Goal: Task Accomplishment & Management: Manage account settings

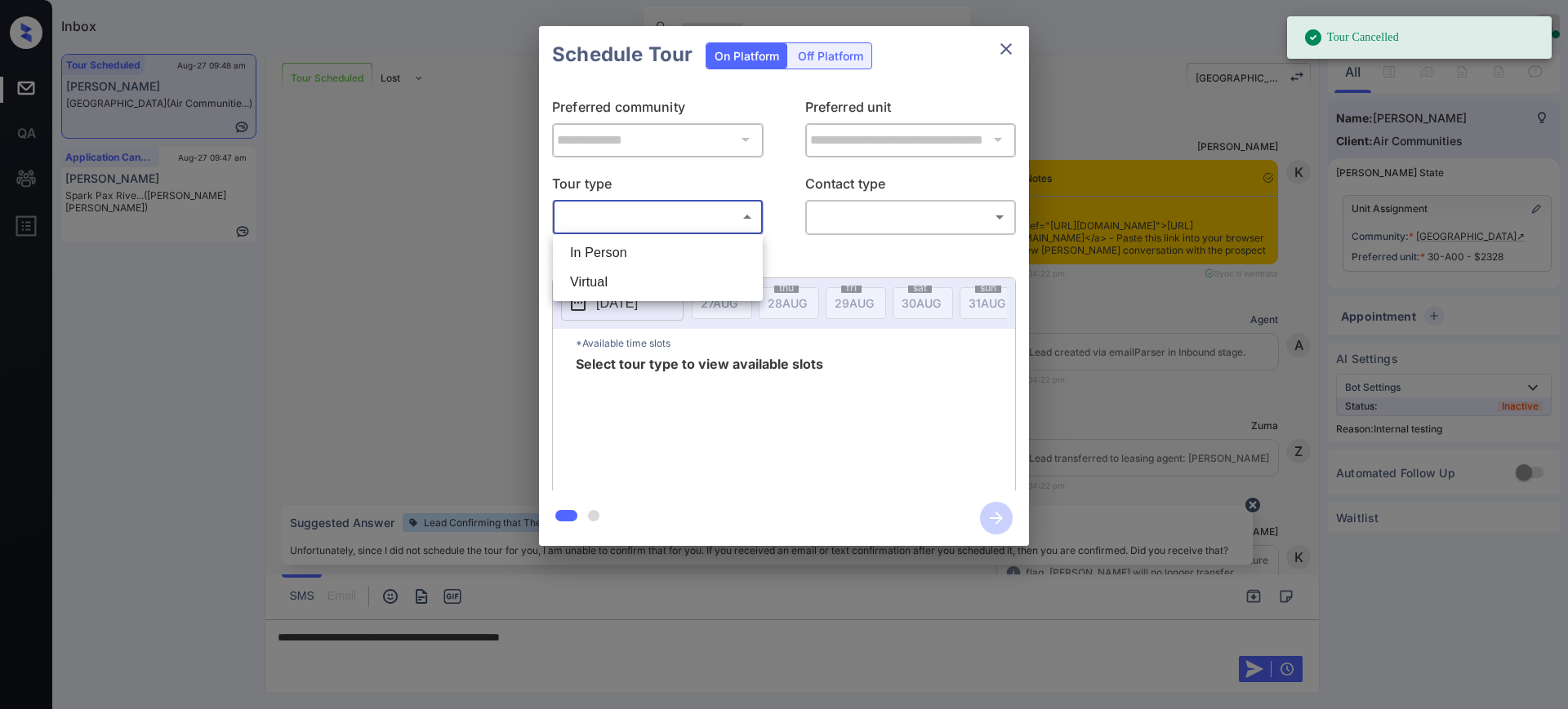
scroll to position [6415, 0]
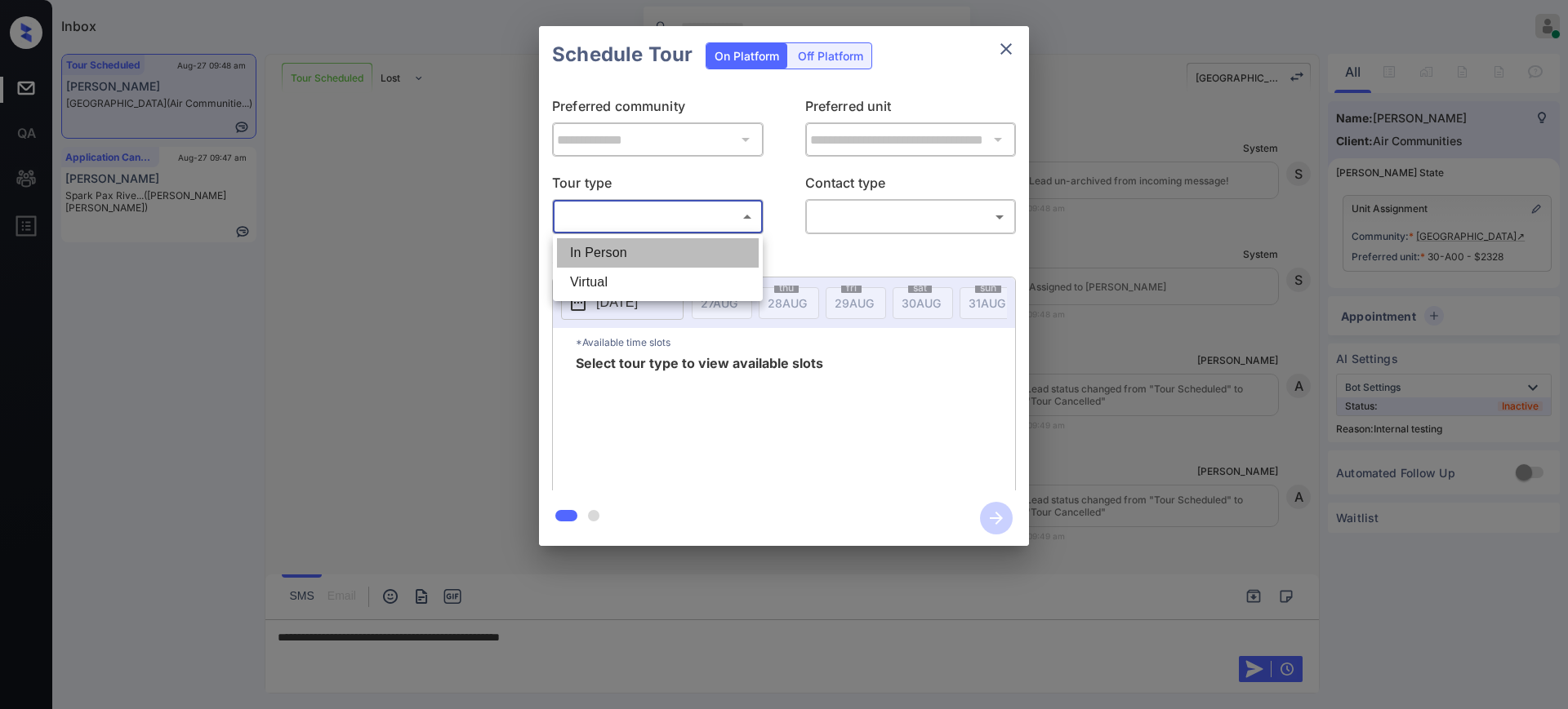
click at [664, 243] on li "In Person" at bounding box center [657, 252] width 202 height 29
type input "********"
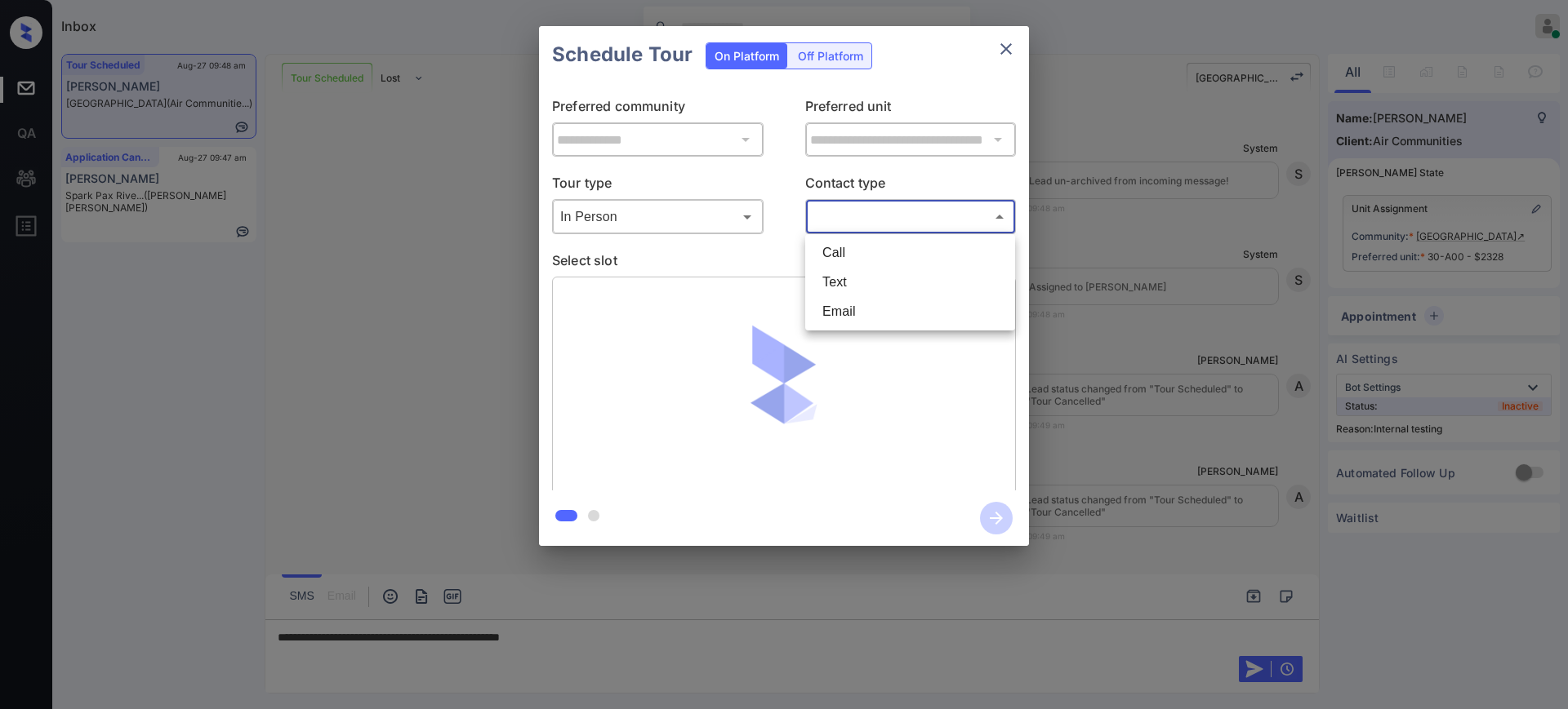
click at [826, 207] on body "Inbox Ajay Kumar Online Set yourself offline Set yourself on break Profile Swit…" at bounding box center [784, 354] width 1568 height 709
click at [856, 282] on li "Text" at bounding box center [910, 282] width 202 height 29
type input "****"
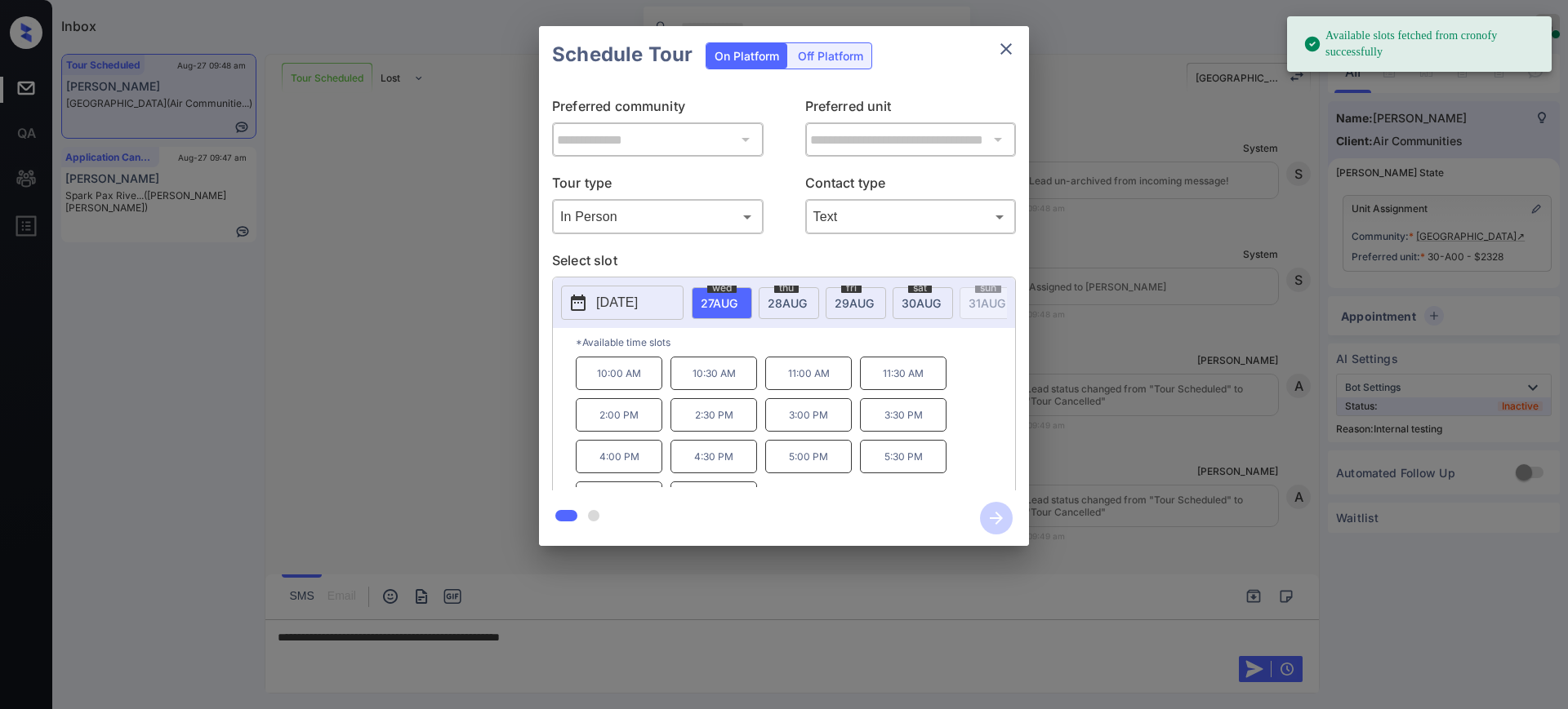
click at [603, 315] on button "[DATE]" at bounding box center [622, 302] width 122 height 34
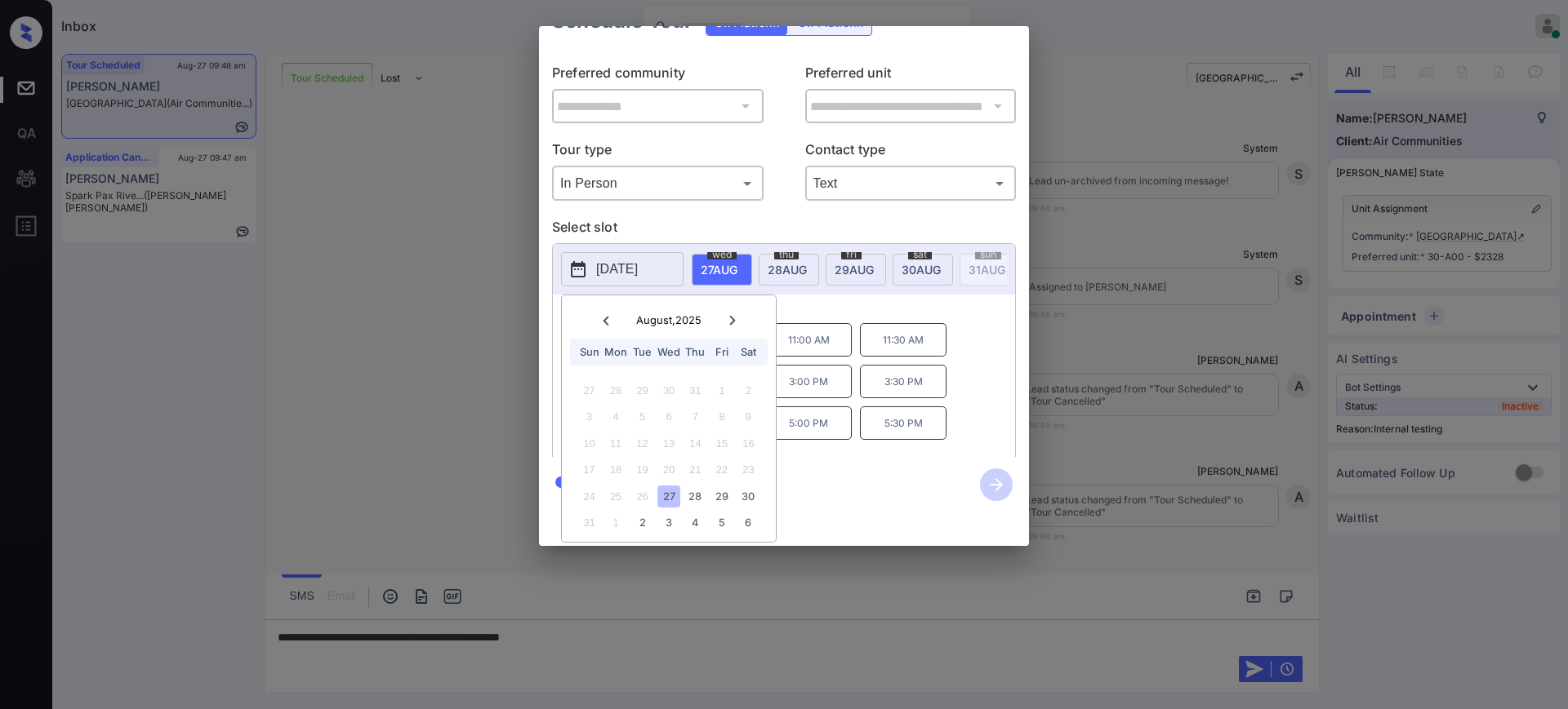
scroll to position [0, 0]
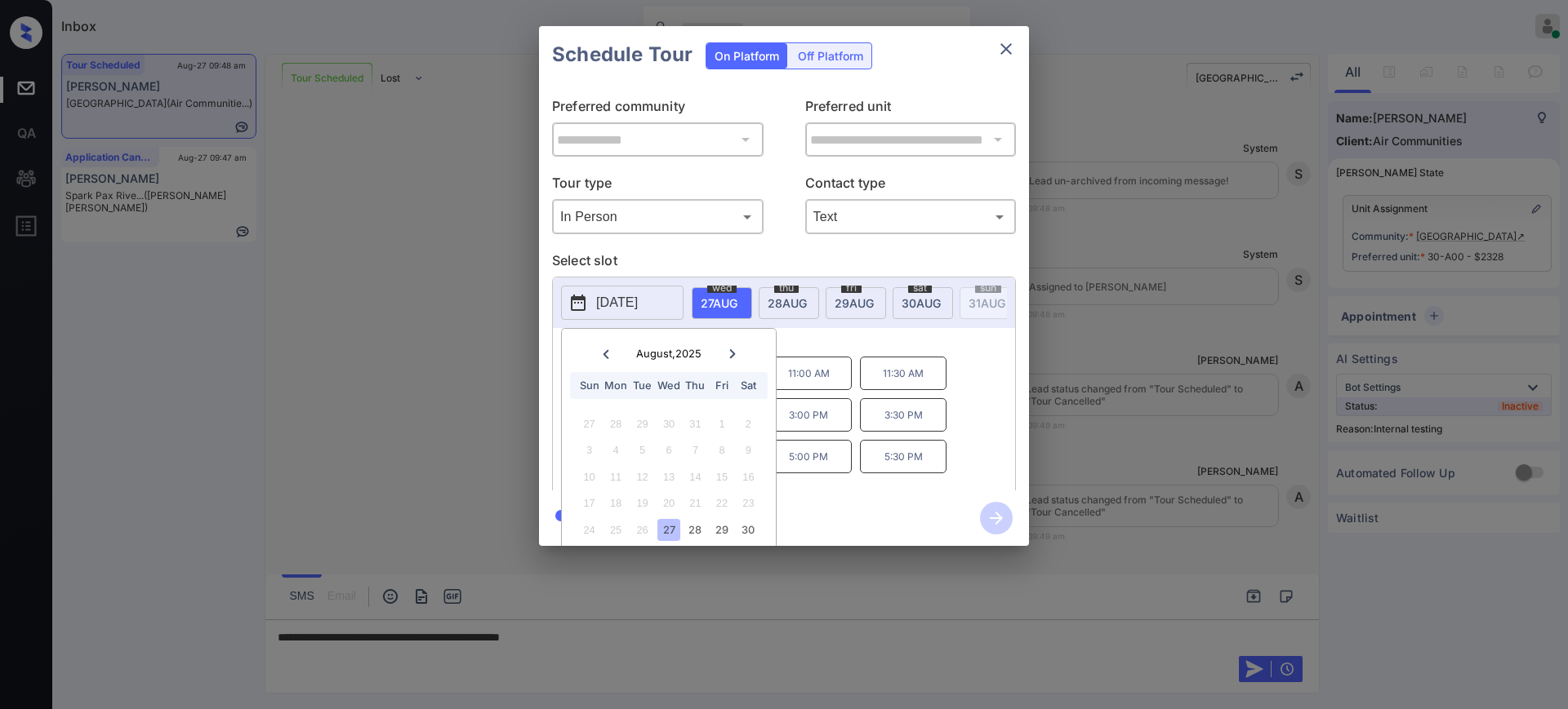
click at [1121, 456] on div "**********" at bounding box center [784, 286] width 1568 height 572
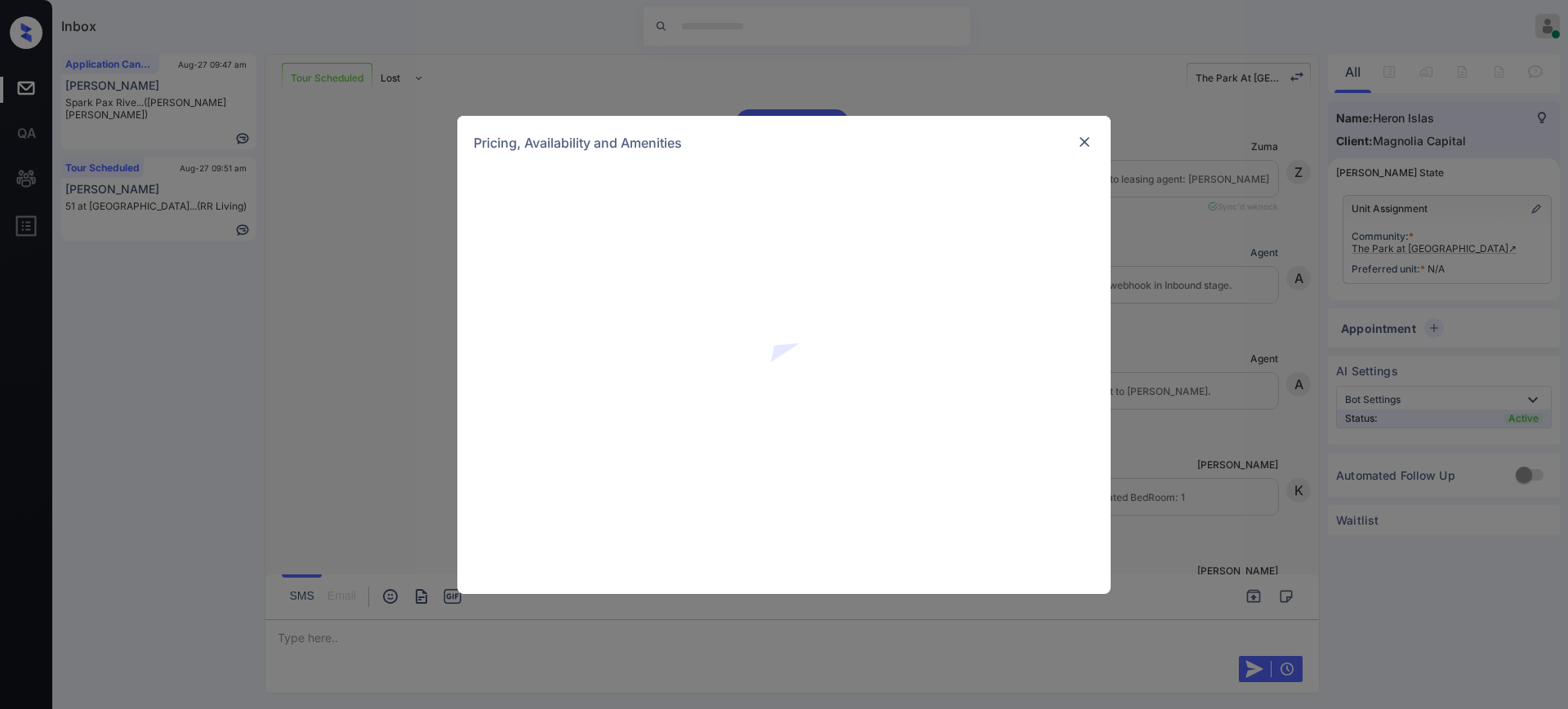
scroll to position [5397, 0]
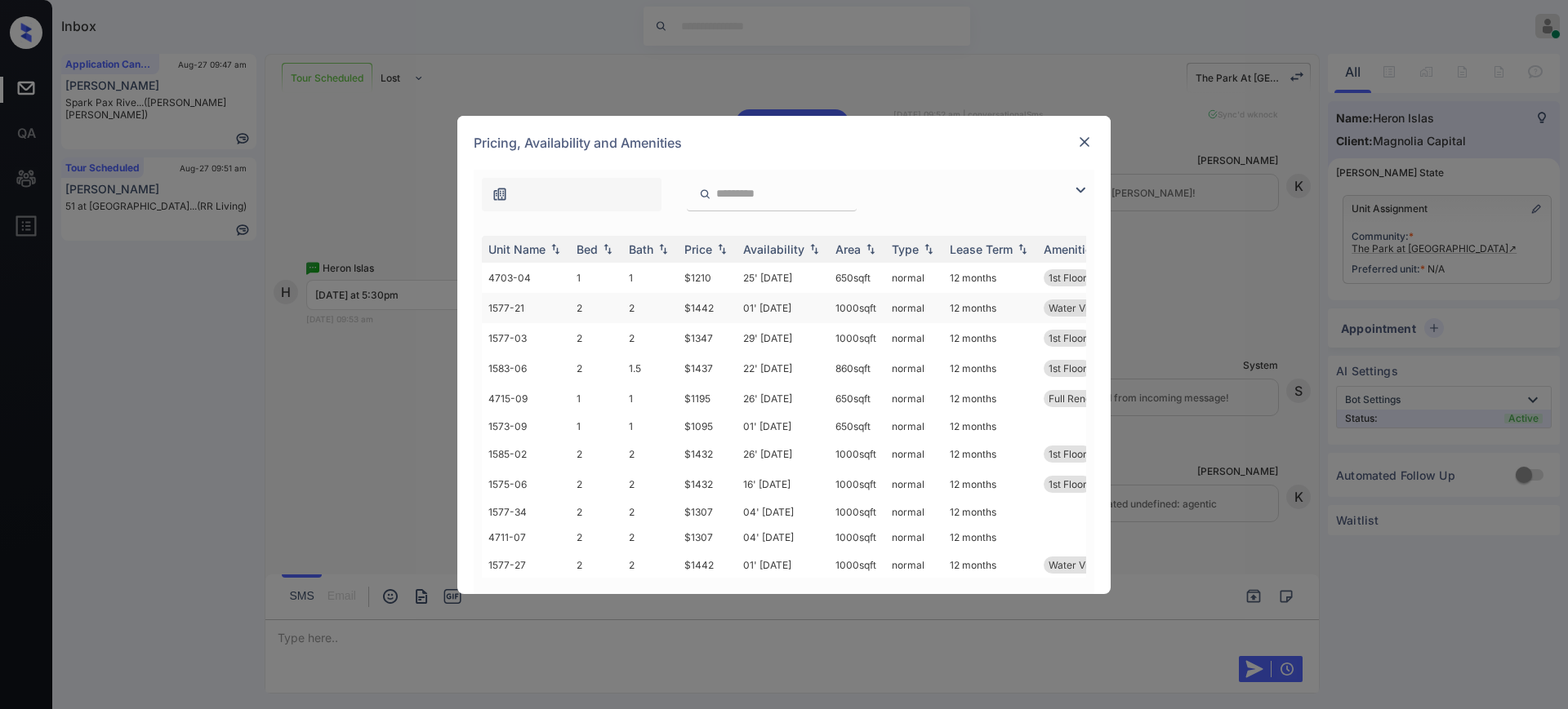
click at [645, 307] on td "2" at bounding box center [650, 308] width 56 height 30
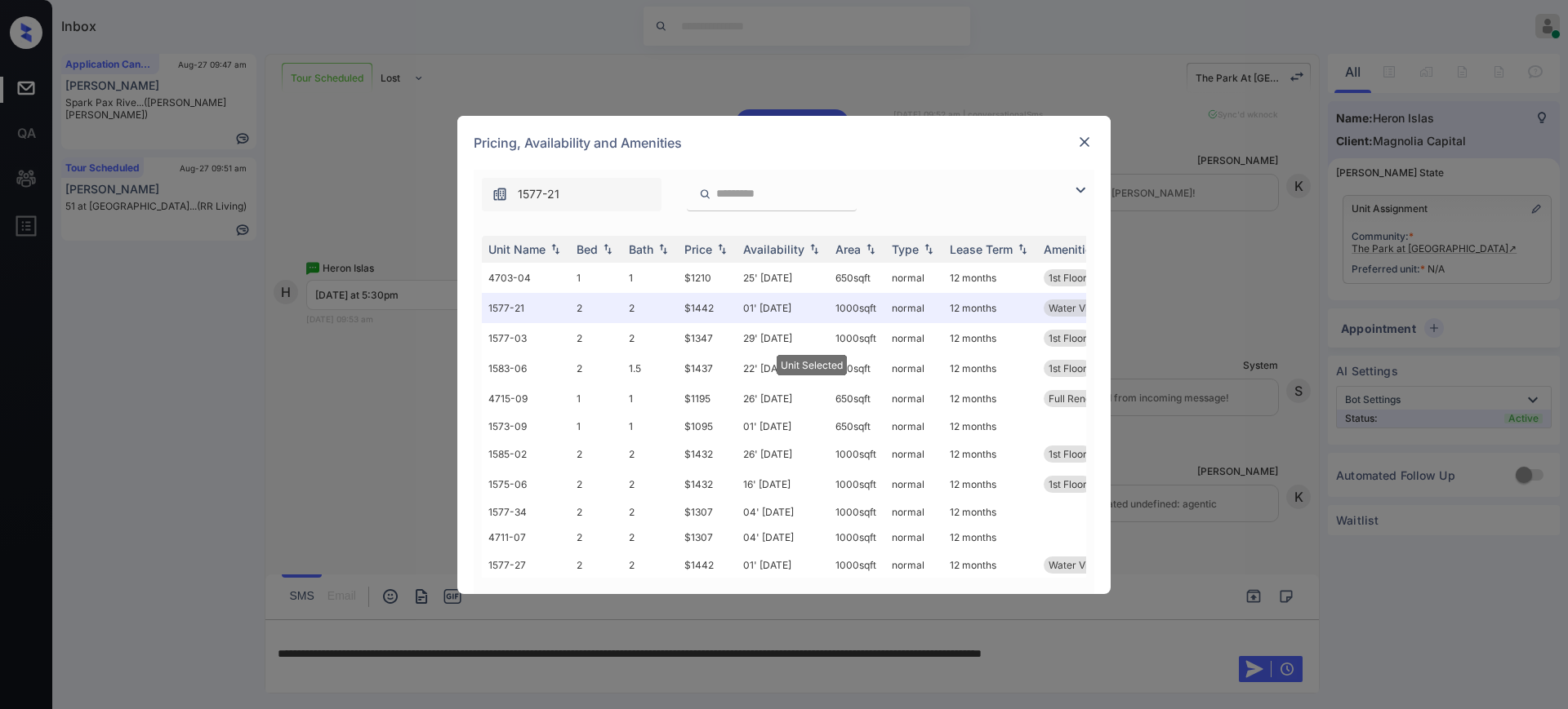
click at [1077, 146] on img at bounding box center [1084, 141] width 16 height 16
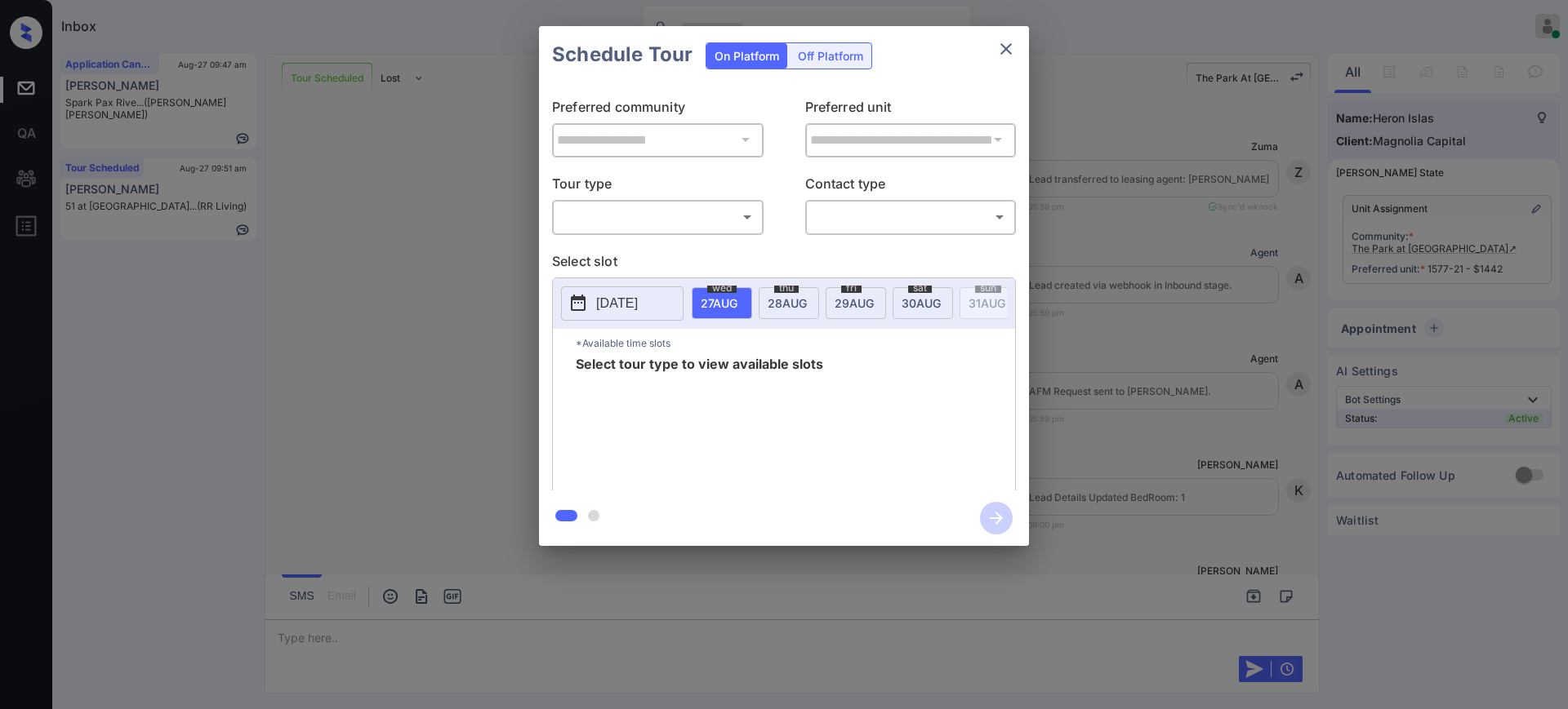
scroll to position [5505, 0]
click at [572, 220] on body "Inbox Ajay Kumar Online Set yourself offline Set yourself on break Profile Swit…" at bounding box center [784, 354] width 1568 height 709
drag, startPoint x: 627, startPoint y: 237, endPoint x: 626, endPoint y: 264, distance: 27.0
click at [626, 246] on li "In Person" at bounding box center [657, 252] width 202 height 29
type input "********"
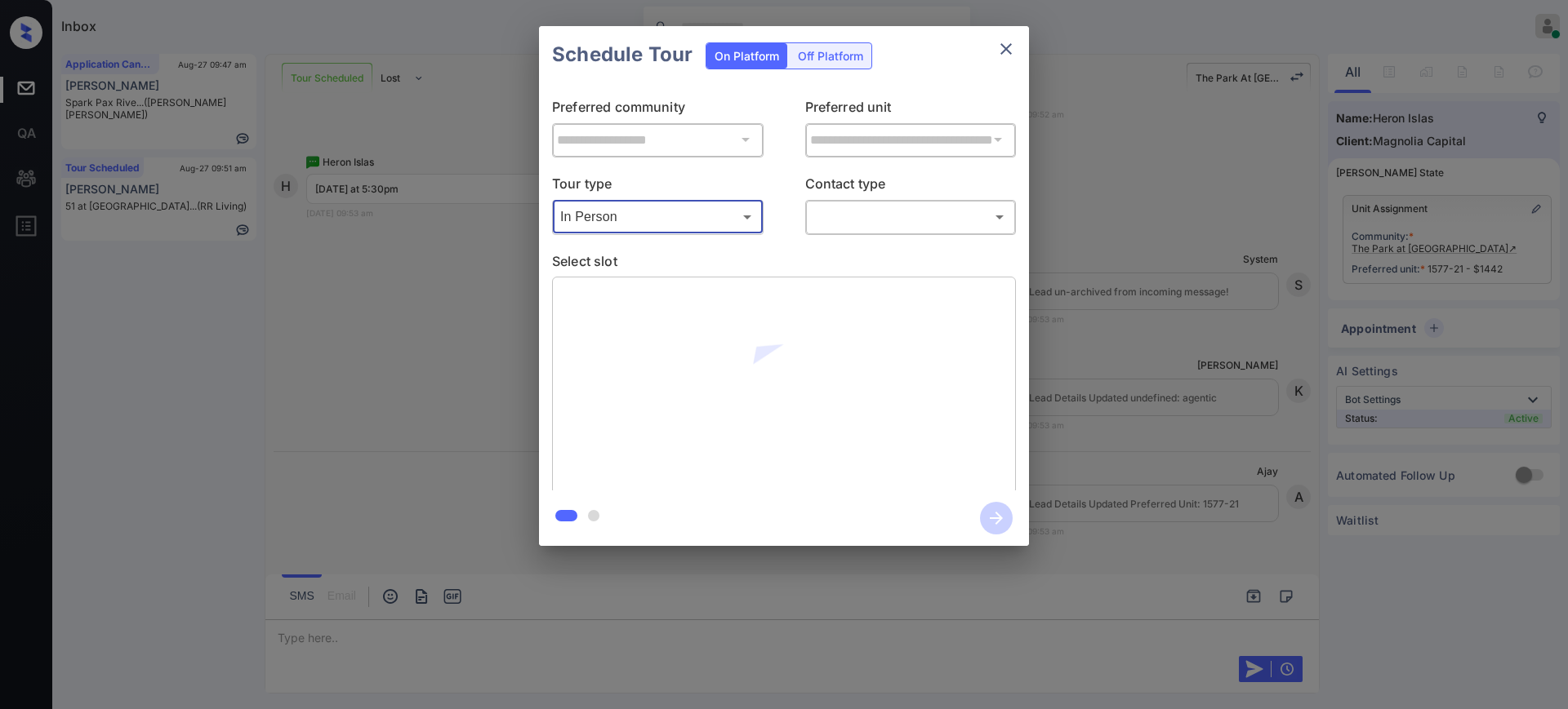
click at [846, 219] on body "Inbox Ajay Kumar Online Set yourself offline Set yourself on break Profile Swit…" at bounding box center [784, 354] width 1568 height 709
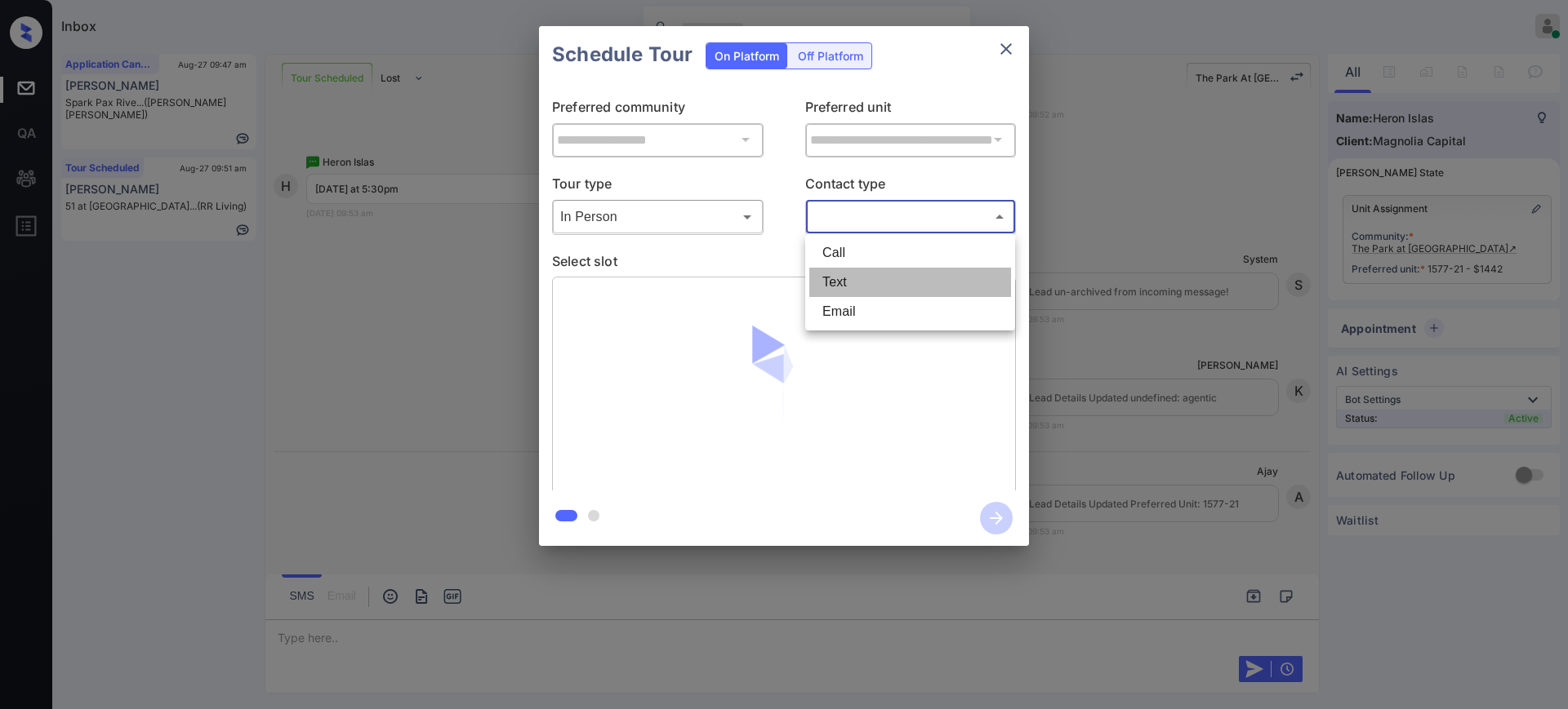
click at [843, 282] on li "Text" at bounding box center [910, 282] width 202 height 29
type input "****"
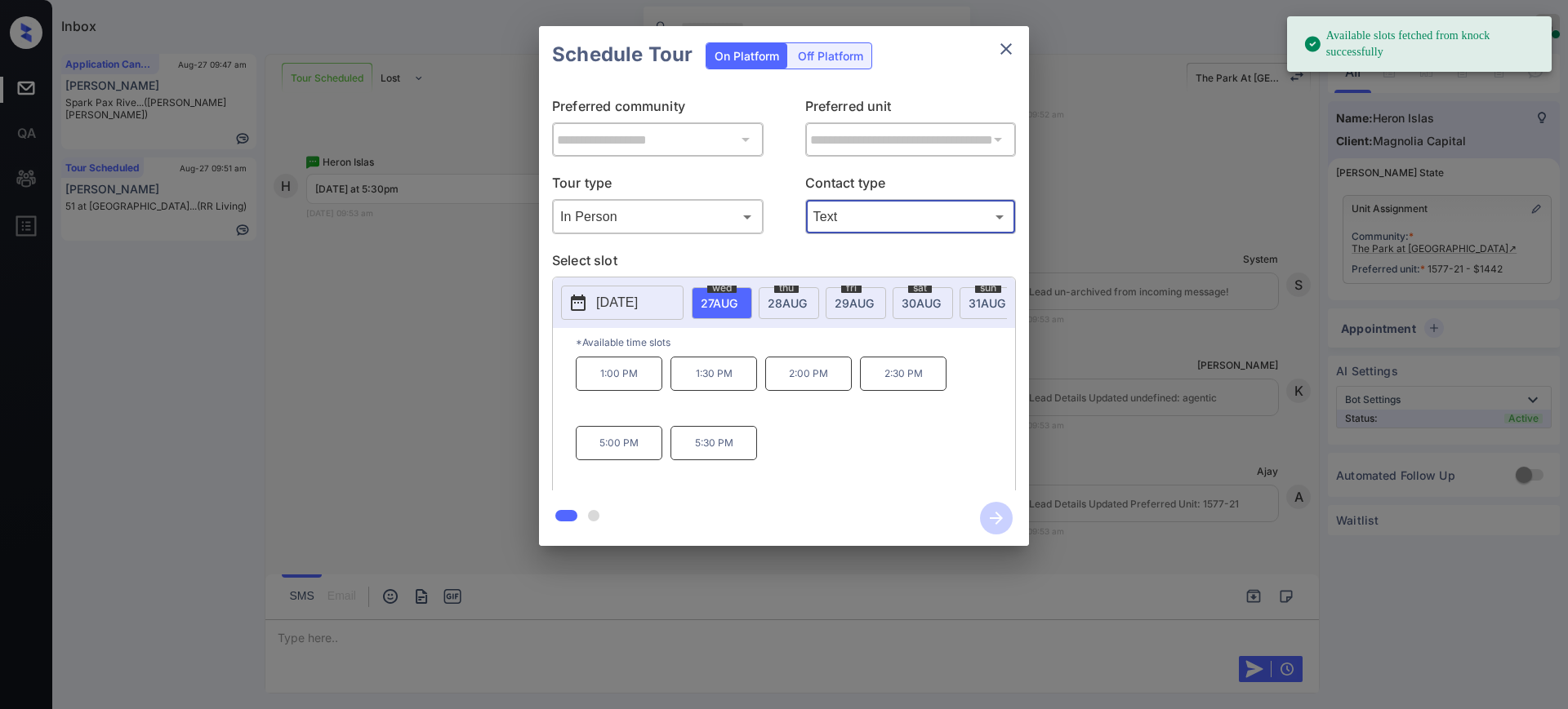
click at [791, 310] on div "thu 28 AUG" at bounding box center [789, 303] width 60 height 32
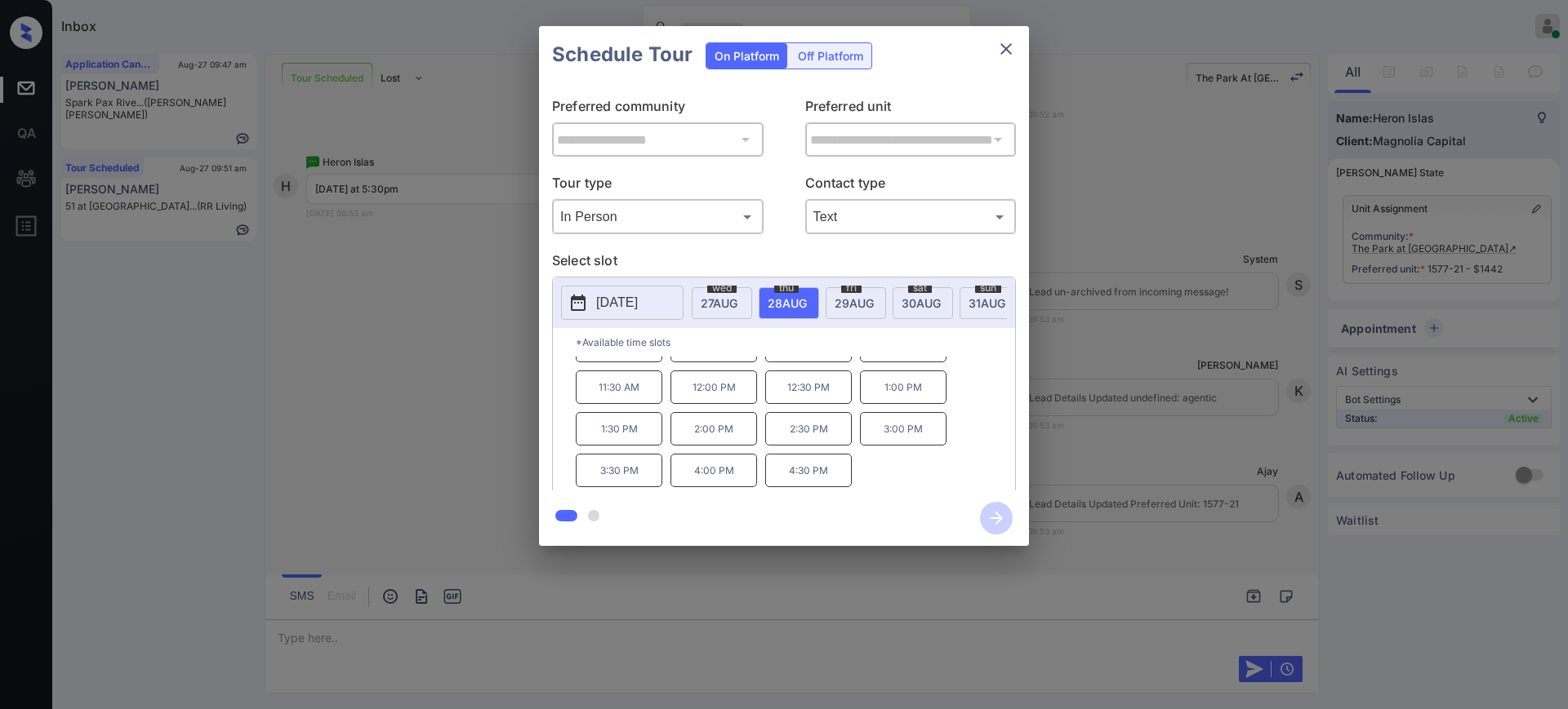
scroll to position [0, 0]
click at [703, 281] on div "2025-08-28 wed 27 AUG thu 28 AUG fri 29 AUG sat 30 AUG sun 31 AUG mon 1 SEP tue…" at bounding box center [784, 303] width 462 height 51
click at [708, 293] on div "wed 27 AUG" at bounding box center [721, 303] width 60 height 32
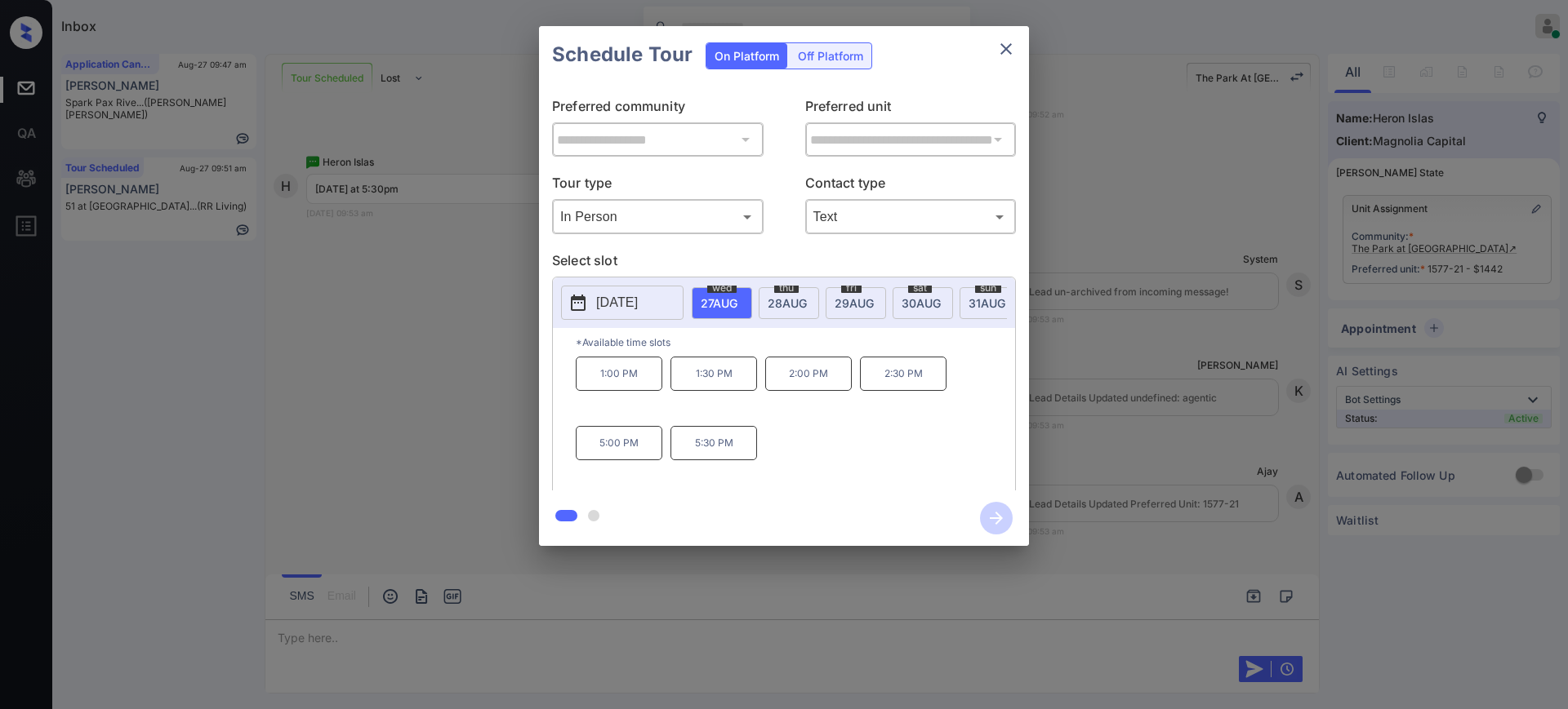
click at [1129, 398] on div "**********" at bounding box center [784, 286] width 1568 height 572
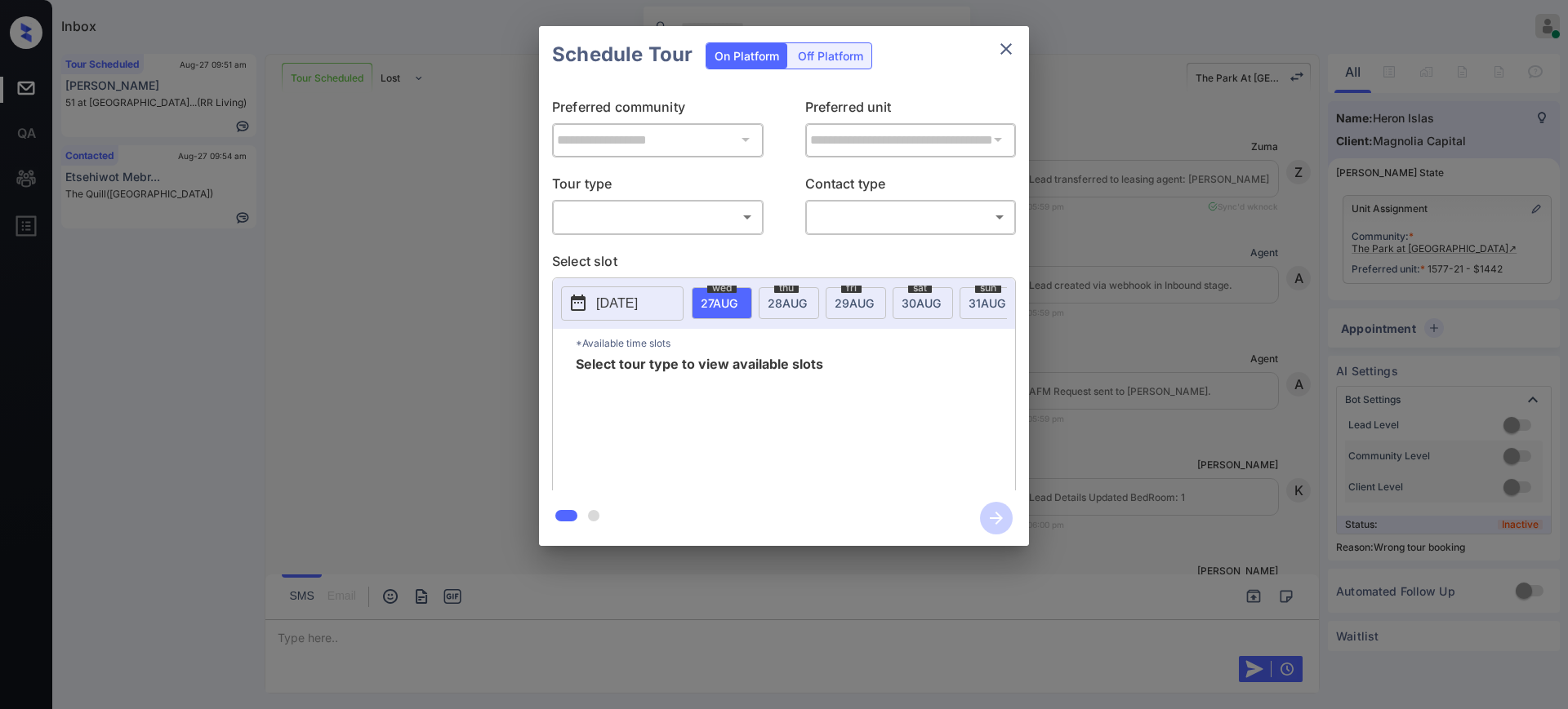
scroll to position [5857, 0]
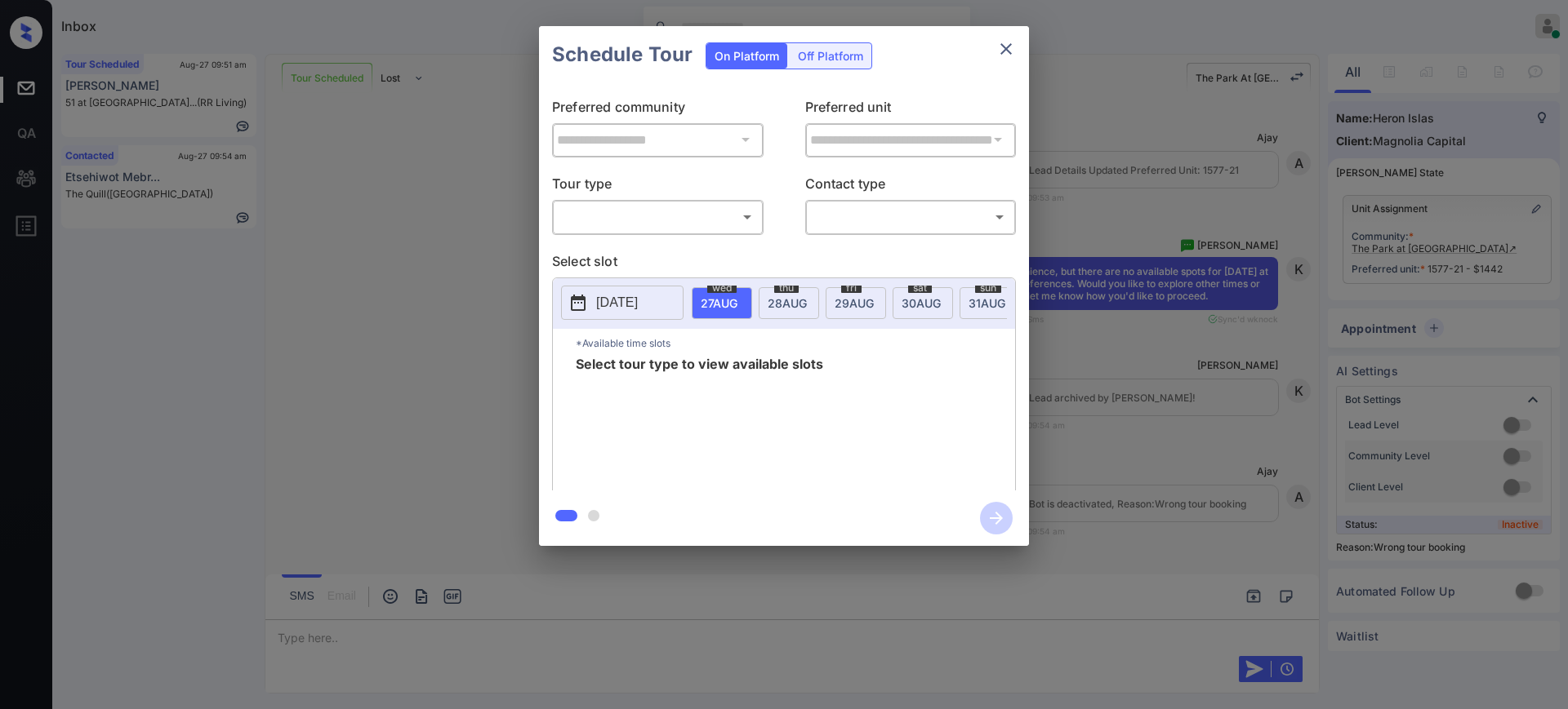
click at [1002, 41] on icon "close" at bounding box center [1006, 49] width 20 height 20
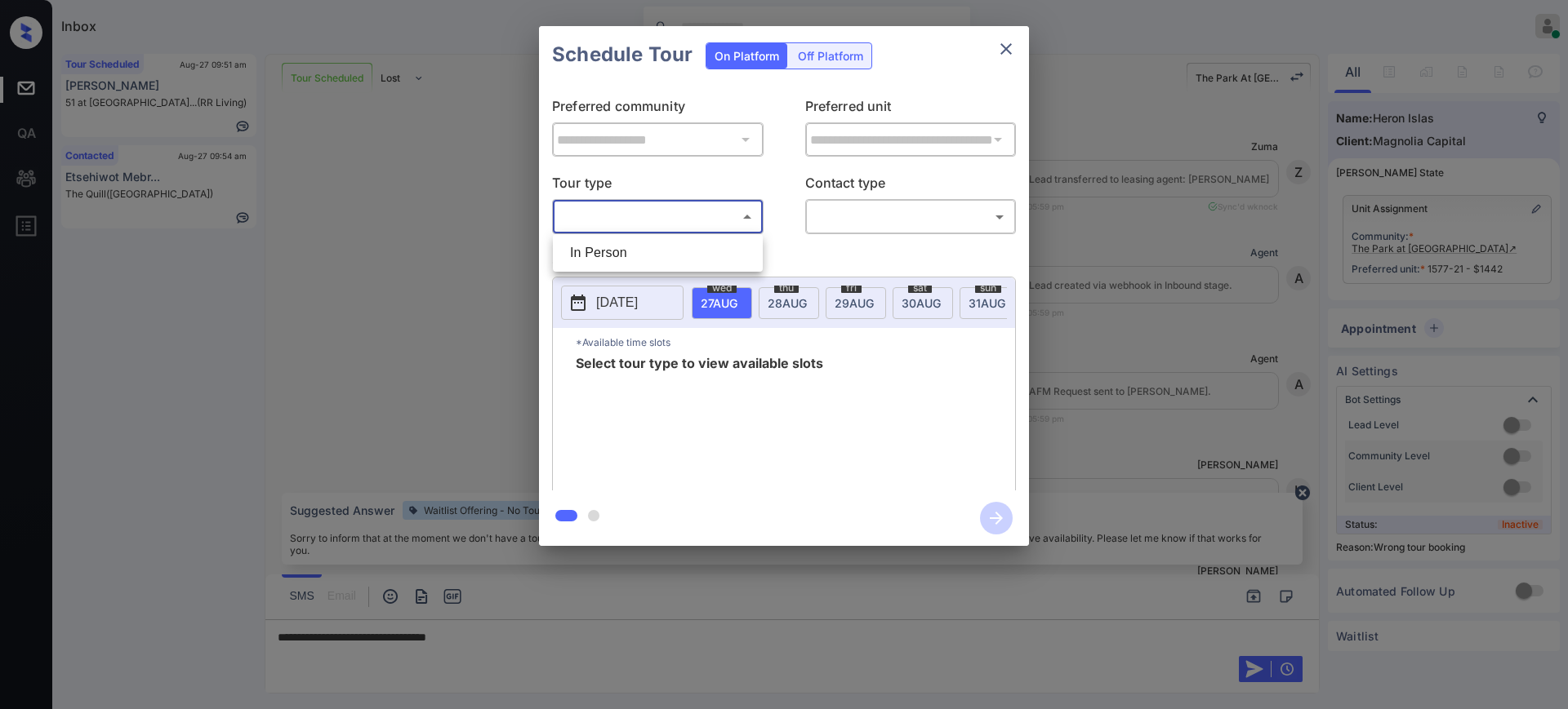
click at [641, 211] on body "Inbox [PERSON_NAME] Online Set yourself offline Set yourself on break Profile S…" at bounding box center [784, 354] width 1568 height 709
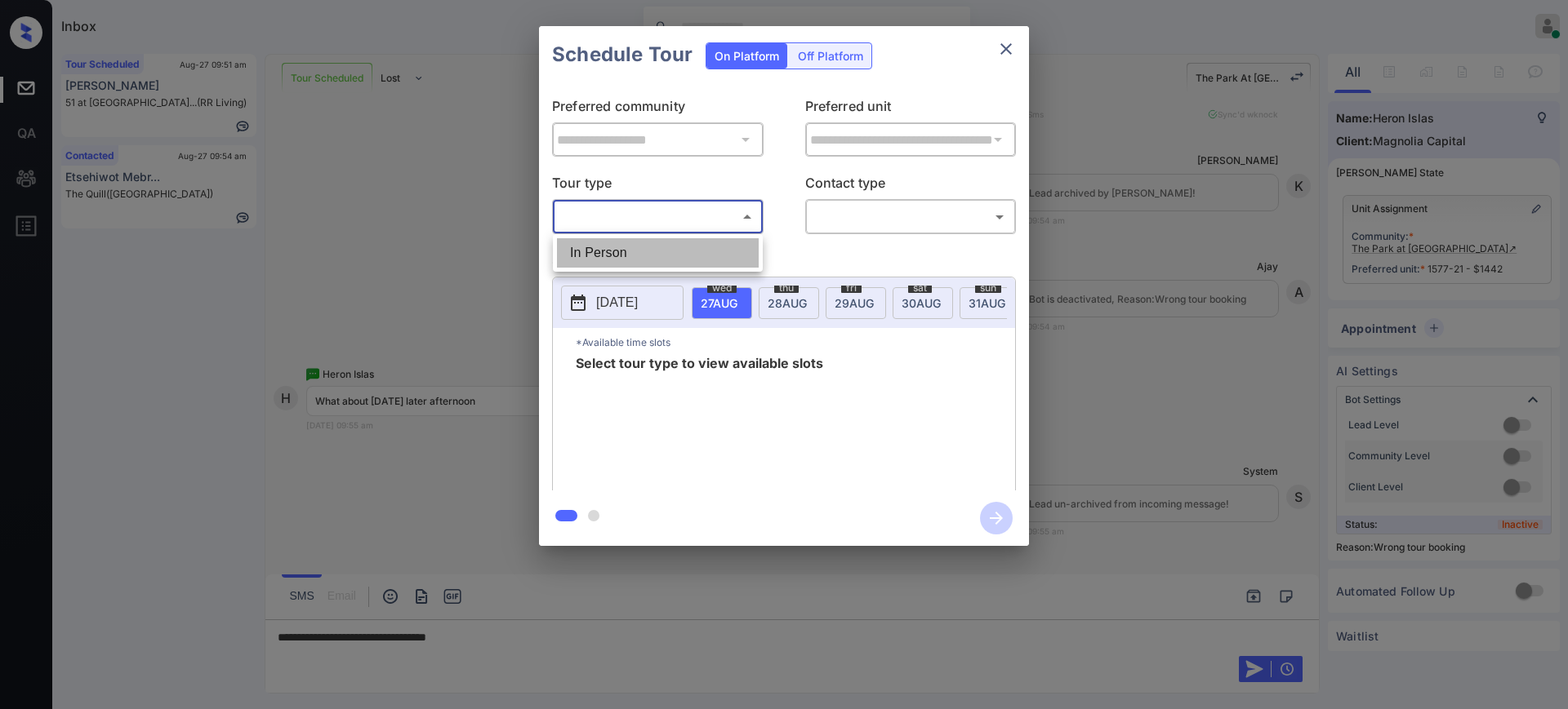
click at [634, 250] on li "In Person" at bounding box center [657, 252] width 202 height 29
type input "********"
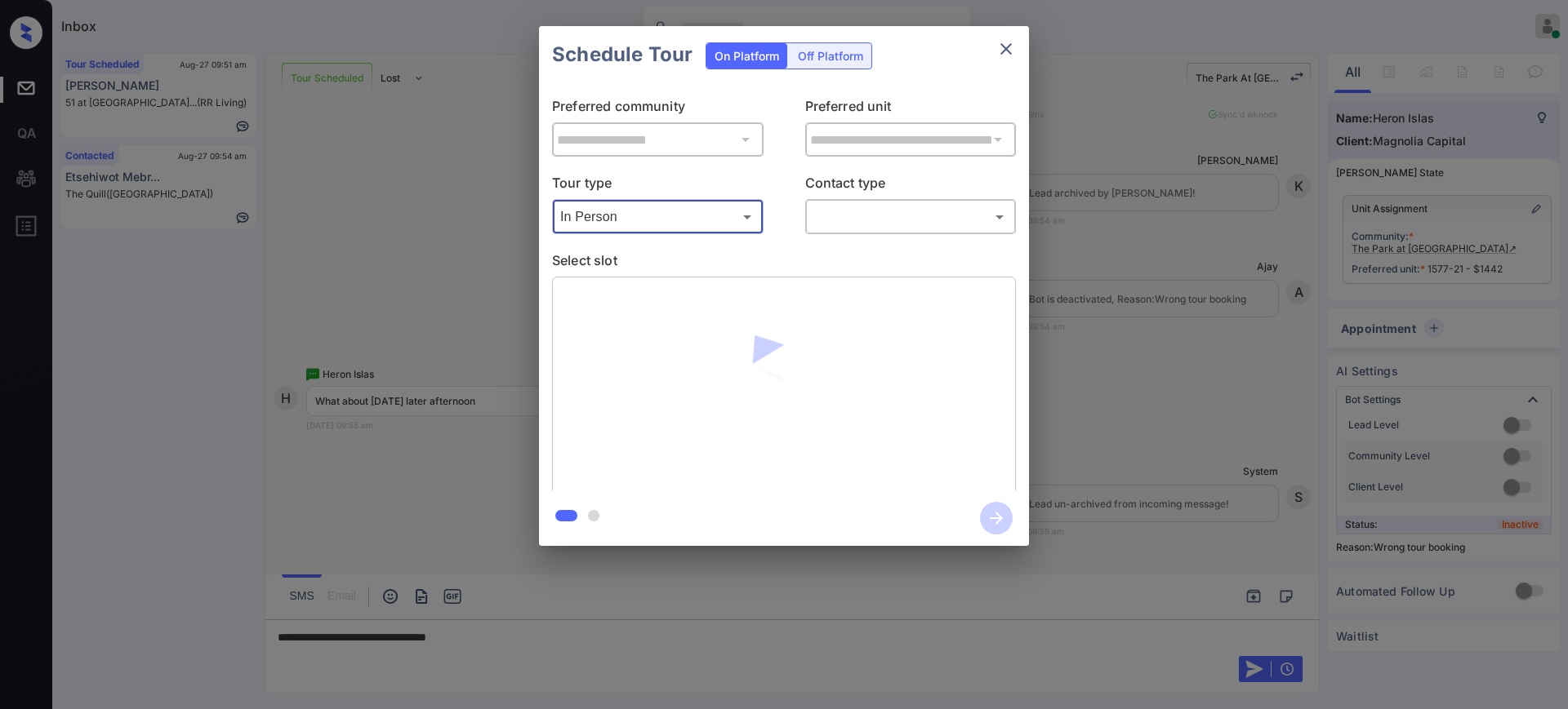
click at [832, 219] on body "Inbox Ajay Kumar Online Set yourself offline Set yourself on break Profile Swit…" at bounding box center [784, 354] width 1568 height 709
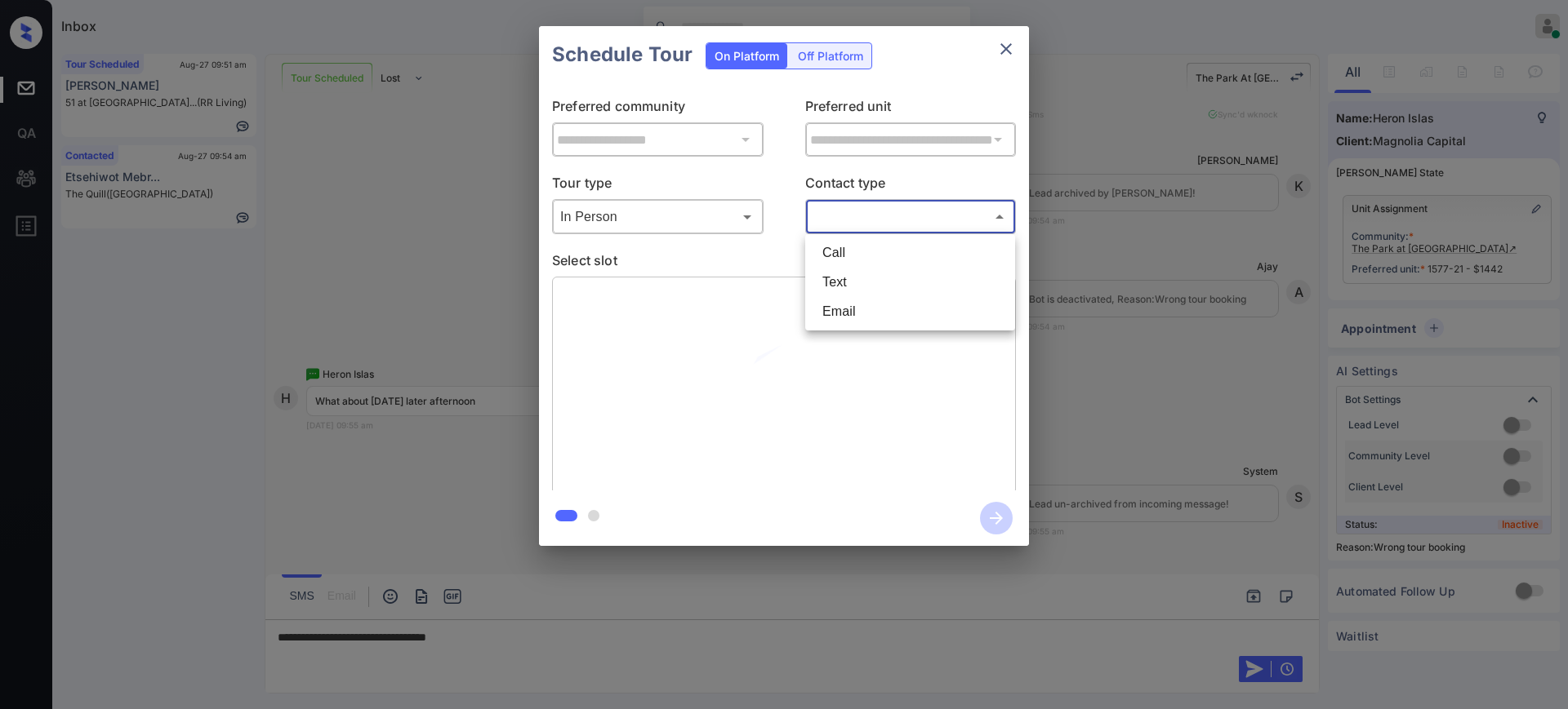
click at [838, 284] on li "Text" at bounding box center [910, 282] width 202 height 29
type input "****"
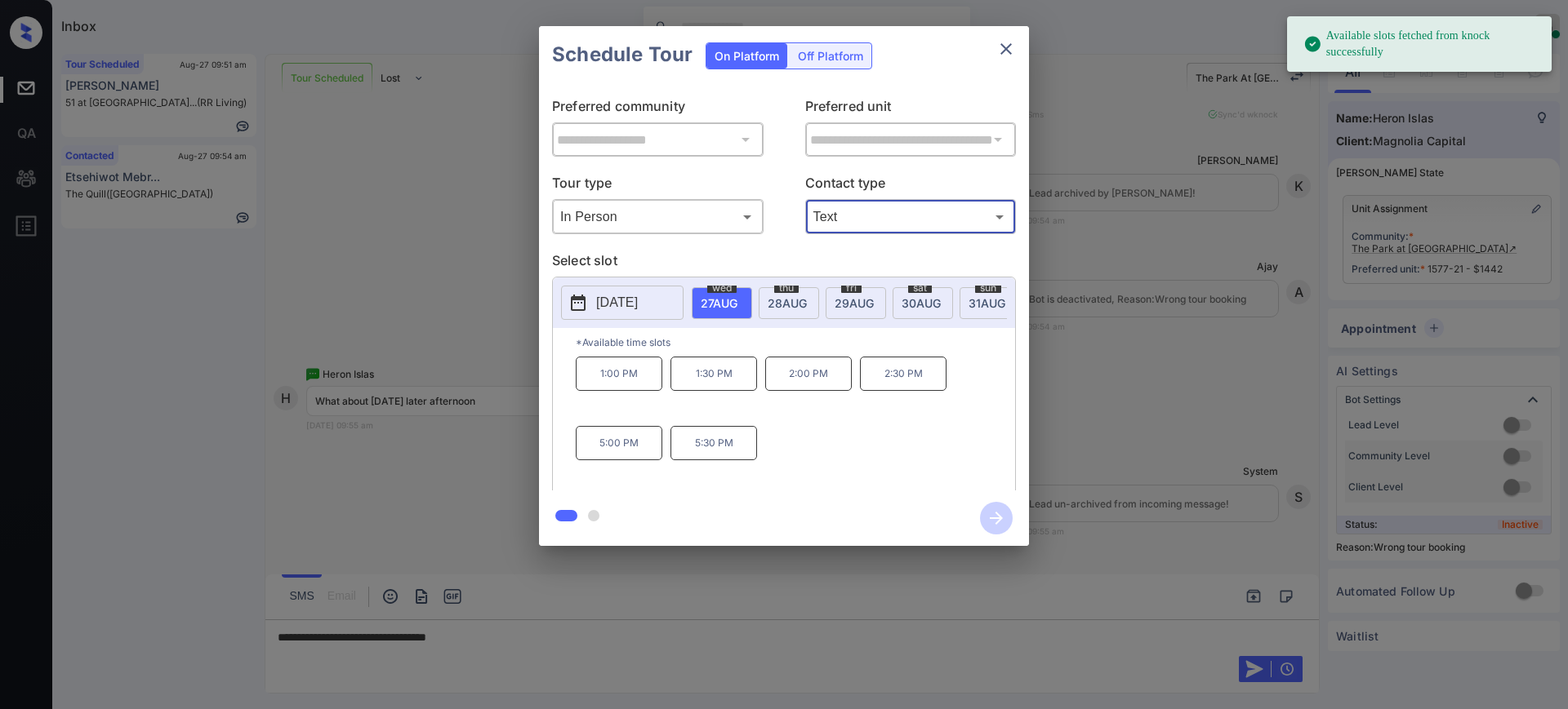
click at [855, 303] on span "29 AUG" at bounding box center [854, 303] width 40 height 14
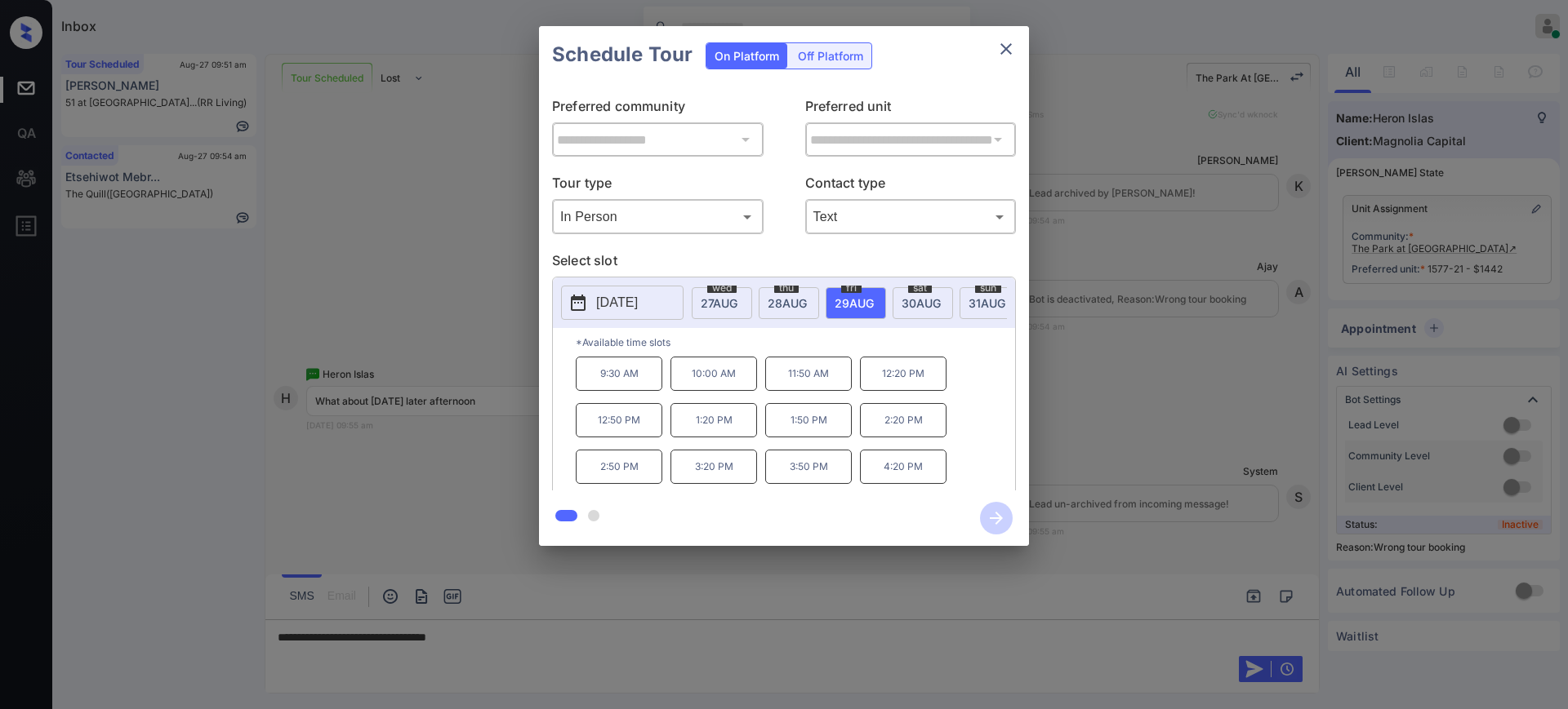
click at [959, 395] on div "9:30 AM 10:00 AM 11:50 AM 12:20 PM 12:50 PM 1:20 PM 1:50 PM 2:20 PM 2:50 PM 3:2…" at bounding box center [795, 422] width 439 height 131
drag, startPoint x: 780, startPoint y: 478, endPoint x: 949, endPoint y: 464, distance: 169.6
click at [946, 471] on div "9:30 AM 10:00 AM 11:50 AM 12:20 PM 12:50 PM 1:20 PM 1:50 PM 2:20 PM 2:50 PM 3:2…" at bounding box center [795, 422] width 439 height 131
copy div "3:50 PM 4:20 PM"
click at [1002, 52] on icon "close" at bounding box center [1006, 49] width 11 height 11
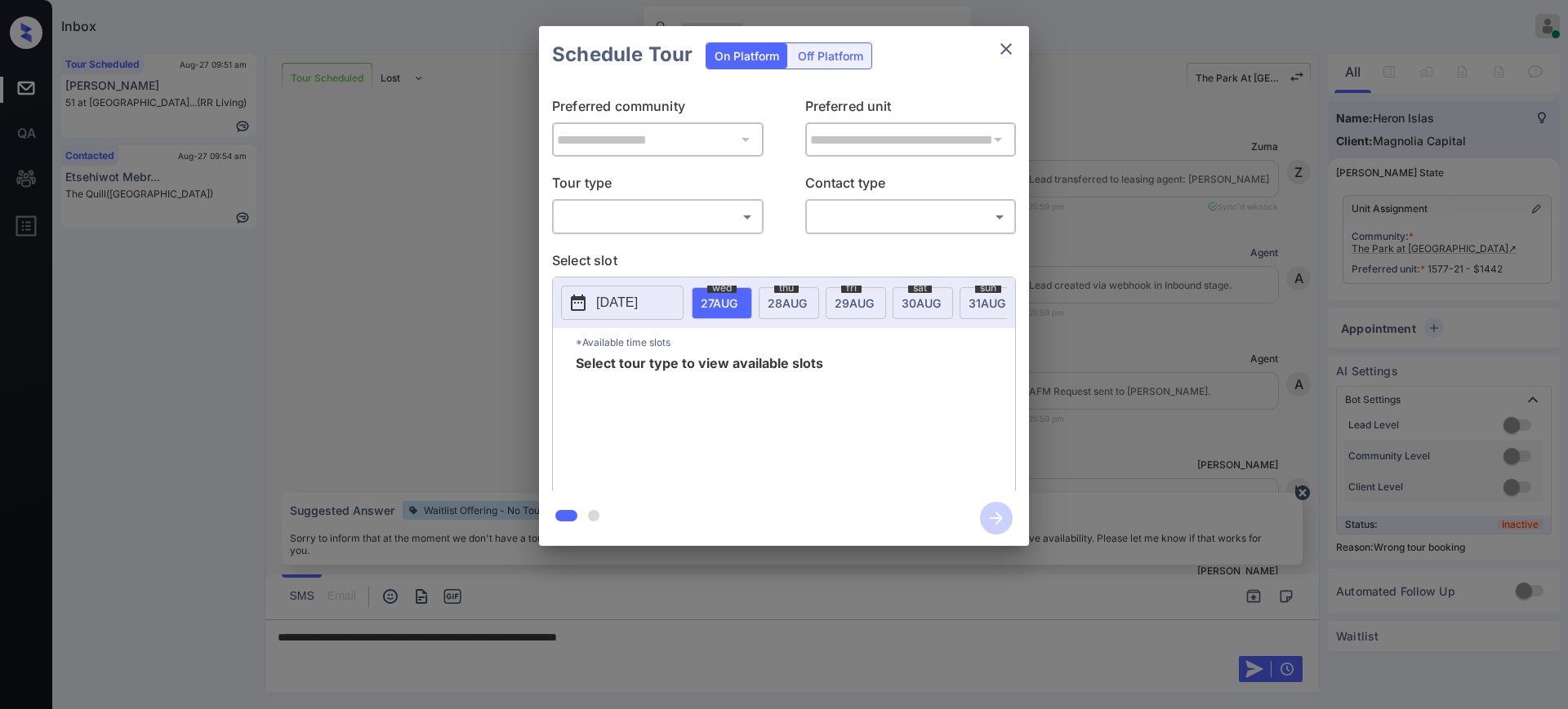
scroll to position [6065, 0]
click at [680, 216] on body "Inbox [PERSON_NAME] Online Set yourself offline Set yourself on break Profile S…" at bounding box center [784, 354] width 1568 height 709
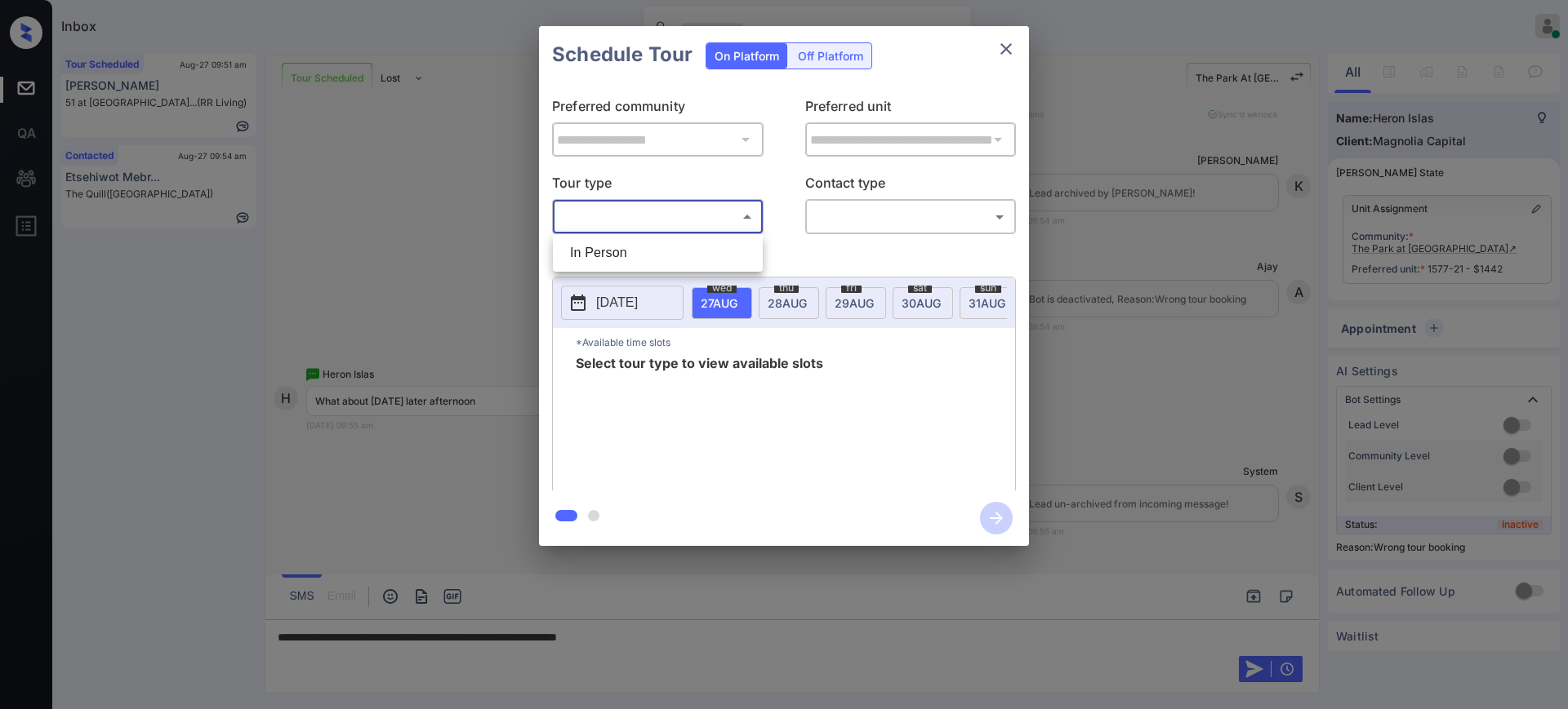
click at [623, 258] on li "In Person" at bounding box center [657, 252] width 202 height 29
type input "********"
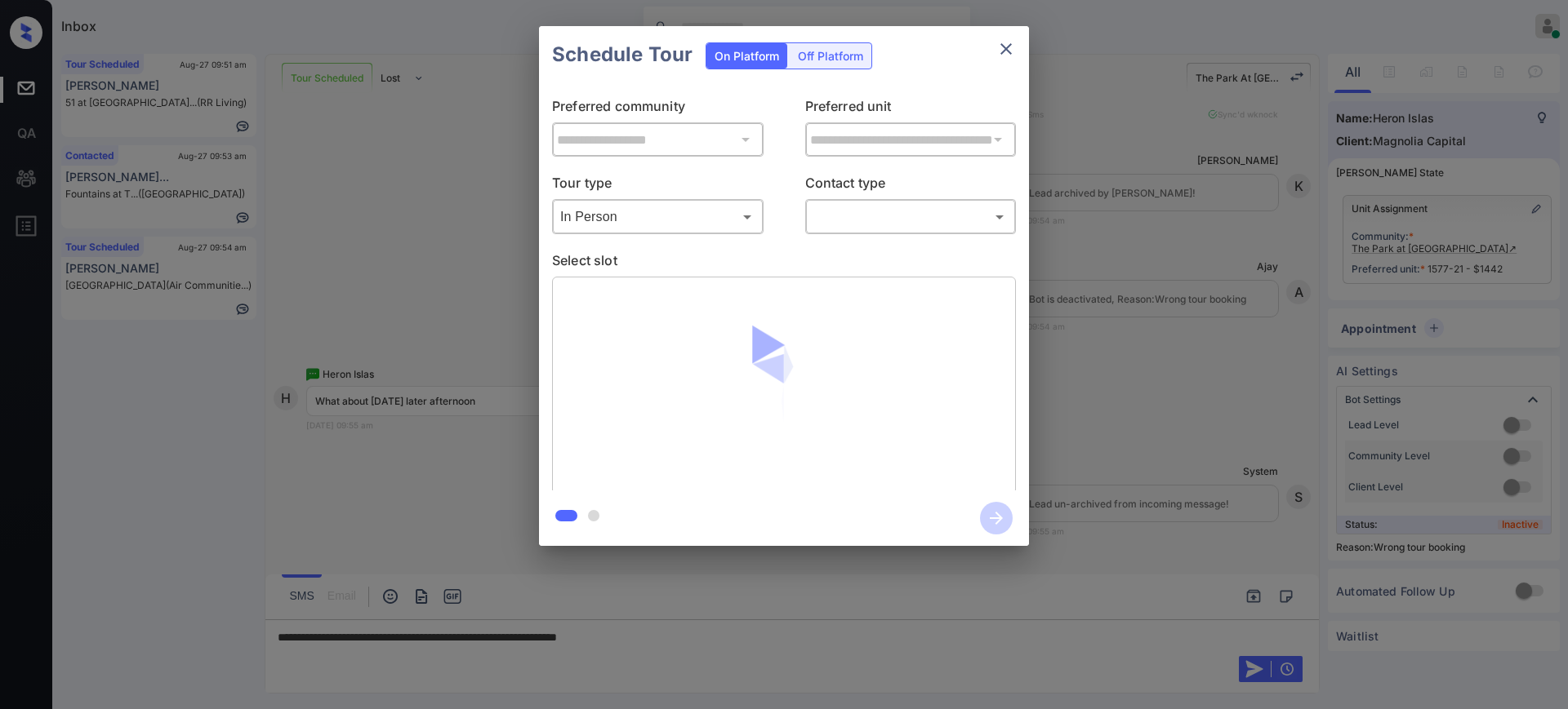
click at [744, 259] on p "Select slot" at bounding box center [784, 264] width 463 height 26
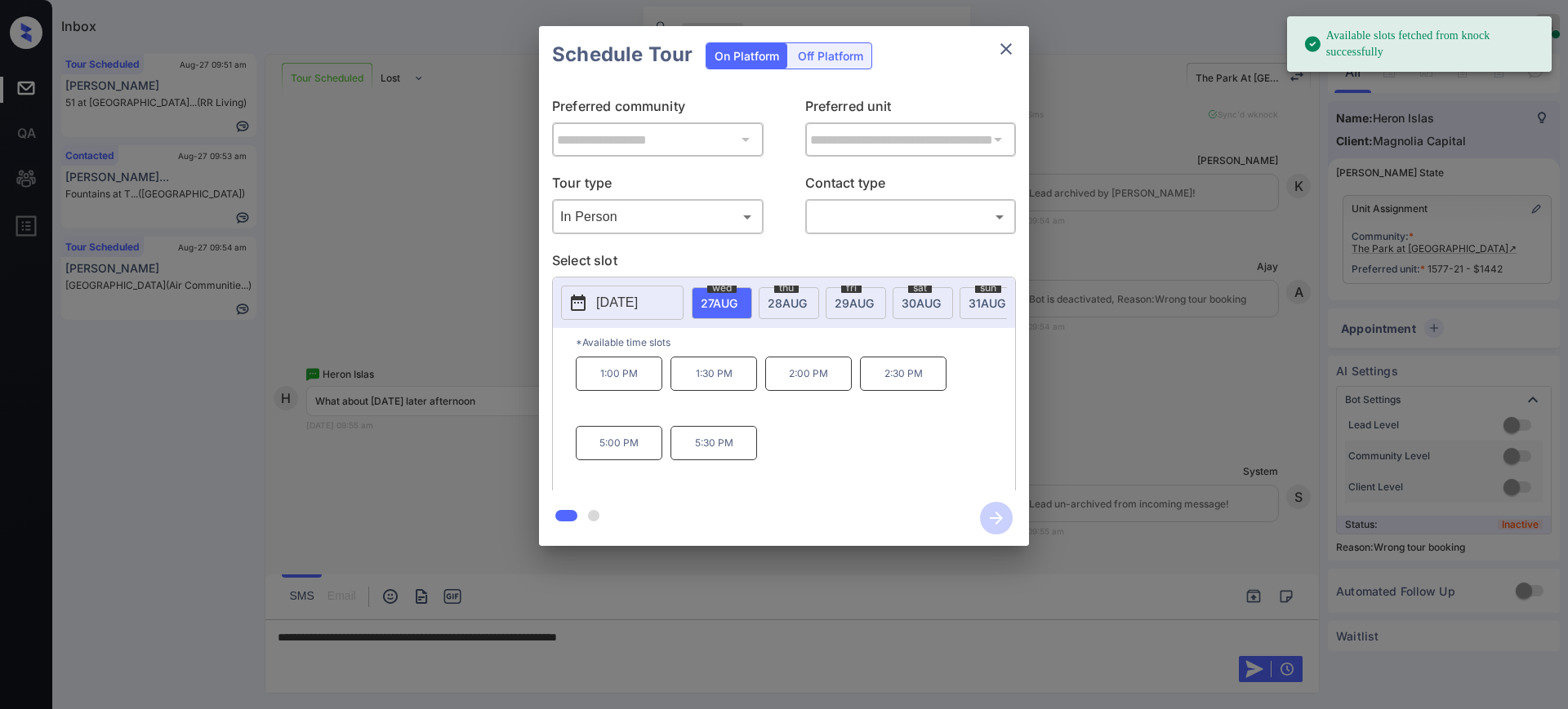
click at [778, 297] on span "28 AUG" at bounding box center [787, 303] width 40 height 14
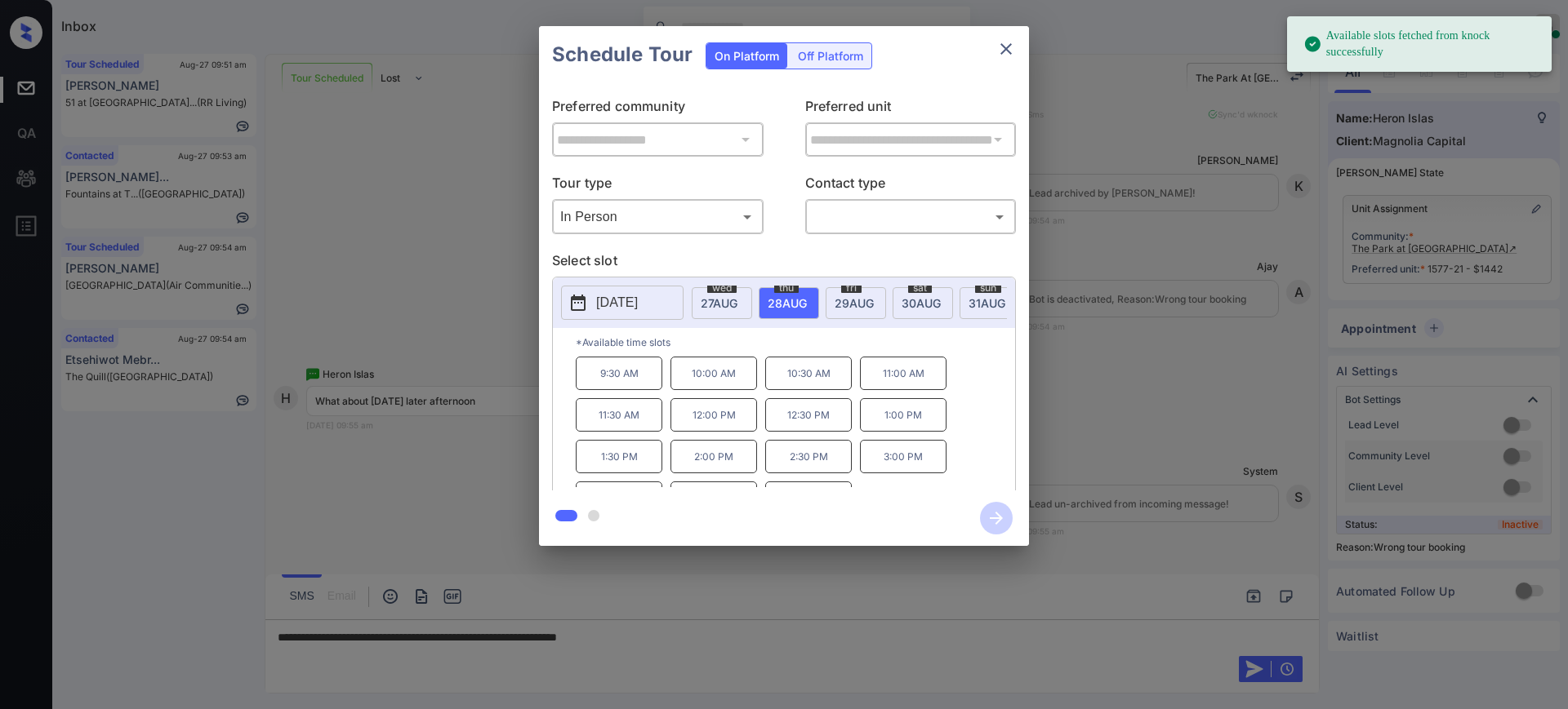
scroll to position [27, 0]
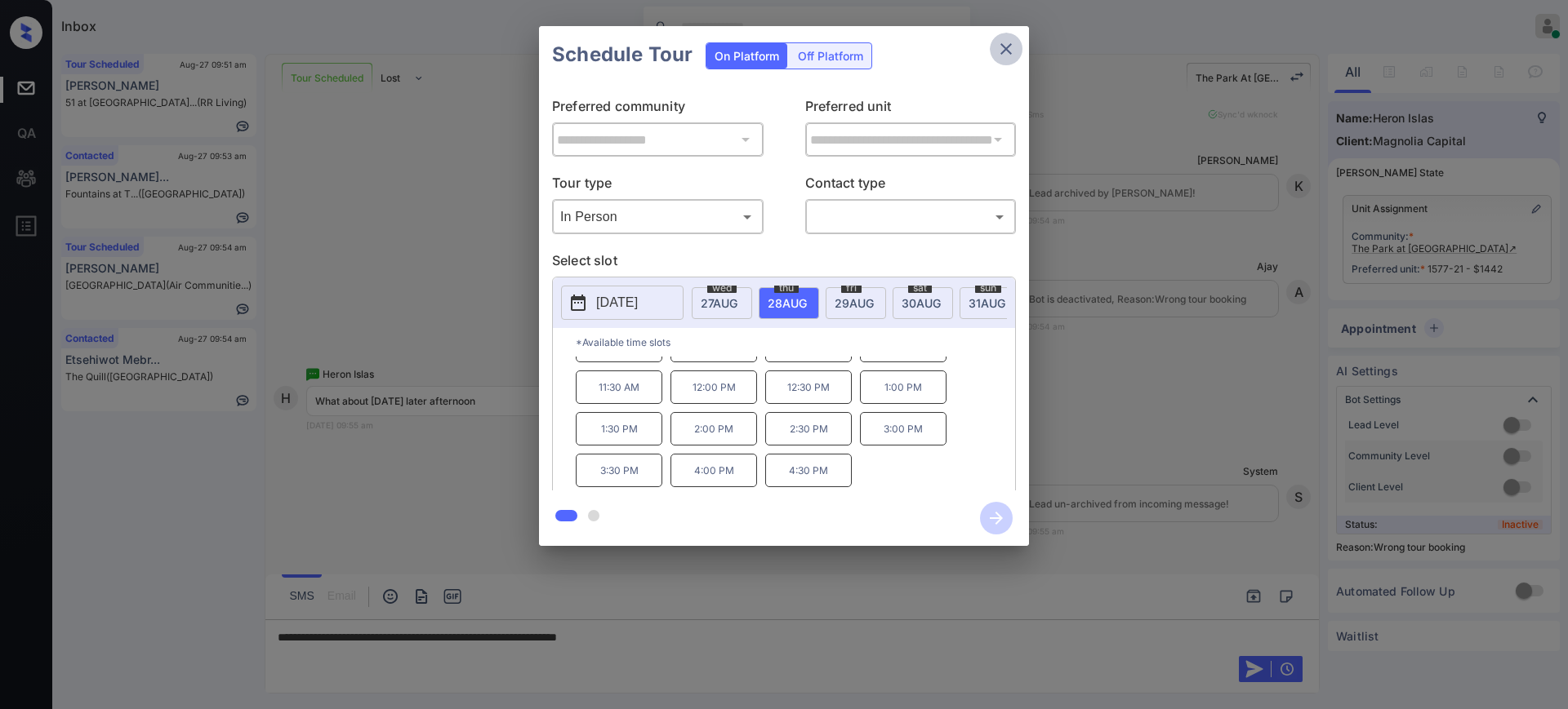
click at [1003, 52] on icon "close" at bounding box center [1006, 49] width 11 height 11
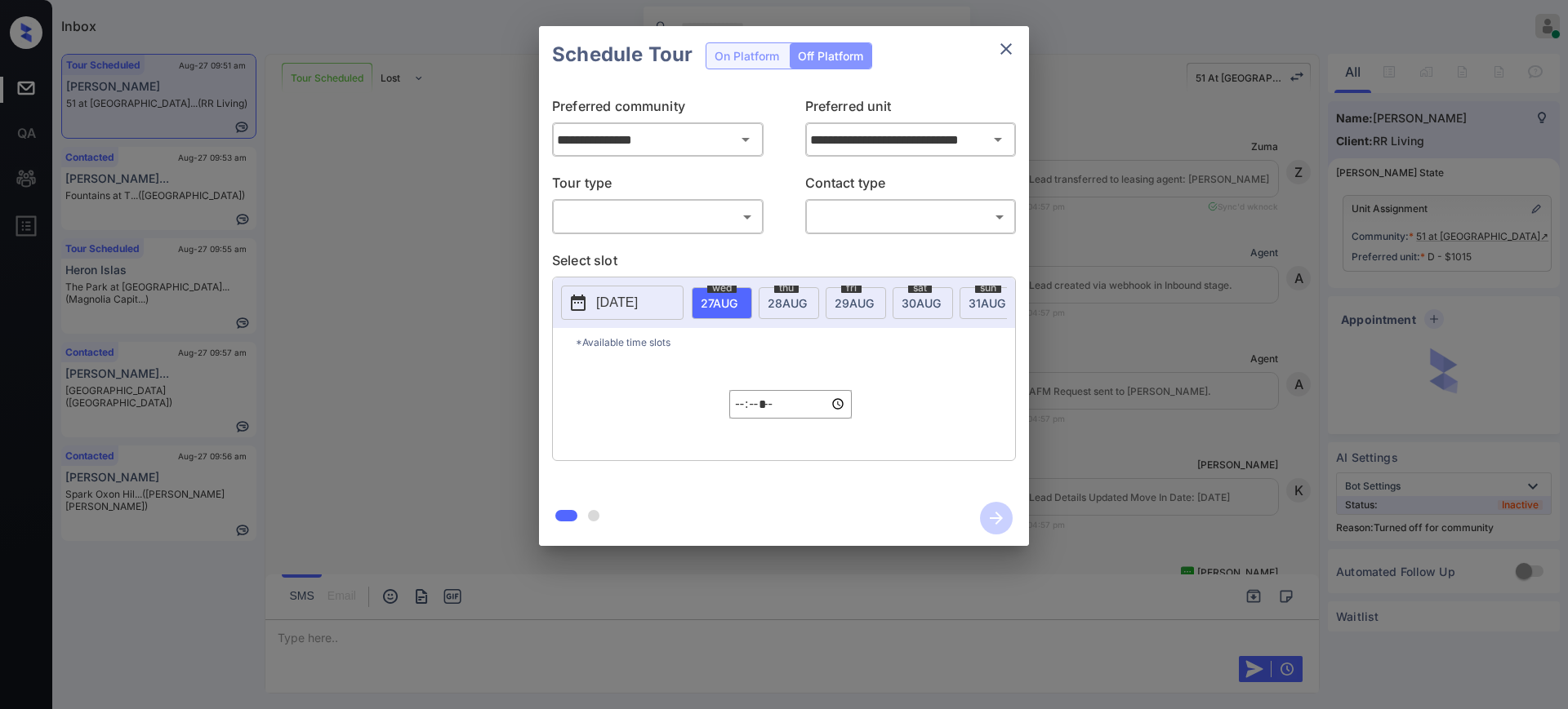
scroll to position [10013, 0]
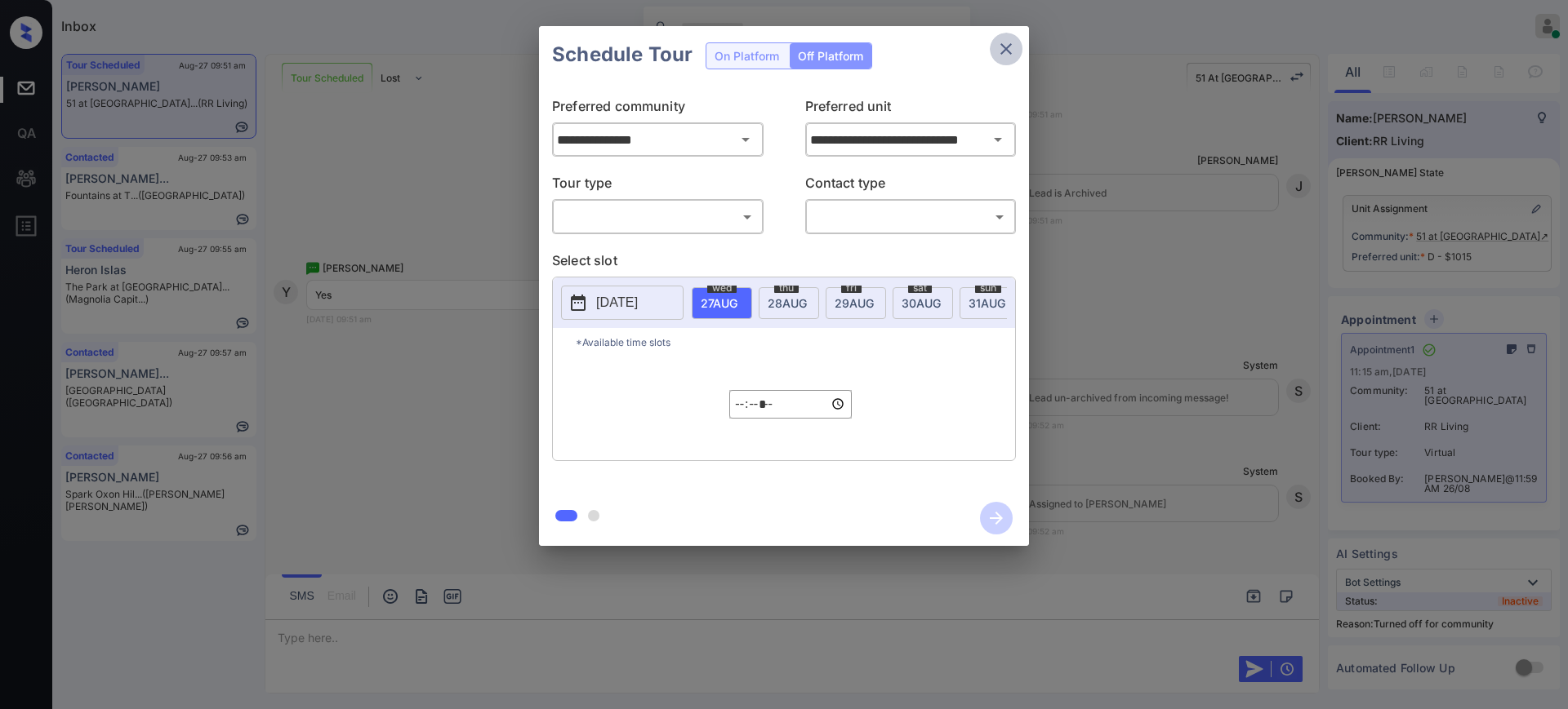
click at [1005, 52] on icon "close" at bounding box center [1006, 49] width 20 height 20
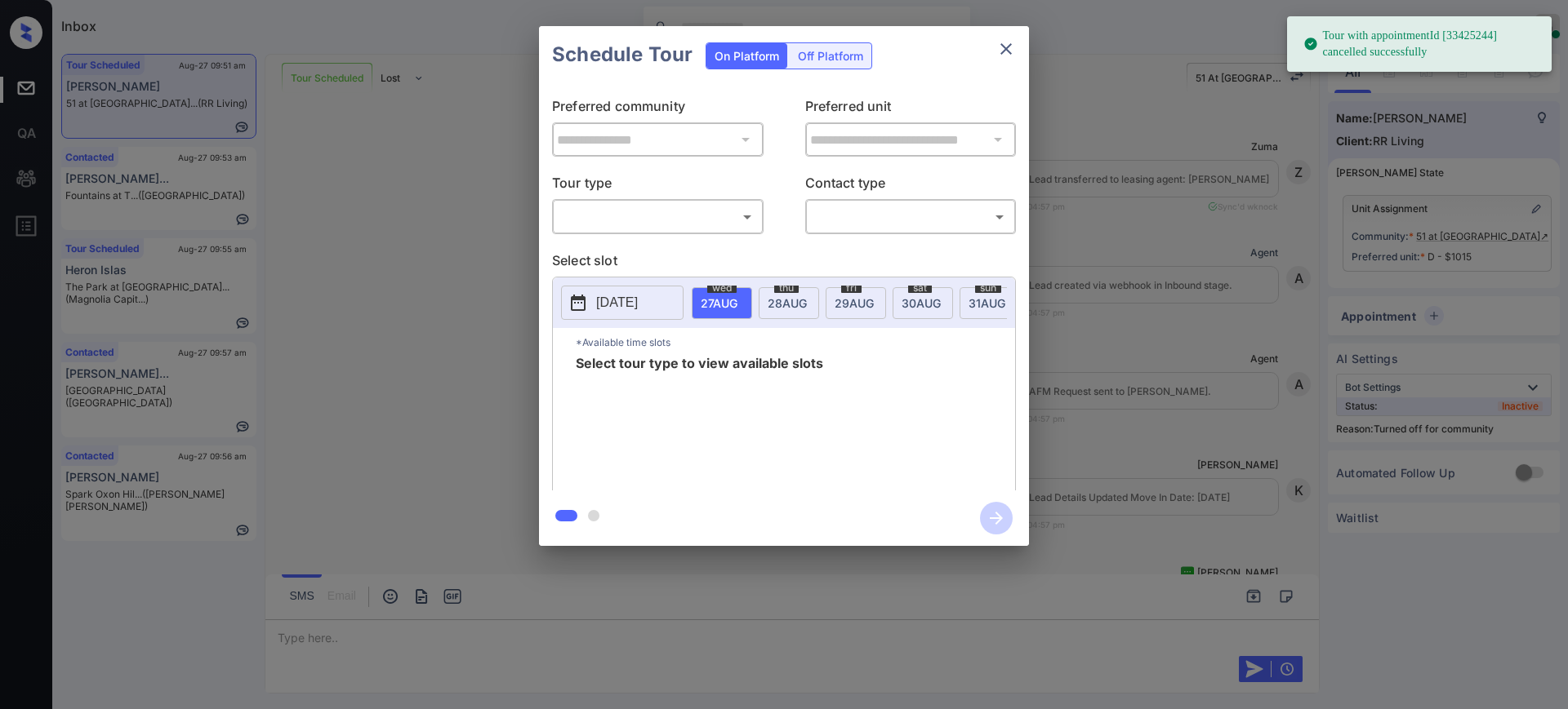
scroll to position [10013, 0]
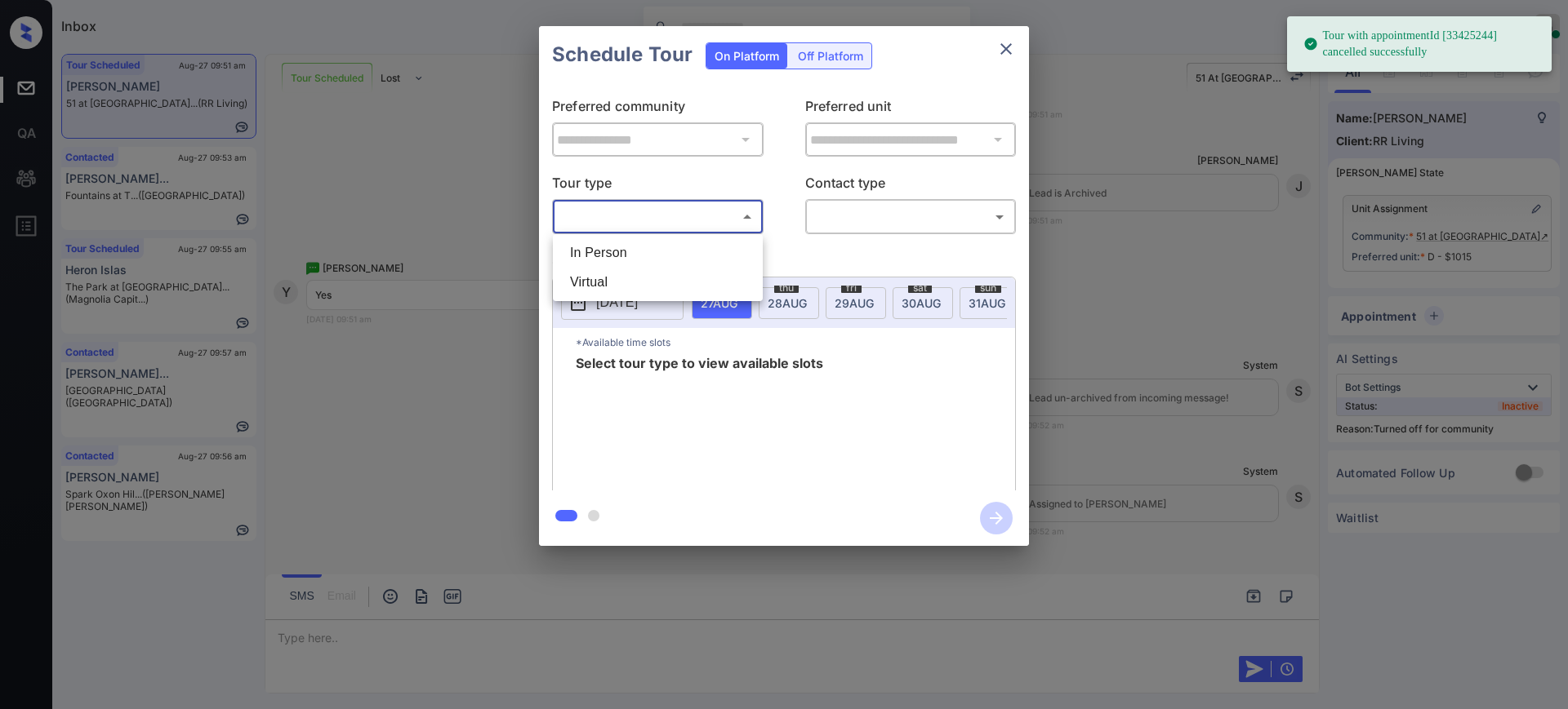
click at [635, 212] on body "Tour with appointmentId [33425244] cancelled successfully Inbox Ajay Kumar Onli…" at bounding box center [784, 354] width 1568 height 709
click at [624, 284] on li "Virtual" at bounding box center [657, 282] width 202 height 29
type input "*******"
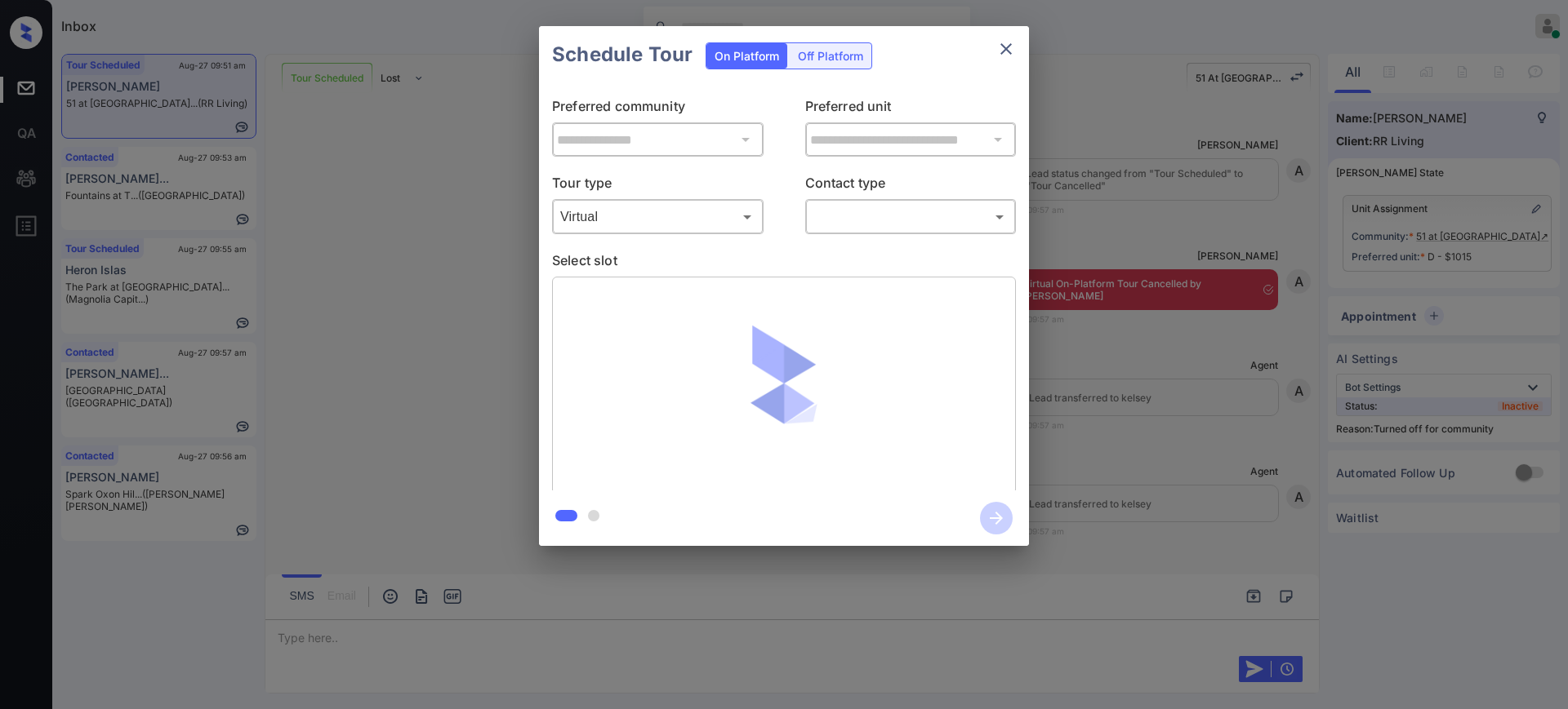
scroll to position [10934, 0]
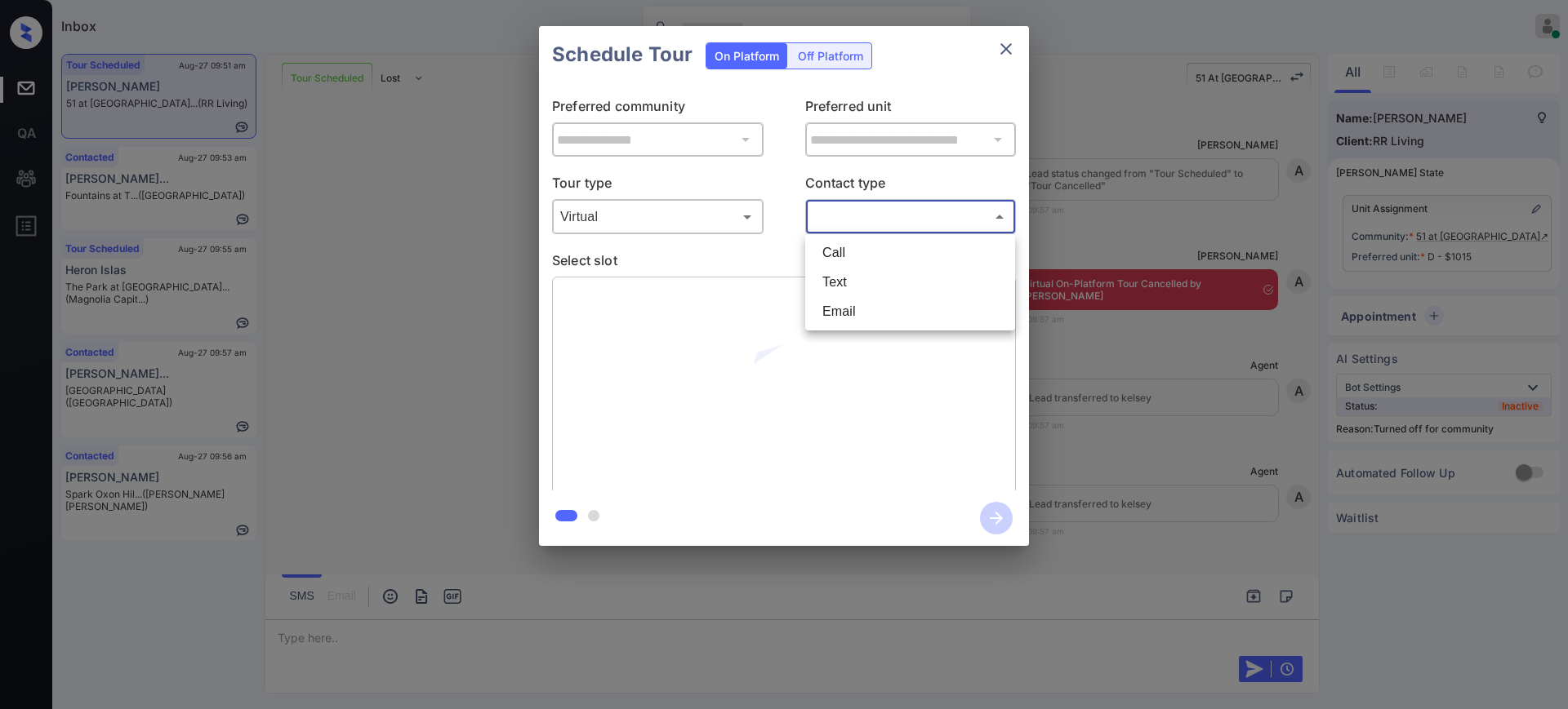
click at [837, 210] on body "Inbox Ajay Kumar Online Set yourself offline Set yourself on break Profile Swit…" at bounding box center [784, 354] width 1568 height 709
click at [833, 285] on li "Text" at bounding box center [910, 282] width 202 height 29
type input "****"
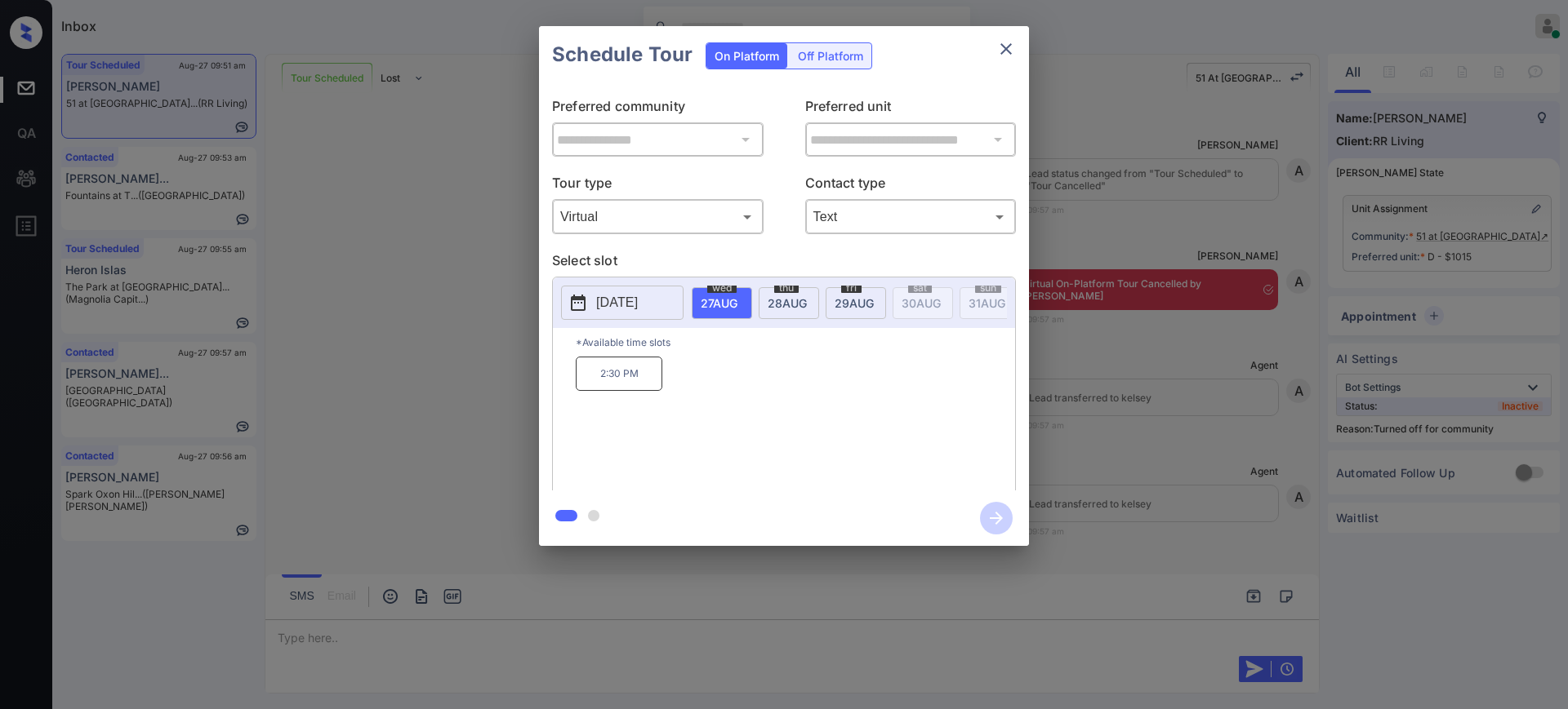
click at [781, 297] on span "28 AUG" at bounding box center [787, 303] width 40 height 14
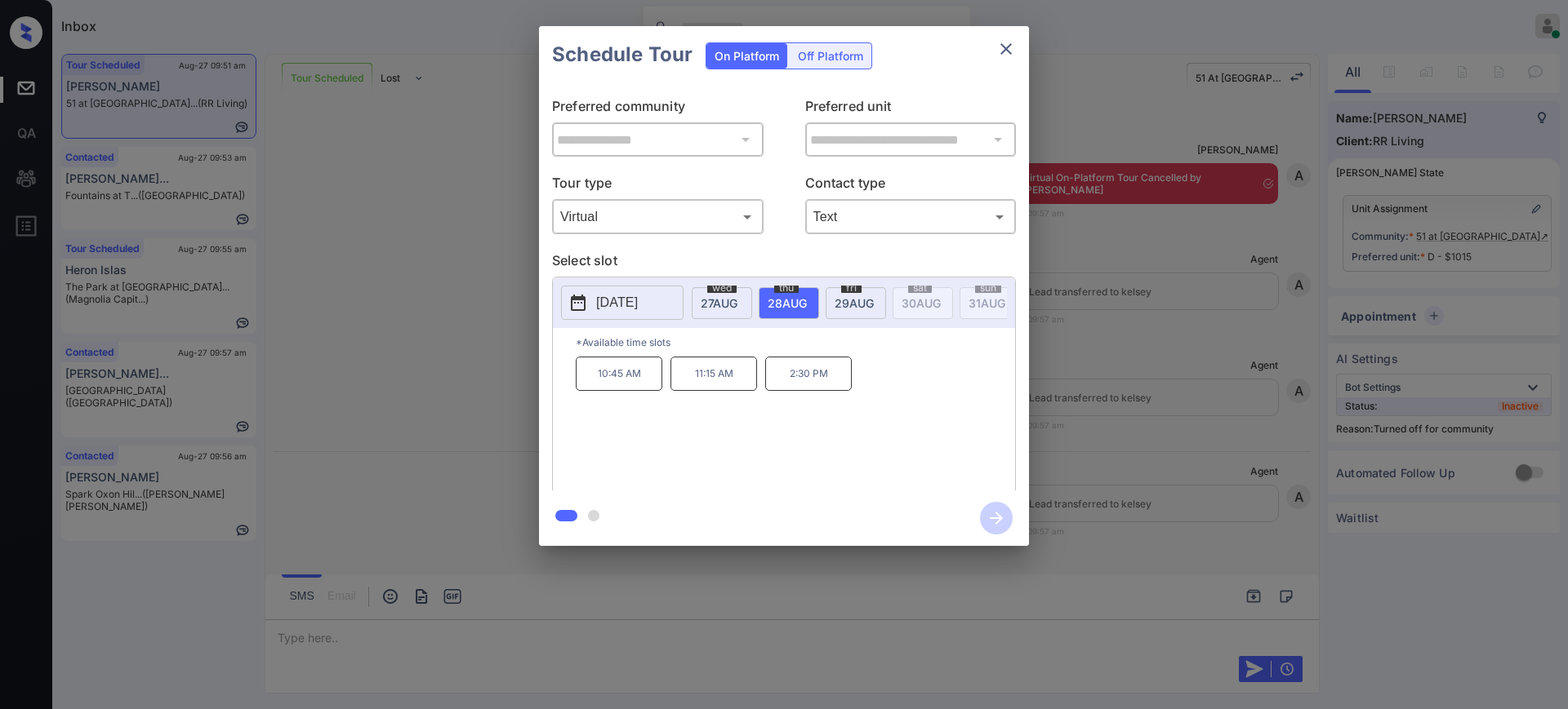
scroll to position [11044, 0]
drag, startPoint x: 687, startPoint y: 388, endPoint x: 851, endPoint y: 370, distance: 165.0
click at [849, 373] on div "10:45 AM 11:15 AM 2:30 PM" at bounding box center [795, 422] width 439 height 131
copy div "11:15 AM 2:30 PM"
click at [1004, 41] on icon "close" at bounding box center [1006, 49] width 20 height 20
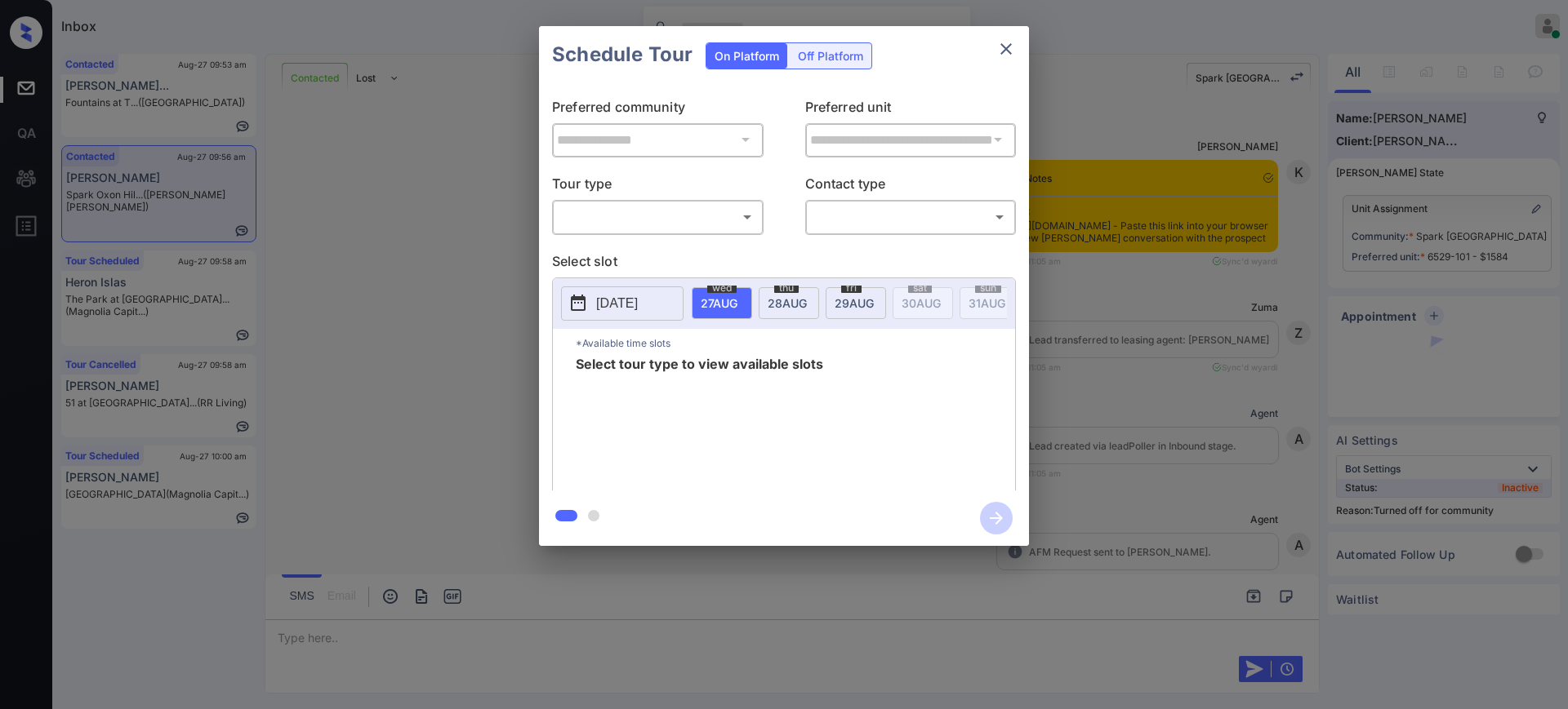
click at [650, 213] on body "Inbox Ajay Kumar Online Set yourself offline Set yourself on break Profile Swit…" at bounding box center [784, 354] width 1568 height 709
type input "********"
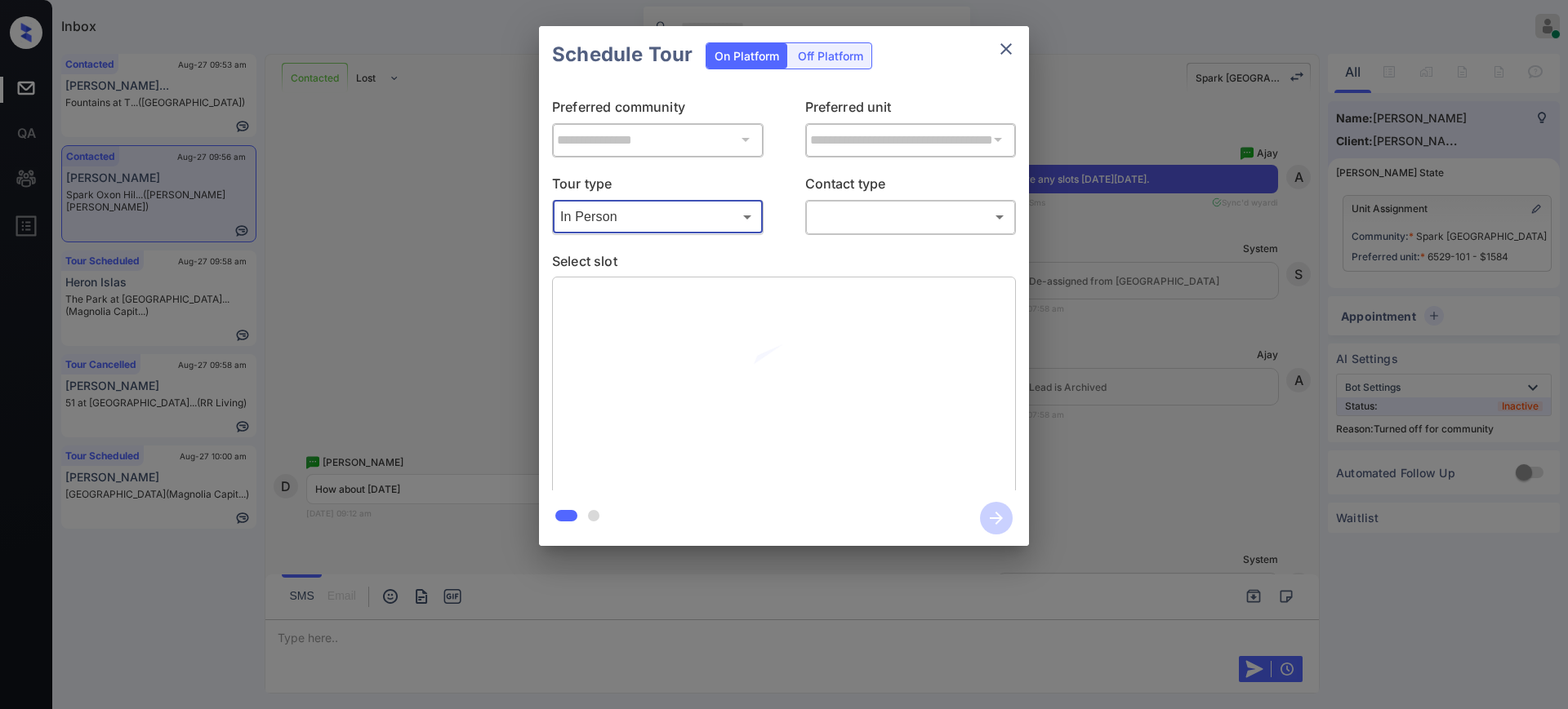
click at [907, 220] on body "Inbox Ajay Kumar Online Set yourself offline Set yourself on break Profile Swit…" at bounding box center [784, 354] width 1568 height 709
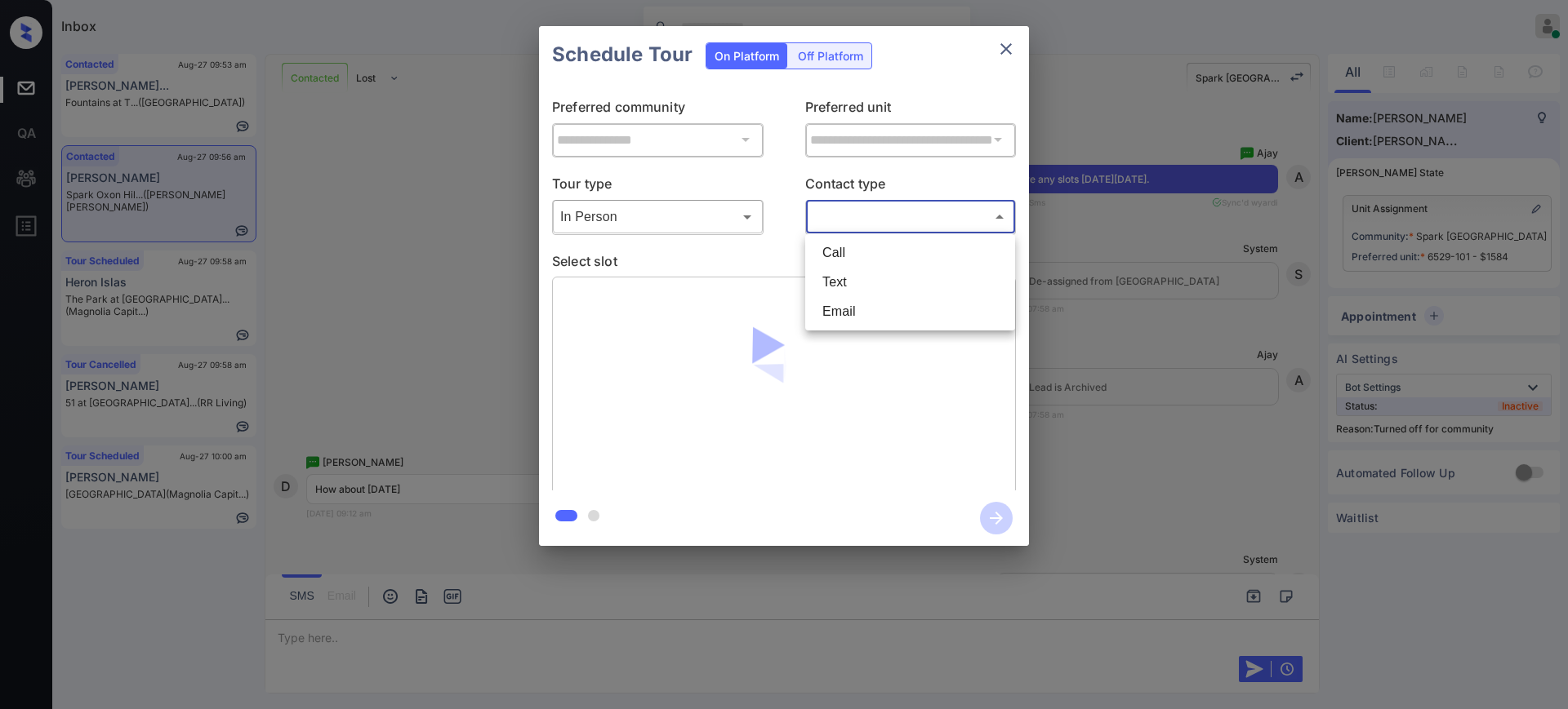
drag, startPoint x: 861, startPoint y: 270, endPoint x: 860, endPoint y: 279, distance: 9.1
click at [860, 272] on li "Text" at bounding box center [910, 282] width 202 height 29
type input "****"
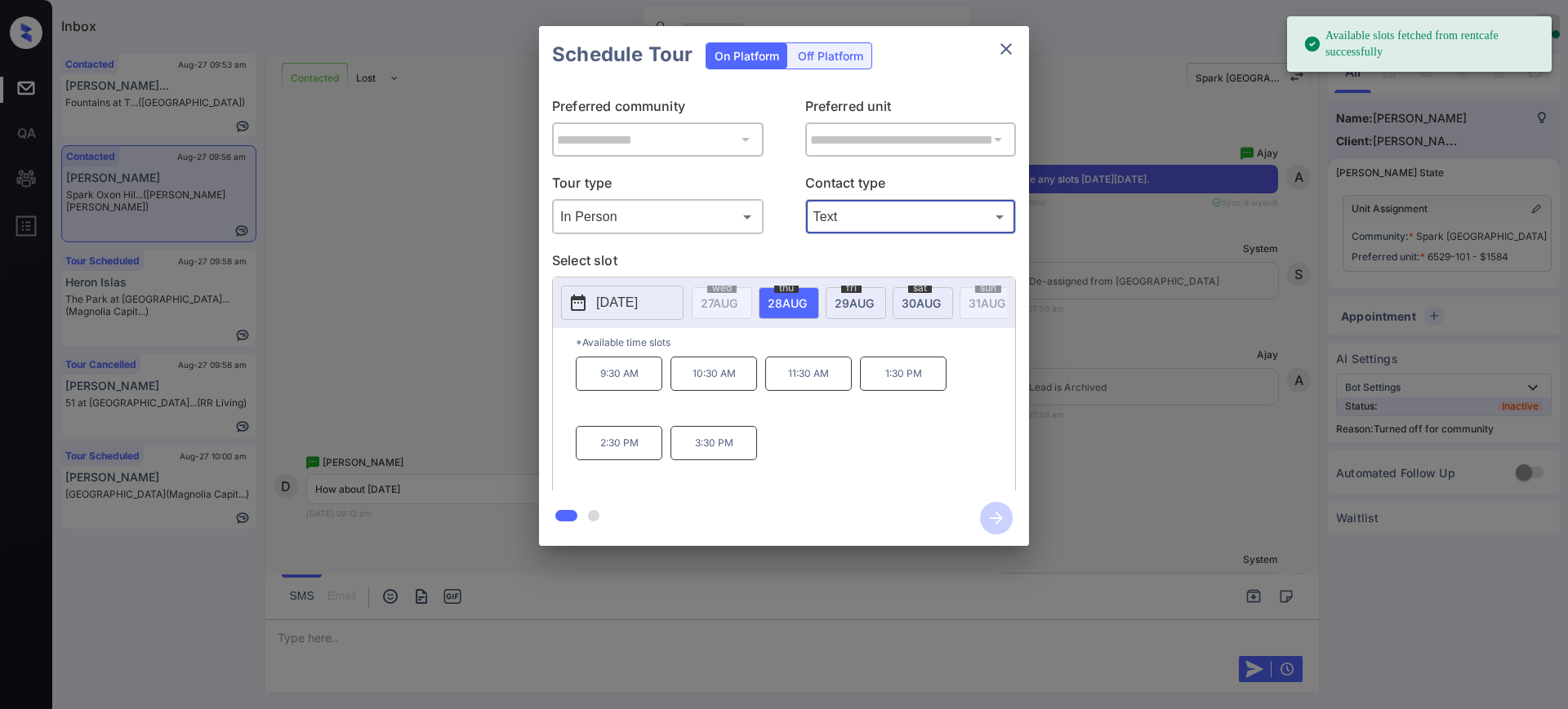
click at [1078, 337] on div "**********" at bounding box center [784, 286] width 1568 height 572
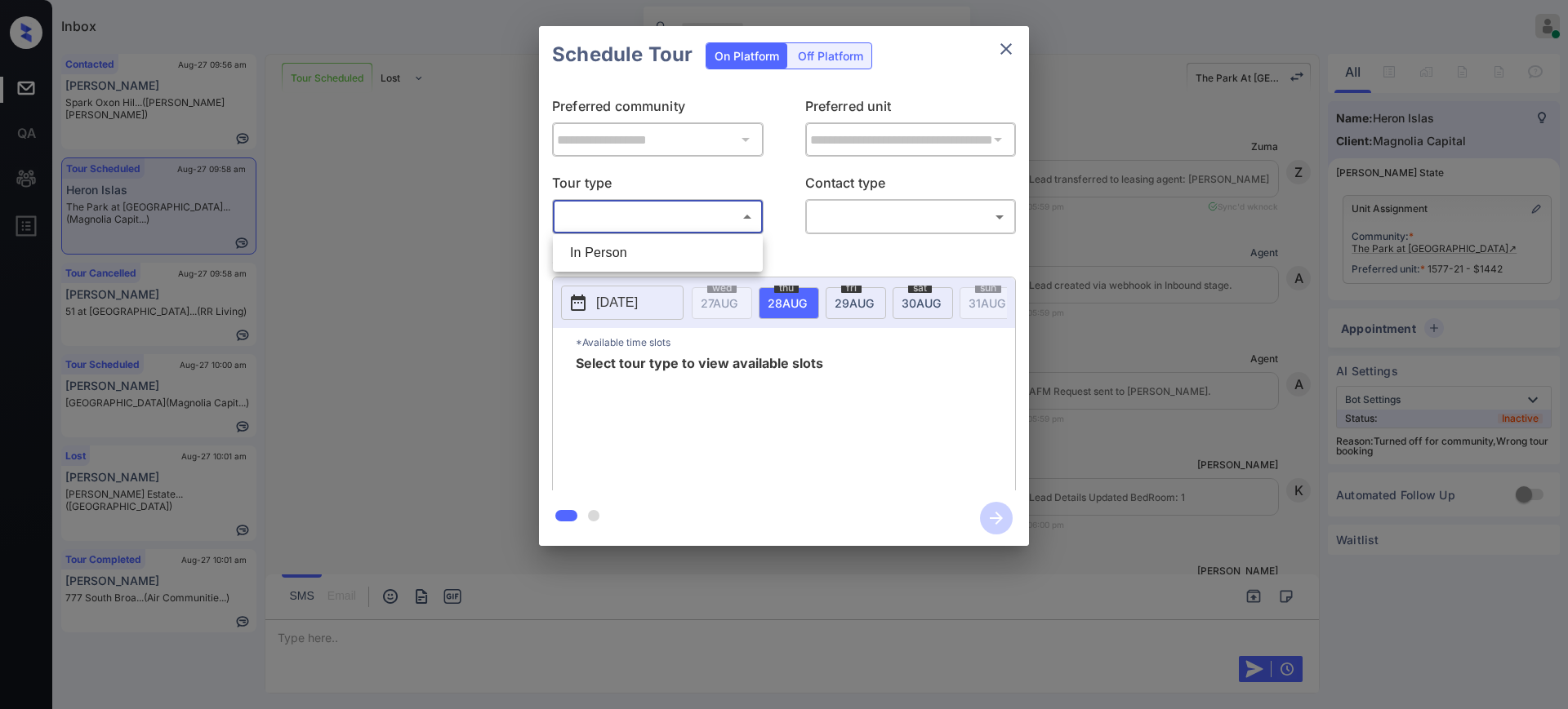
click at [613, 251] on li "In Person" at bounding box center [657, 252] width 202 height 29
type input "********"
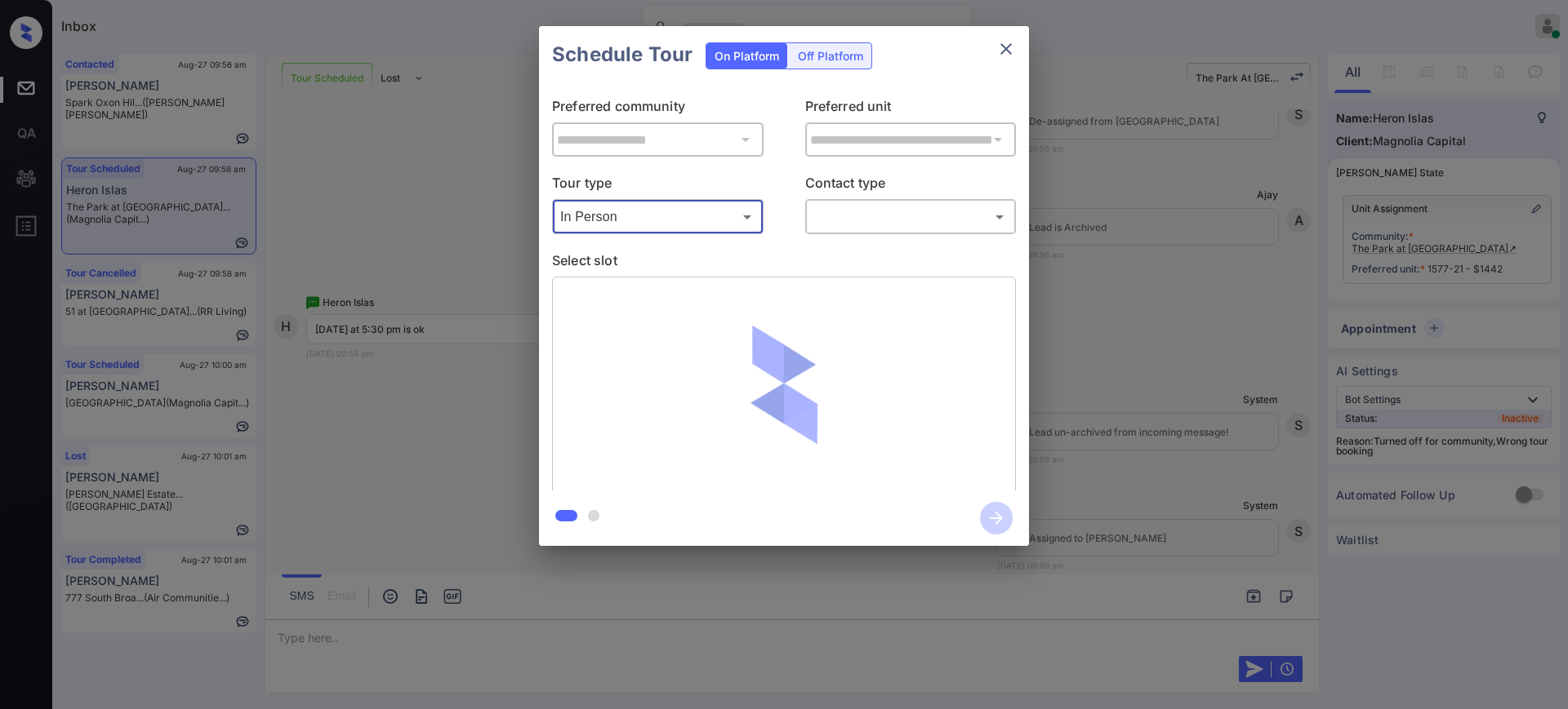
click at [856, 213] on body "Inbox [PERSON_NAME] Online Set yourself offline Set yourself on break Profile S…" at bounding box center [784, 354] width 1568 height 709
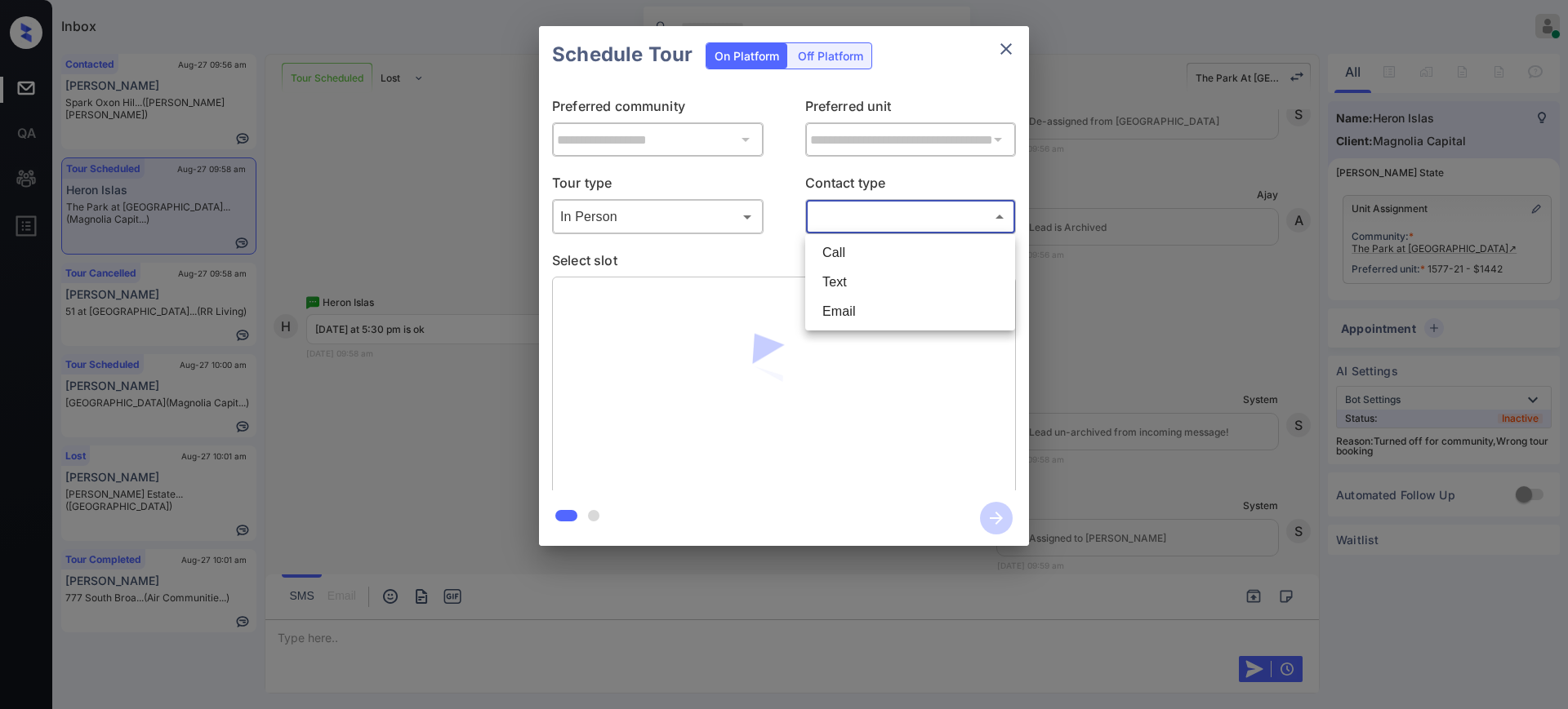
click at [847, 281] on li "Text" at bounding box center [910, 282] width 202 height 29
type input "****"
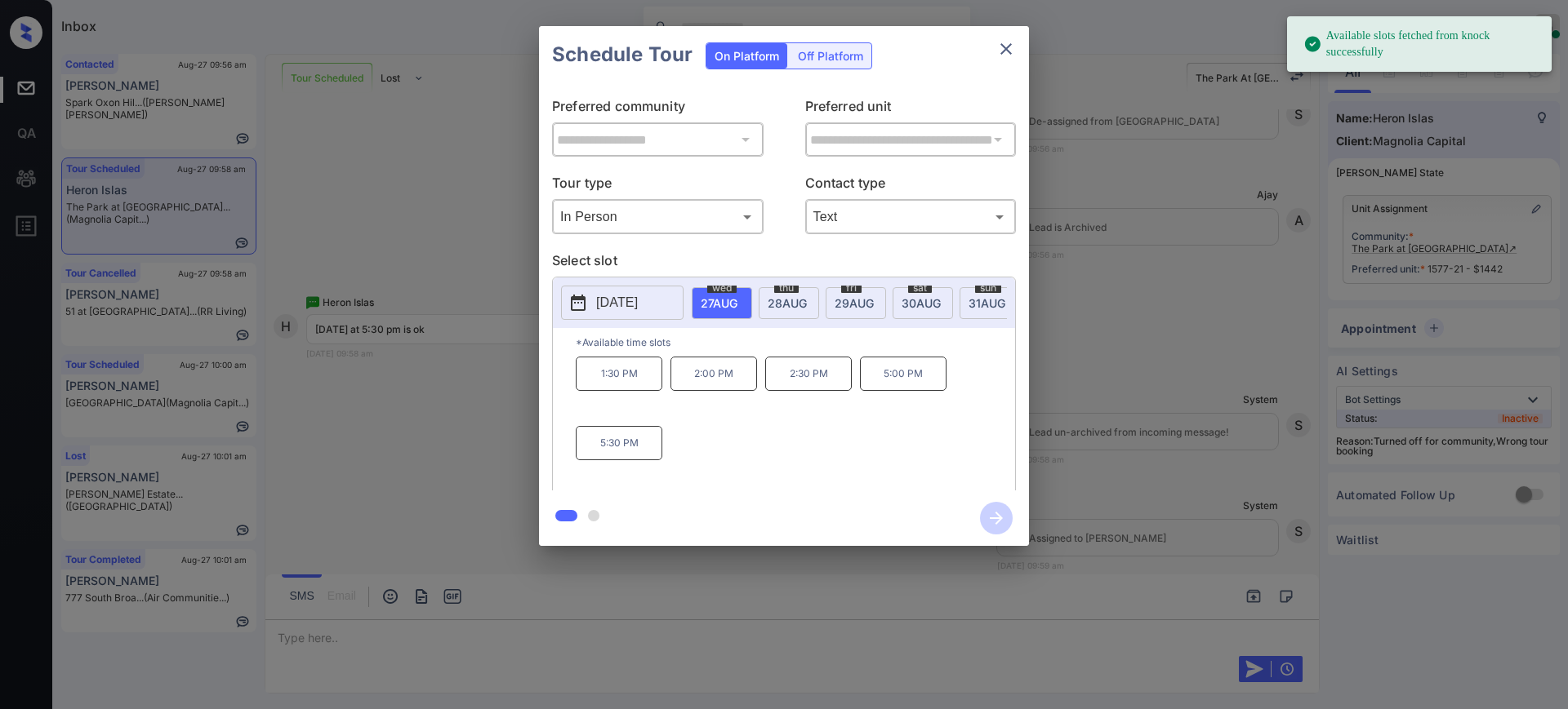
click at [737, 297] on span "27 AUG" at bounding box center [719, 303] width 37 height 14
click at [614, 448] on p "5:30 PM" at bounding box center [619, 443] width 87 height 34
click at [988, 517] on icon "button" at bounding box center [995, 518] width 33 height 33
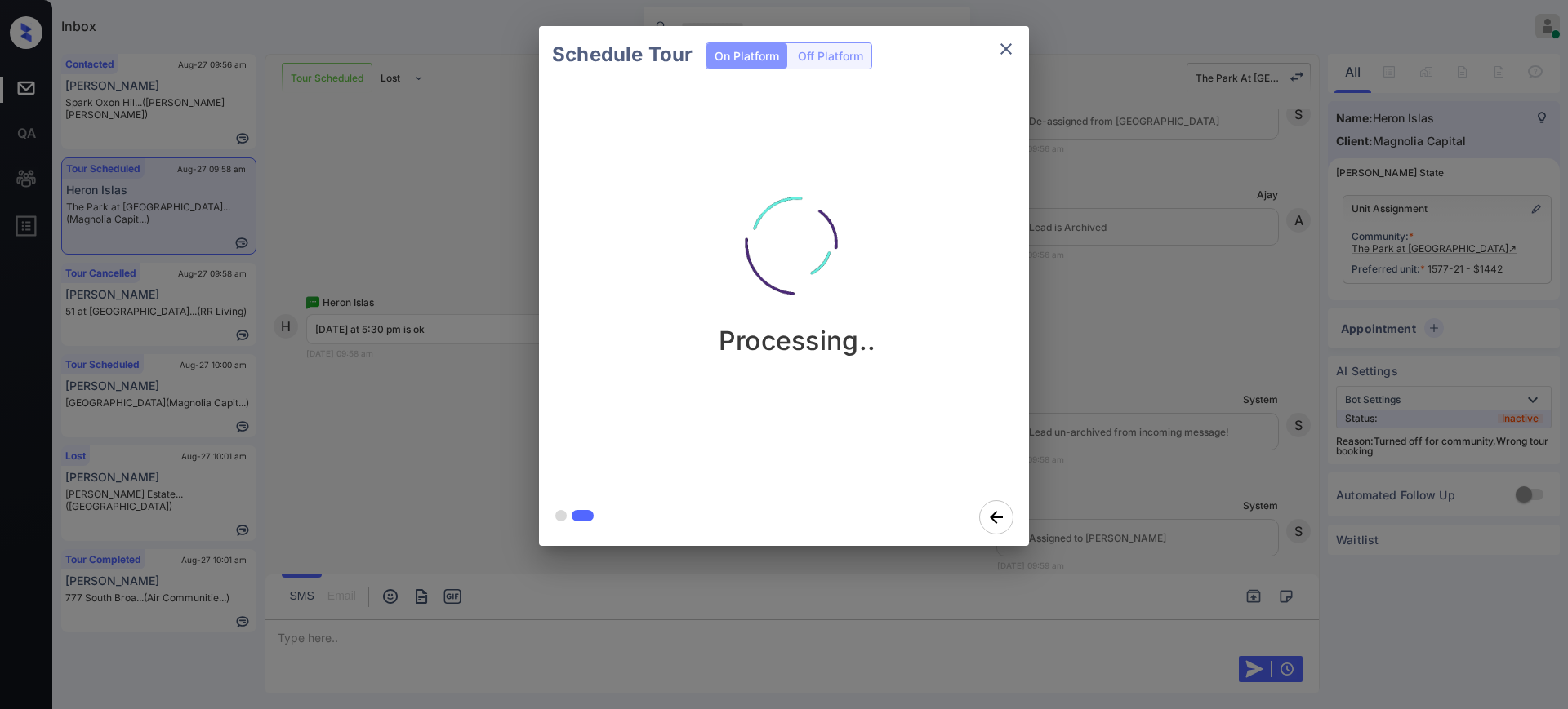
click at [1116, 441] on div "Schedule Tour On Platform Off Platform Processing.." at bounding box center [784, 286] width 1568 height 572
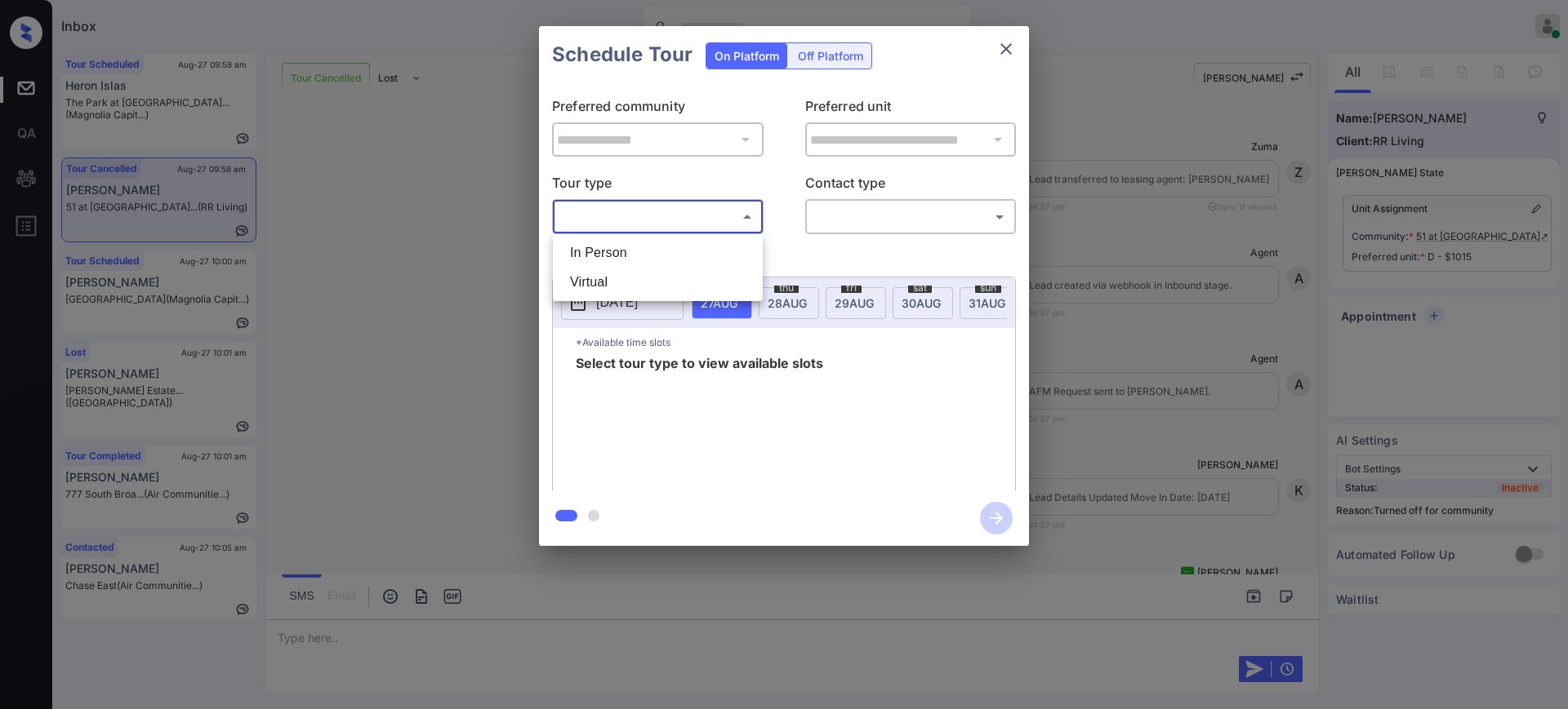
scroll to position [11380, 0]
click at [637, 273] on li "Virtual" at bounding box center [657, 282] width 202 height 29
type input "*******"
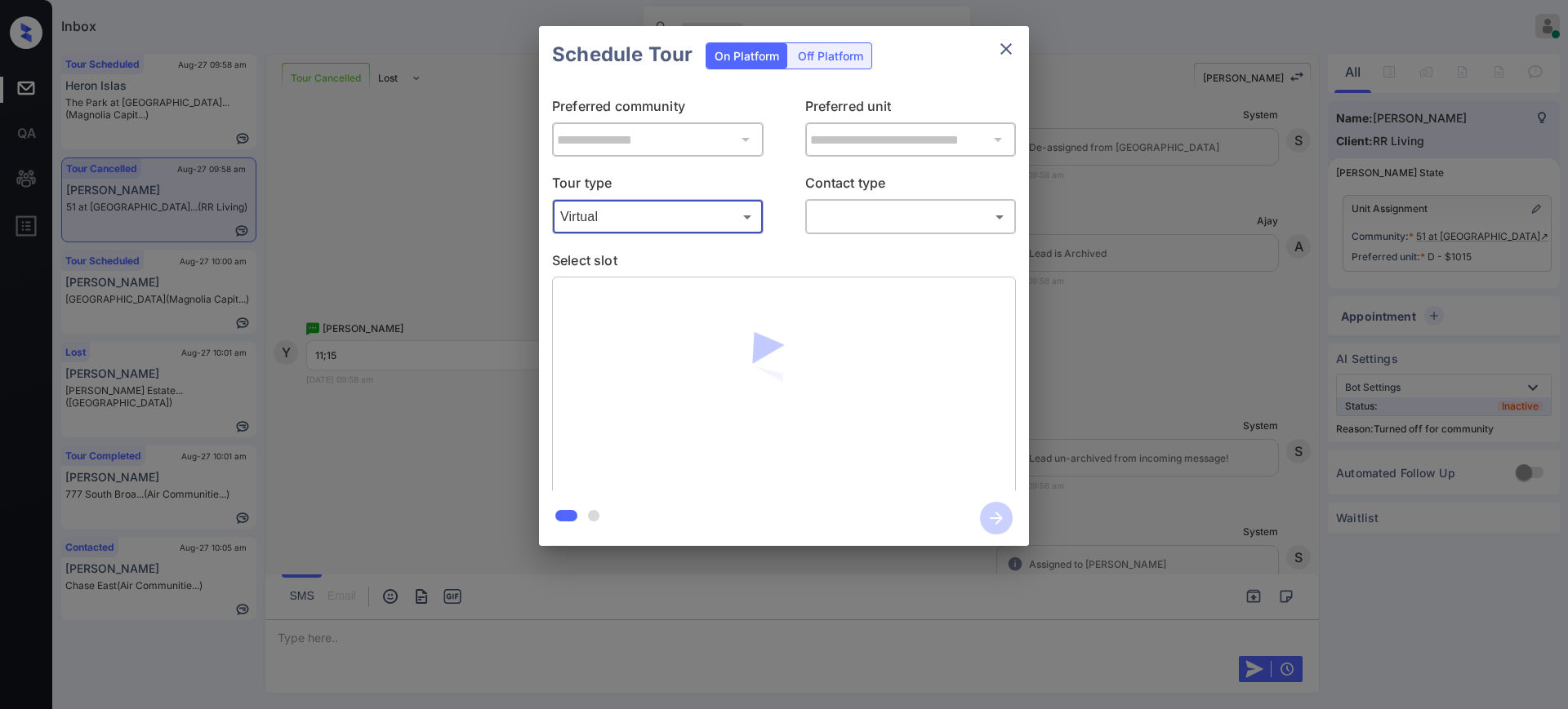
click at [847, 207] on body "Inbox [PERSON_NAME] Online Set yourself offline Set yourself on break Profile S…" at bounding box center [784, 354] width 1568 height 709
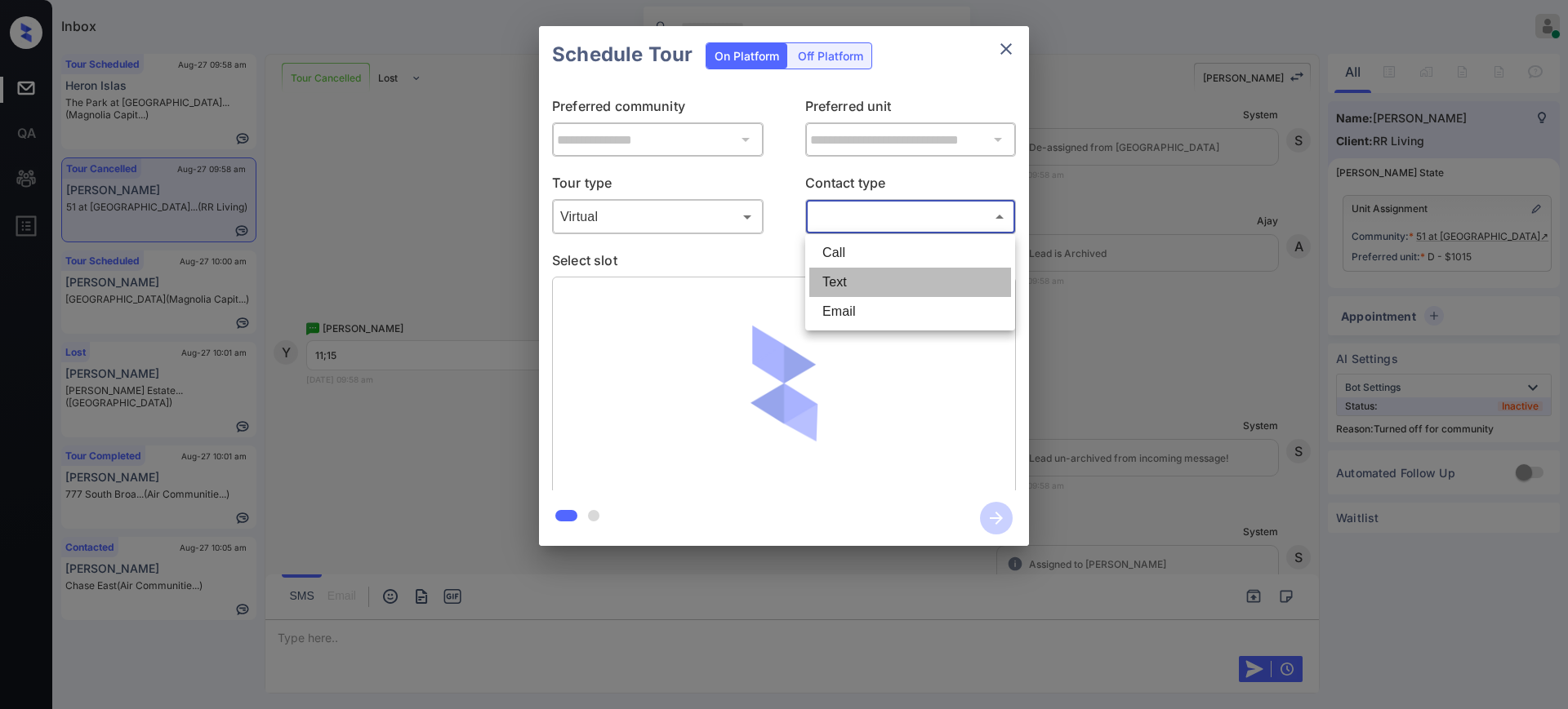
click at [846, 285] on li "Text" at bounding box center [910, 282] width 202 height 29
type input "****"
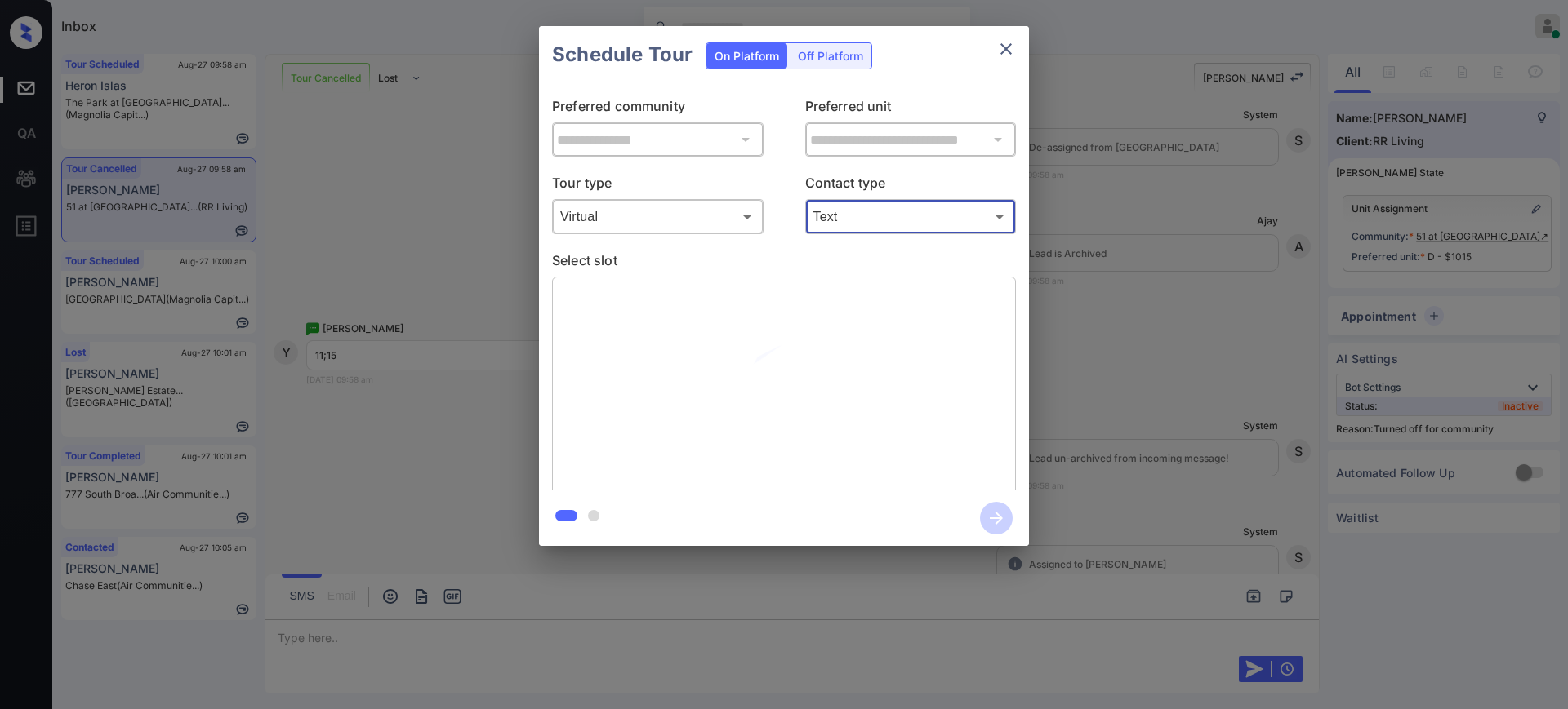
click at [550, 291] on div "**********" at bounding box center [784, 286] width 490 height 408
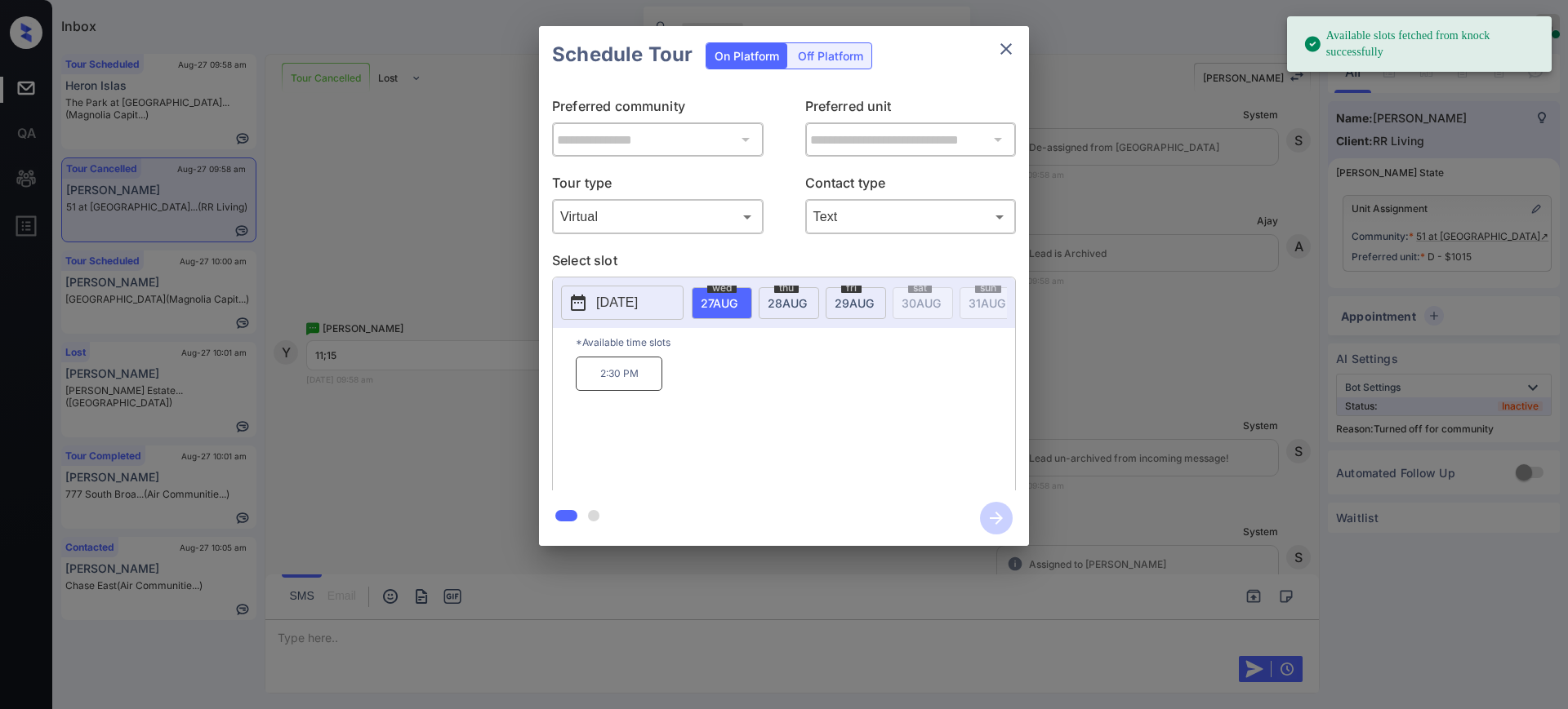
click at [405, 296] on div "**********" at bounding box center [784, 286] width 1568 height 572
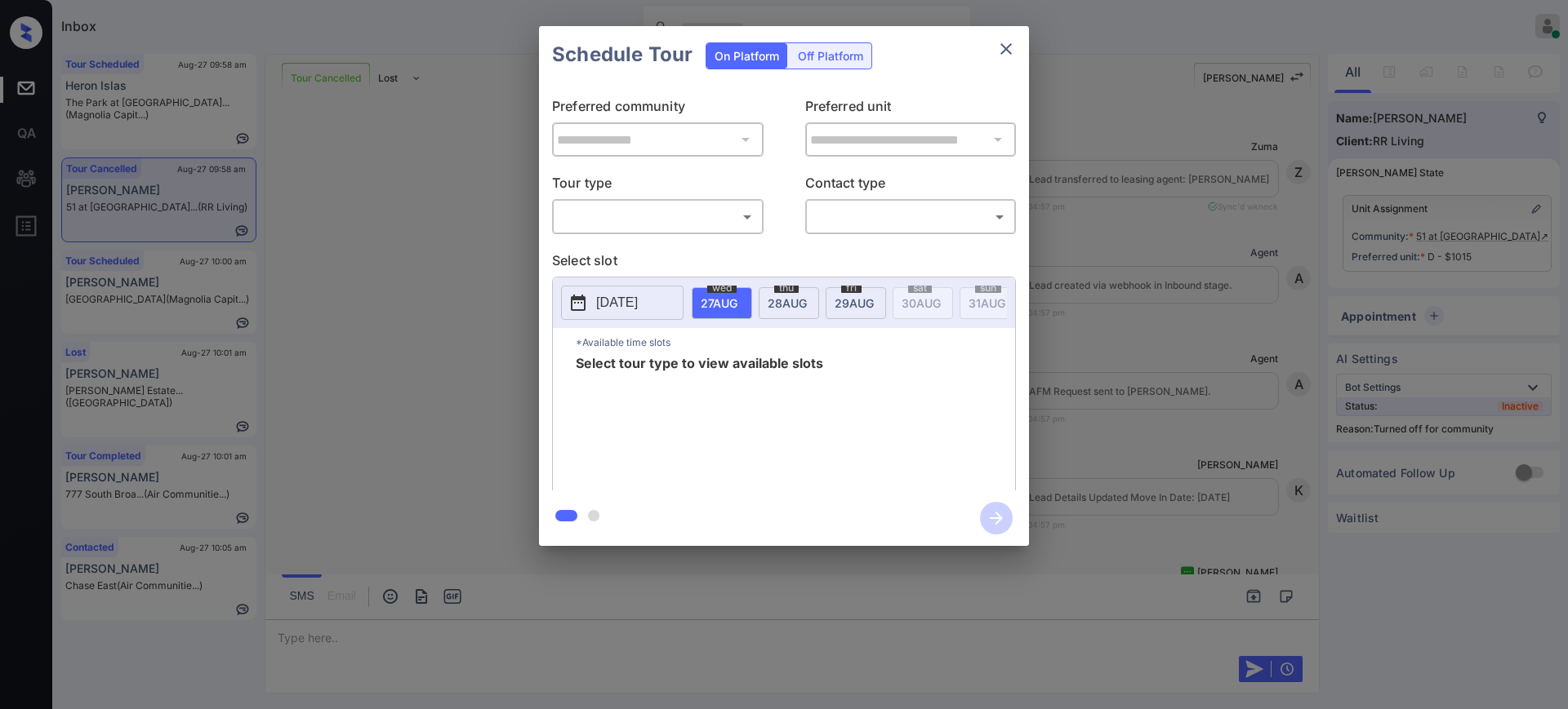
scroll to position [11788, 0]
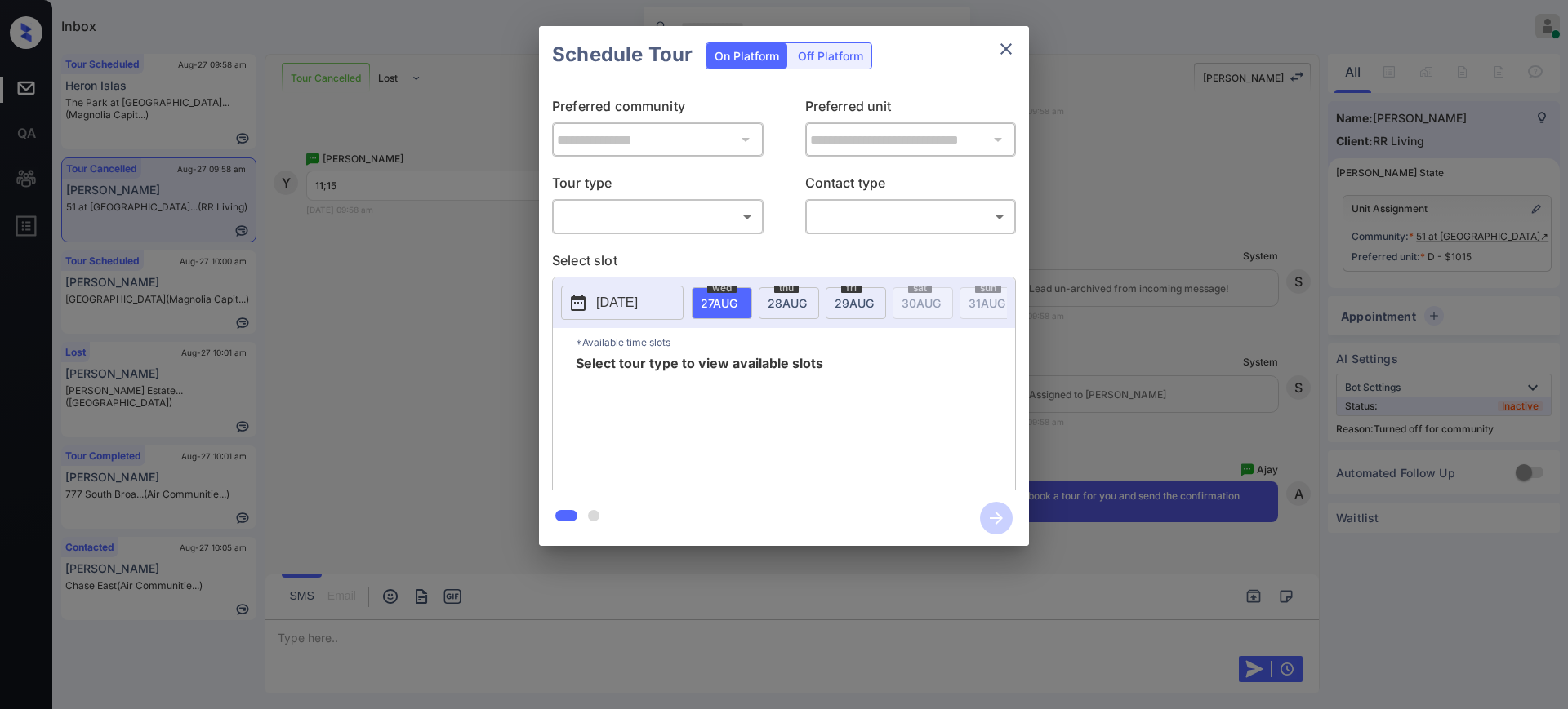
click at [630, 209] on body "Inbox Ajay Kumar Online Set yourself offline Set yourself on break Profile Swit…" at bounding box center [784, 354] width 1568 height 709
click at [616, 267] on li "Virtual" at bounding box center [657, 282] width 202 height 29
type input "*******"
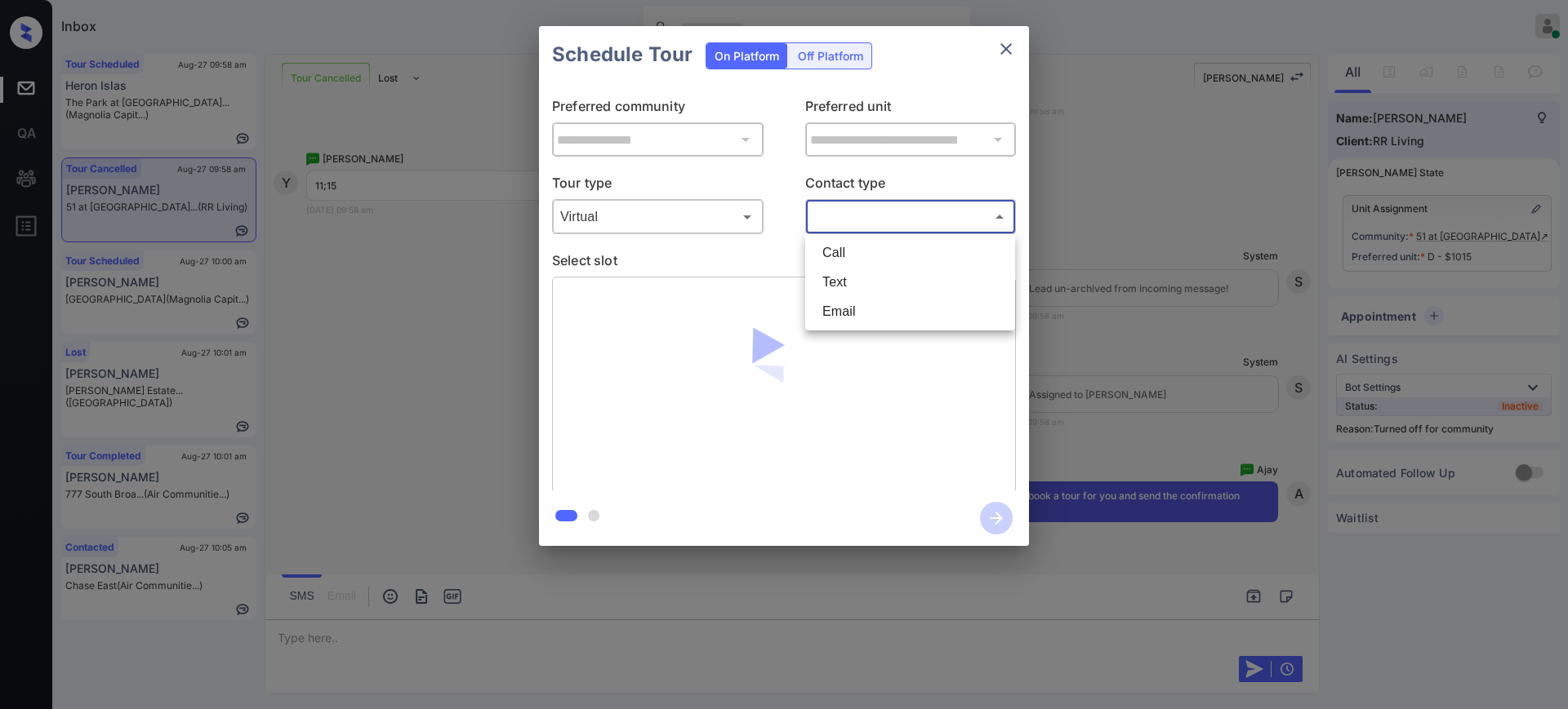
click at [897, 206] on body "Inbox Ajay Kumar Online Set yourself offline Set yourself on break Profile Swit…" at bounding box center [784, 354] width 1568 height 709
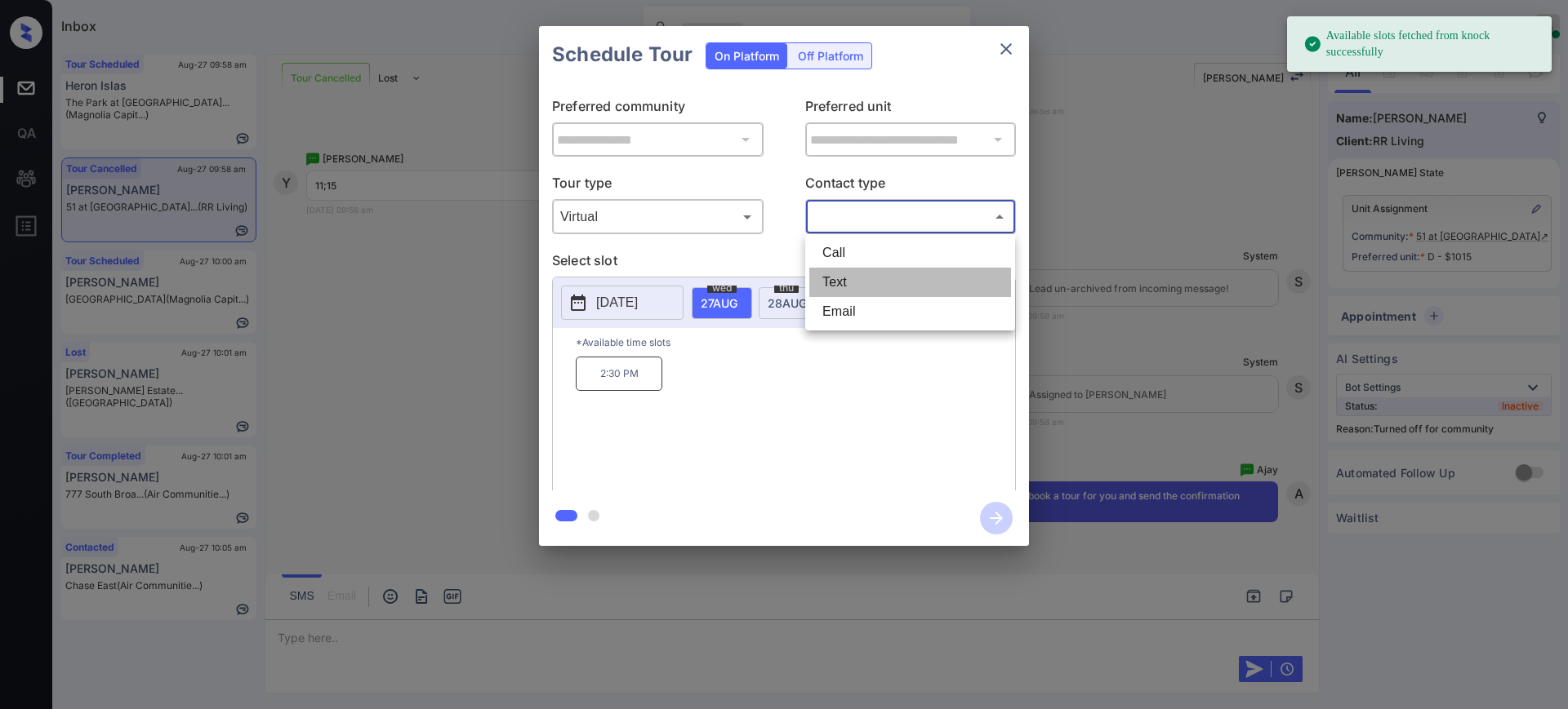
click at [862, 278] on li "Text" at bounding box center [910, 282] width 202 height 29
type input "****"
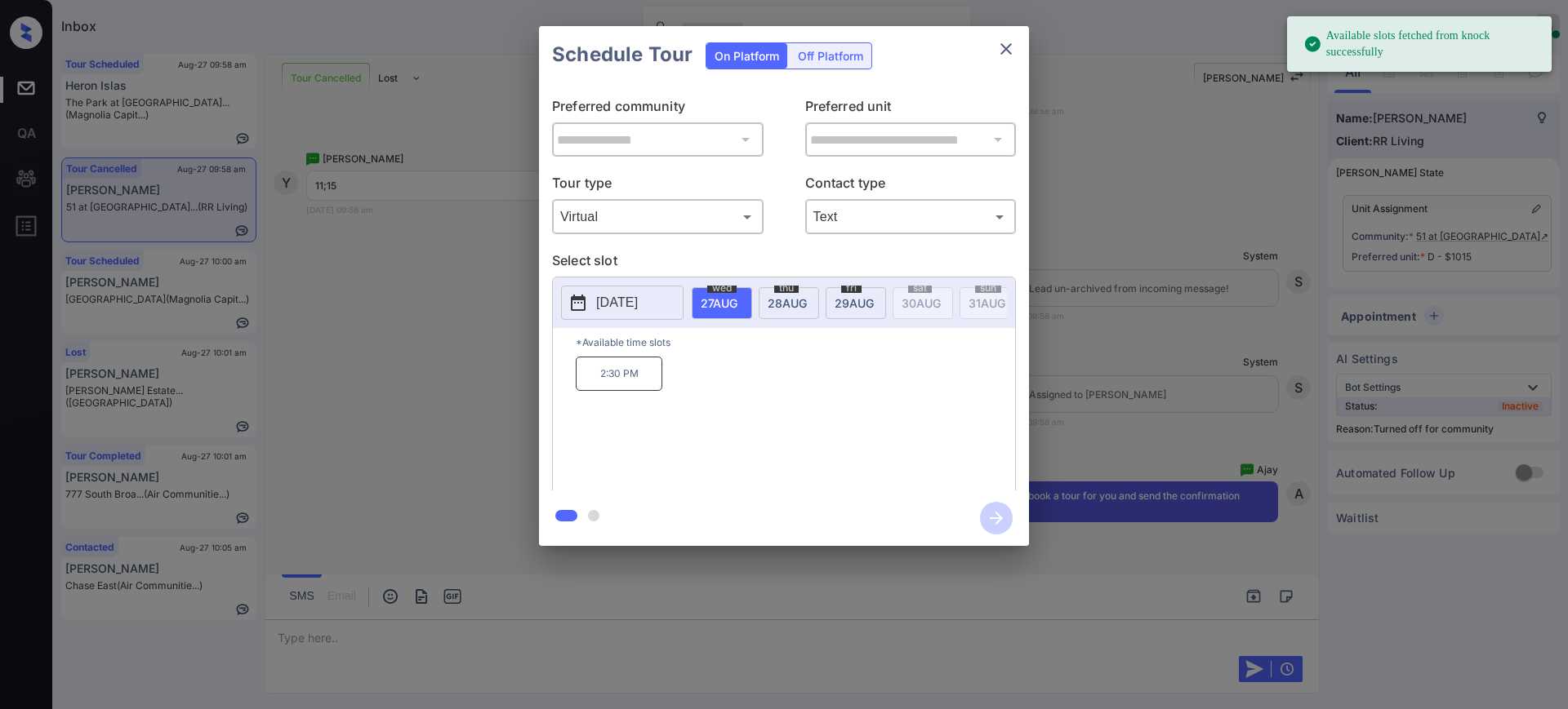
click at [796, 297] on span "28 AUG" at bounding box center [787, 303] width 40 height 14
click at [713, 388] on p "11:15 AM" at bounding box center [714, 374] width 87 height 34
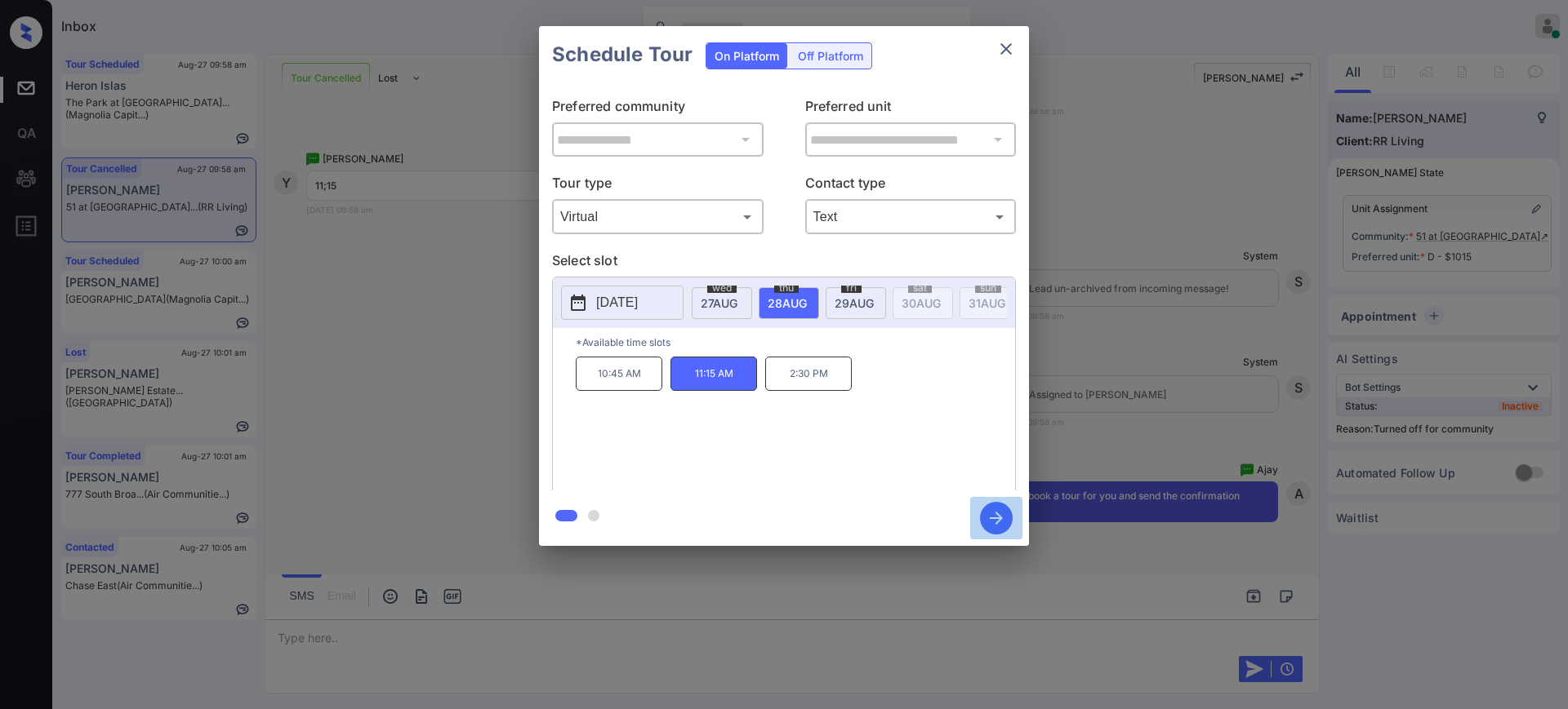
click at [997, 520] on icon "button" at bounding box center [995, 518] width 33 height 33
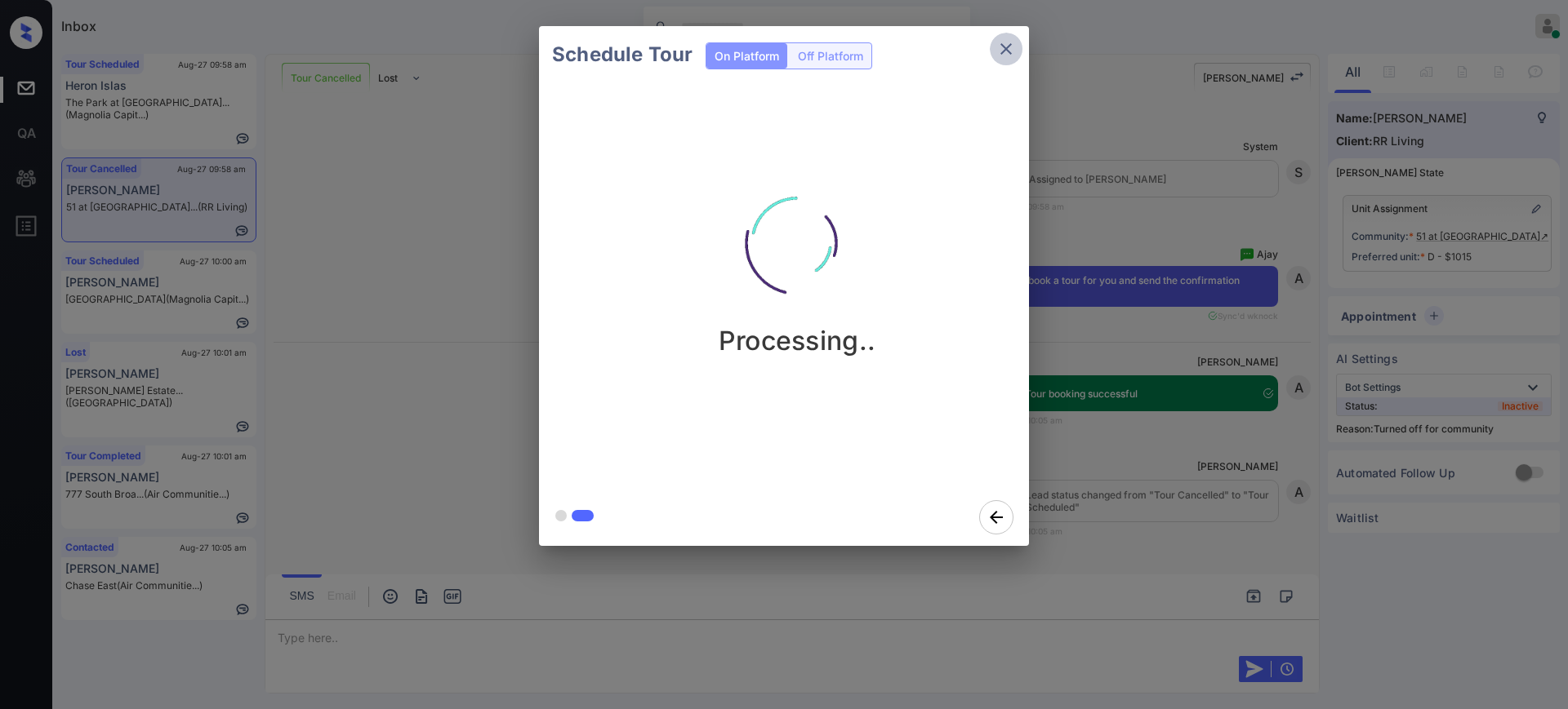
click at [1001, 46] on icon "close" at bounding box center [1006, 49] width 20 height 20
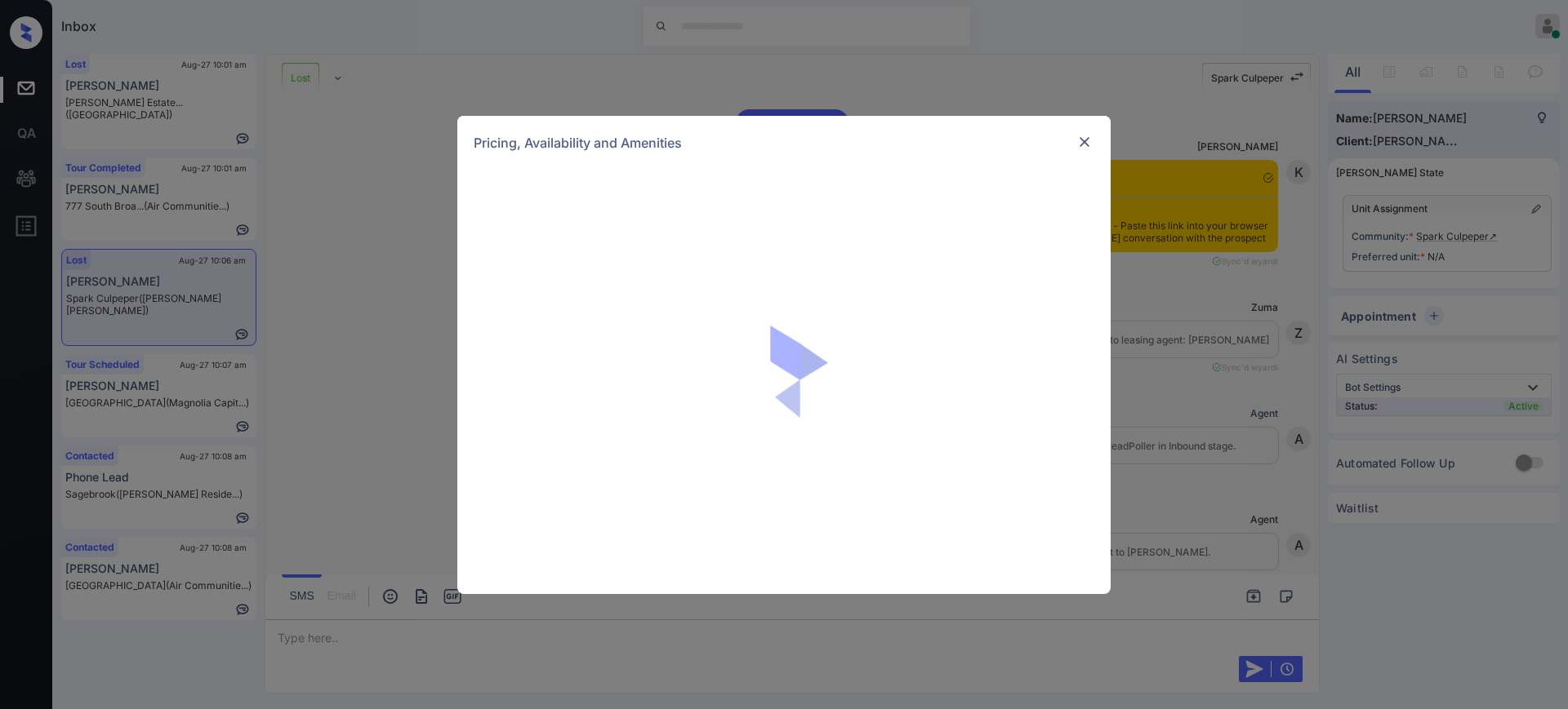
scroll to position [5551, 0]
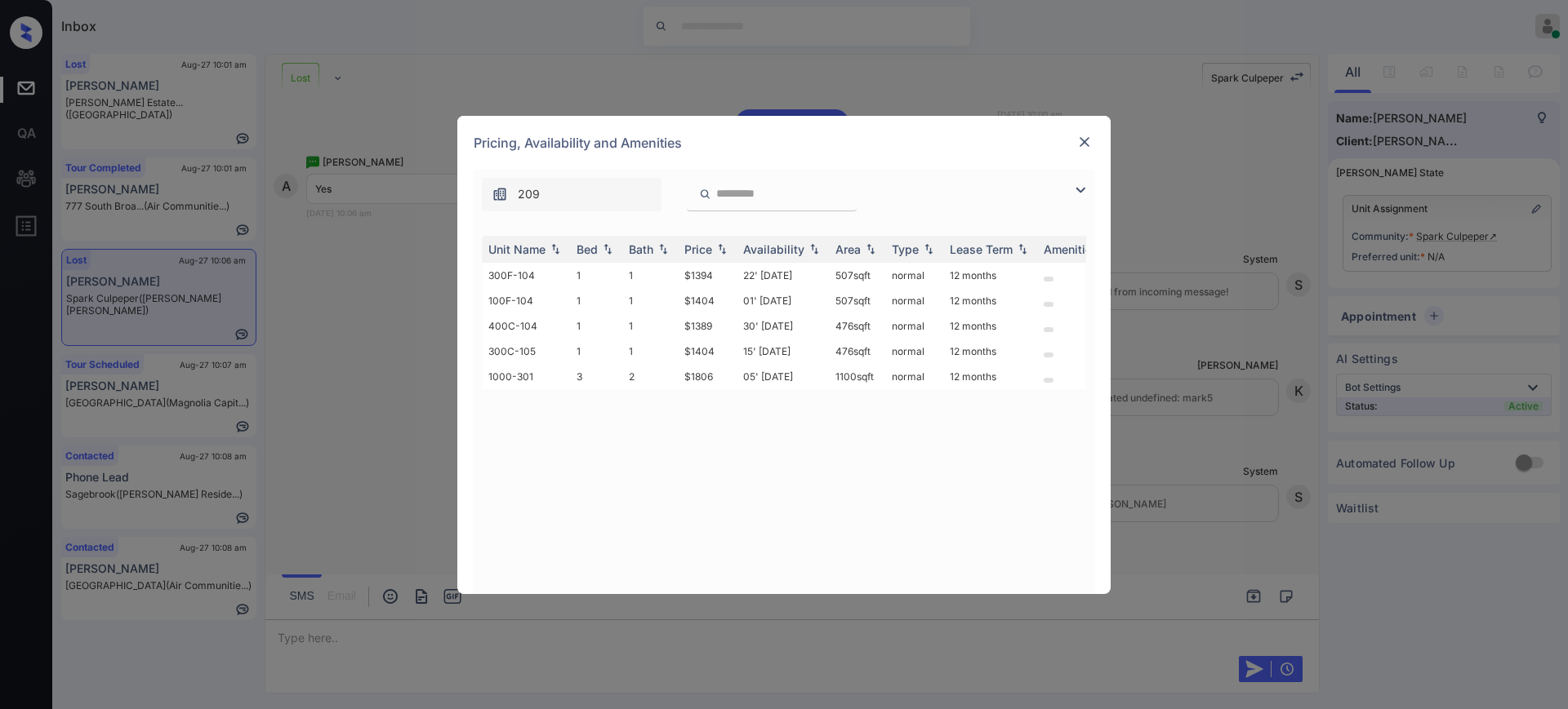
click at [1082, 149] on div at bounding box center [1084, 141] width 20 height 20
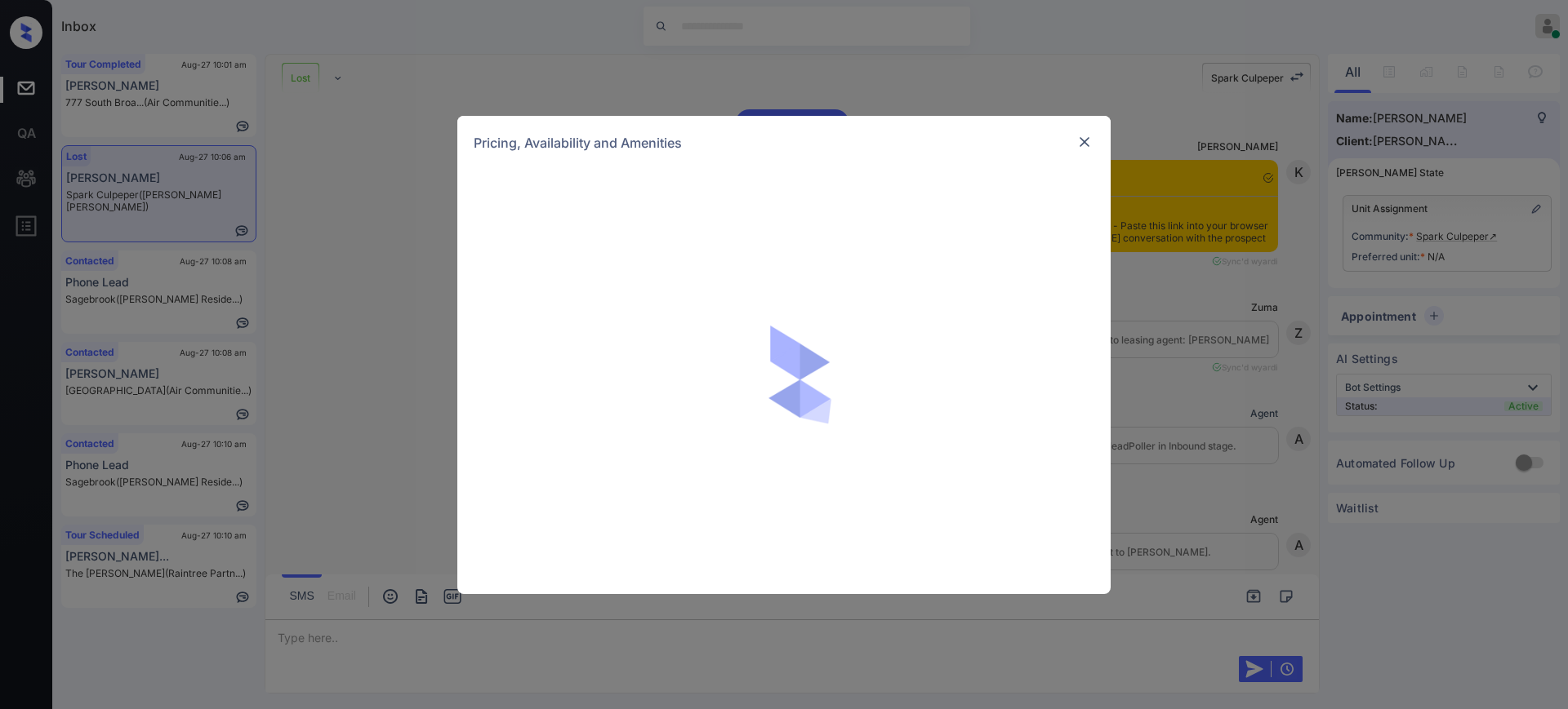
scroll to position [3102, 0]
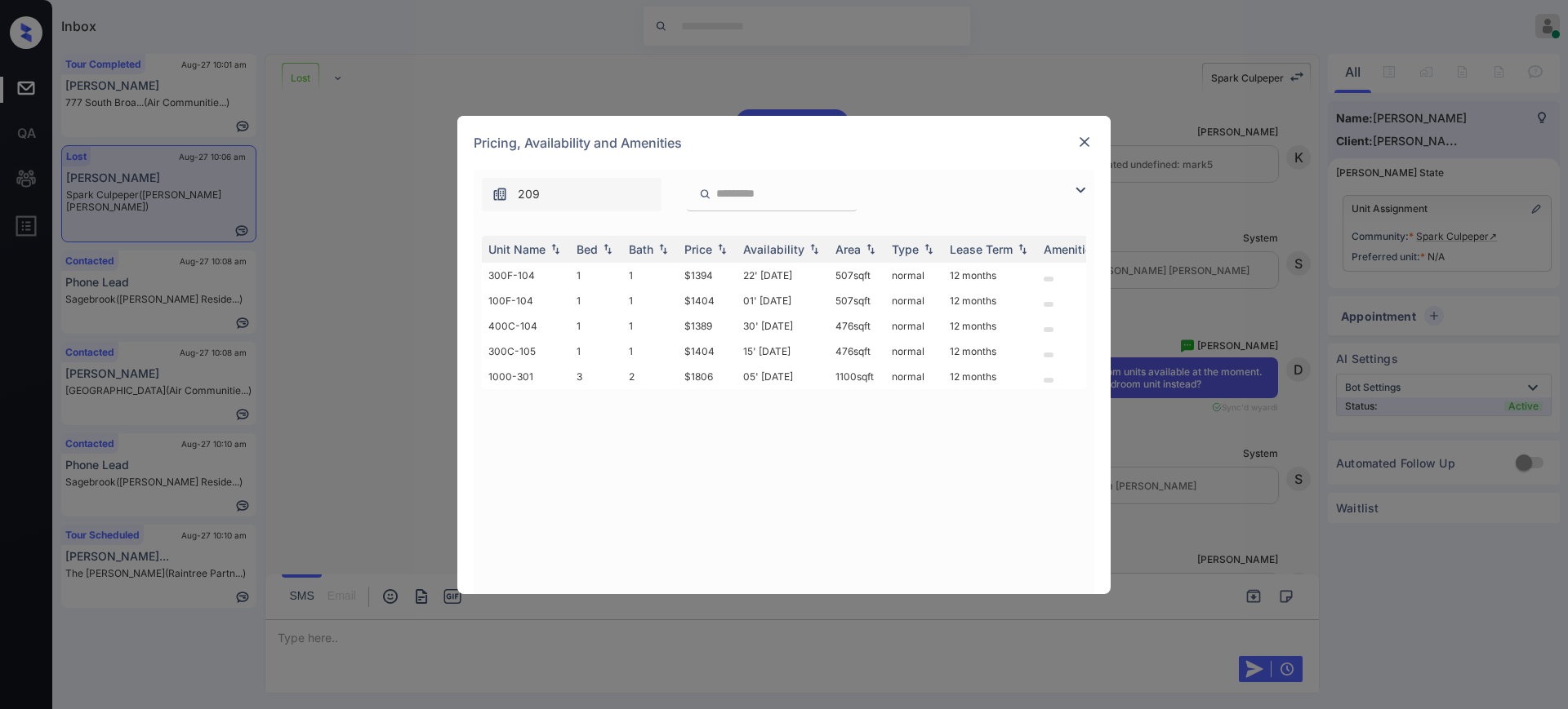
click at [1091, 143] on img at bounding box center [1084, 141] width 16 height 16
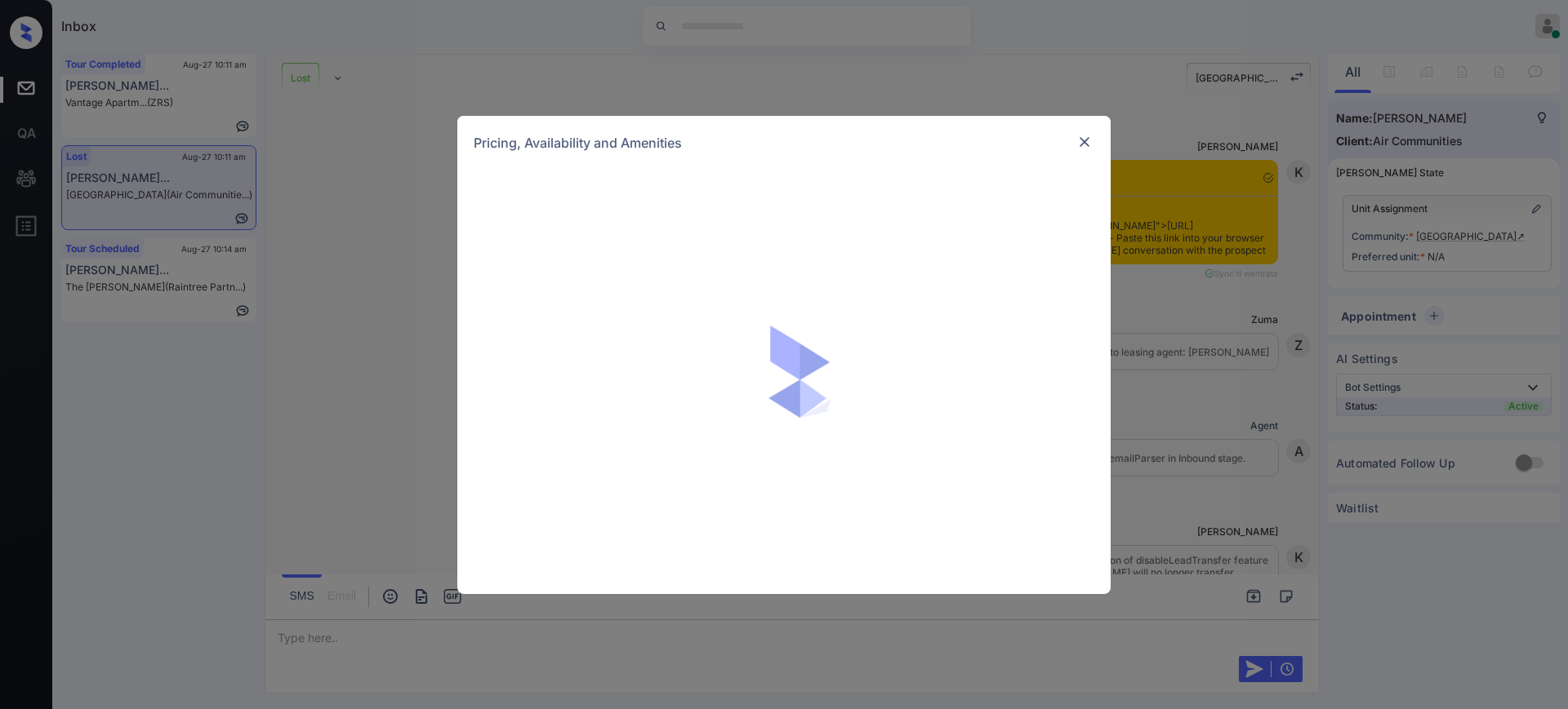
scroll to position [2547, 0]
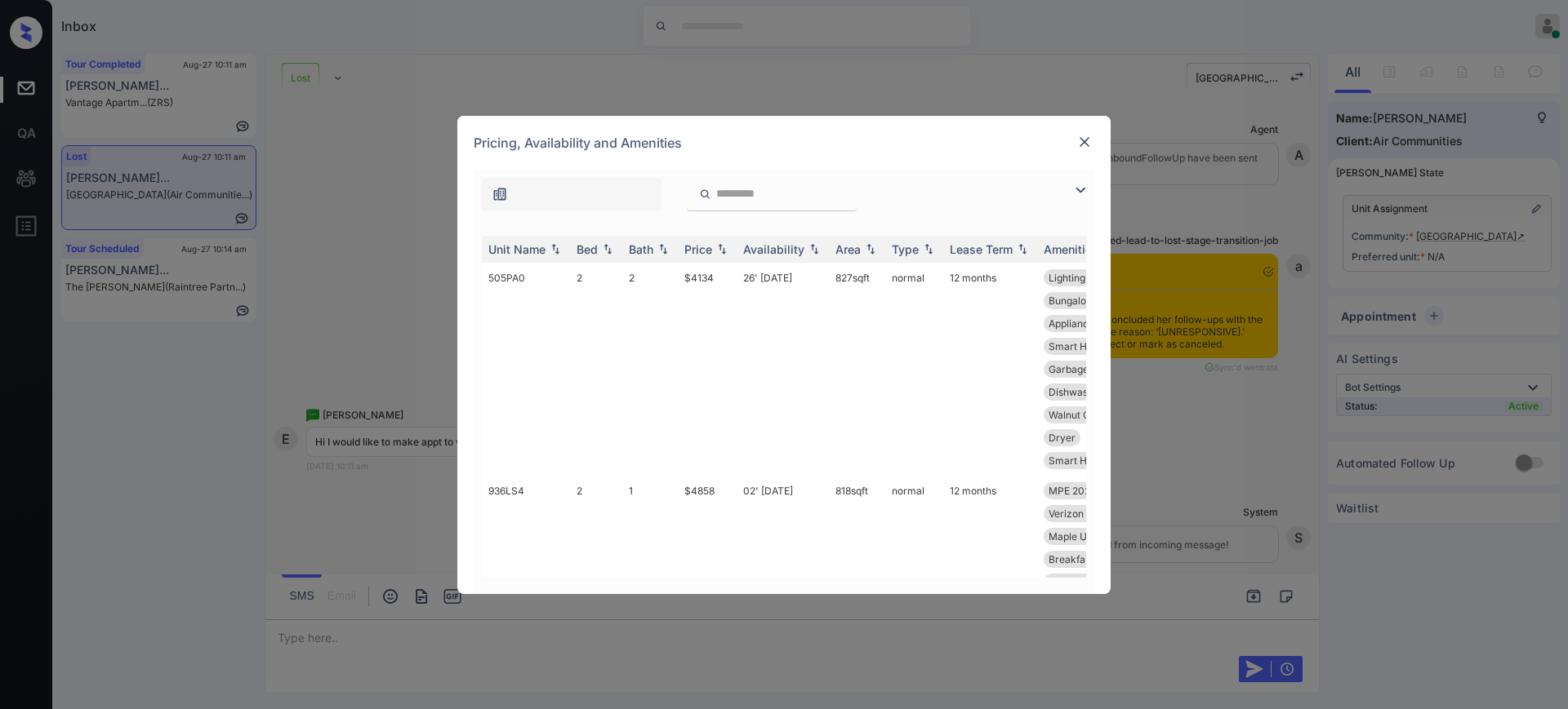
click at [1088, 141] on img at bounding box center [1084, 141] width 16 height 16
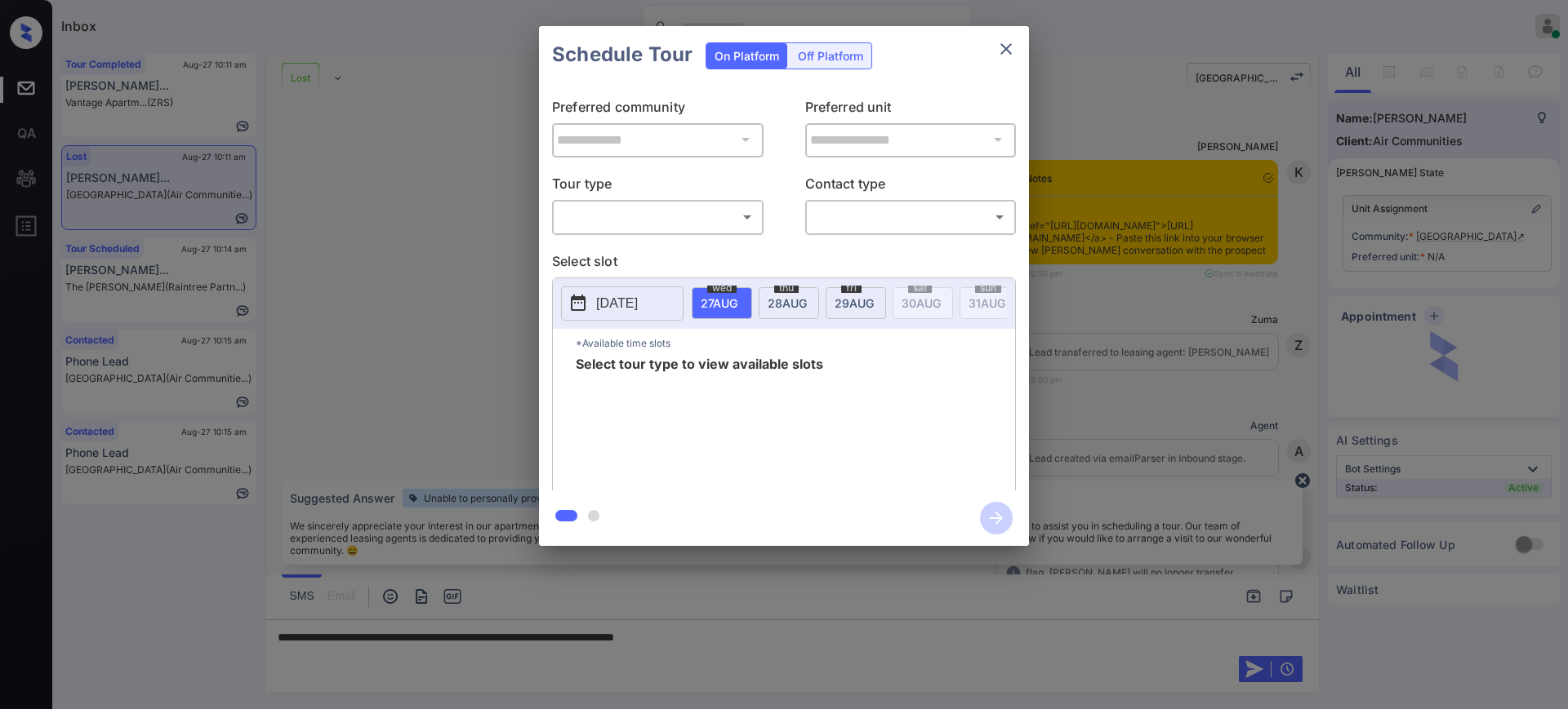
scroll to position [2956, 0]
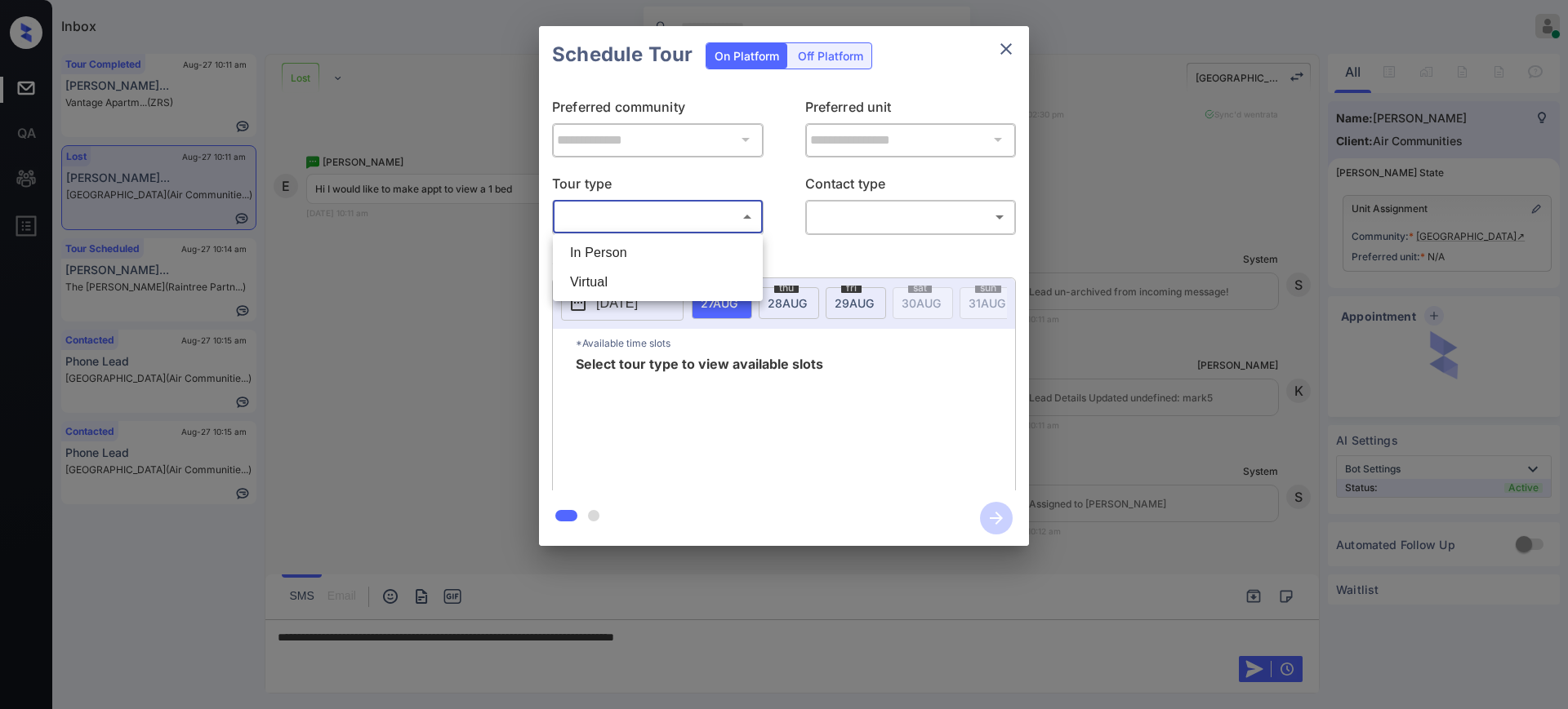
click at [593, 217] on body "Inbox Ajay Kumar Online Set yourself offline Set yourself on break Profile Swit…" at bounding box center [784, 354] width 1568 height 709
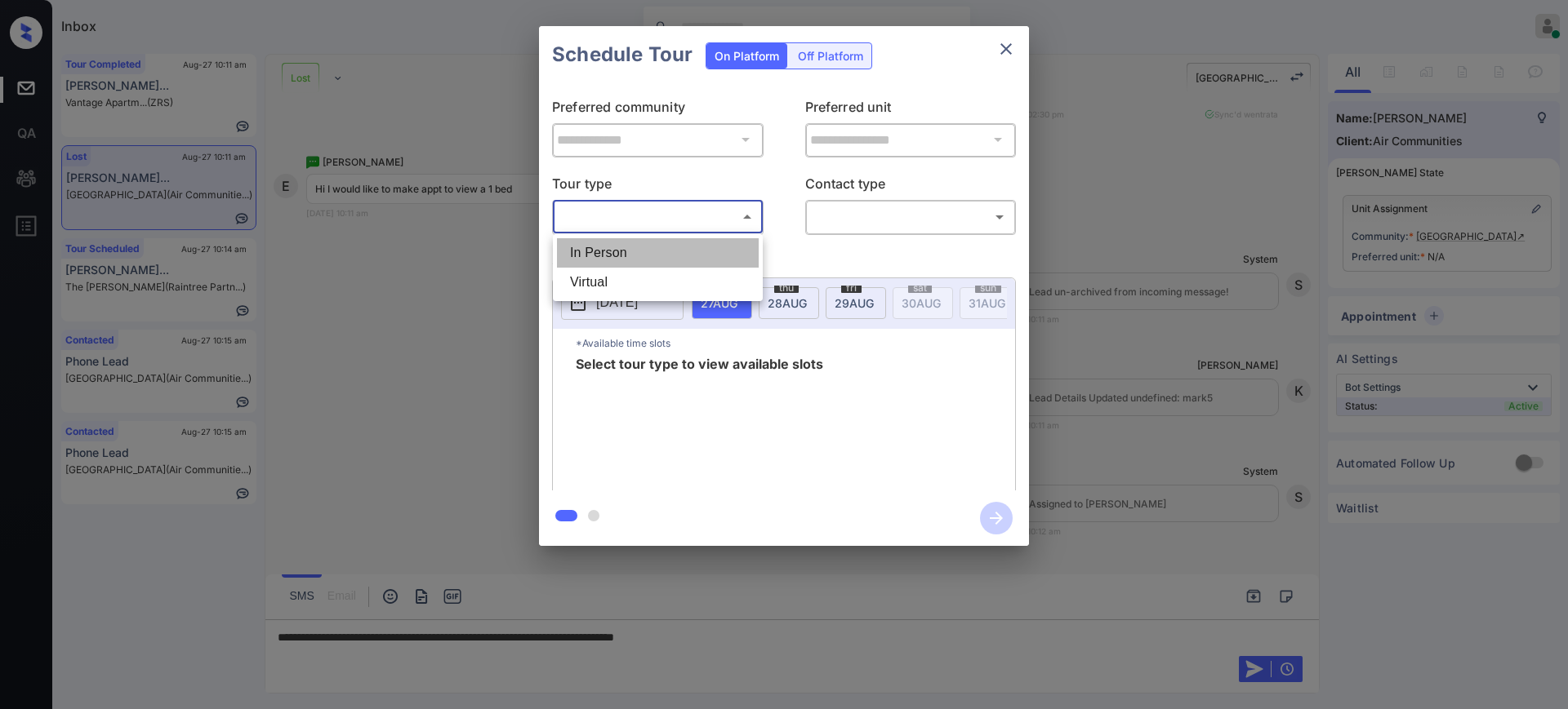
click at [592, 254] on li "In Person" at bounding box center [657, 252] width 202 height 29
type input "********"
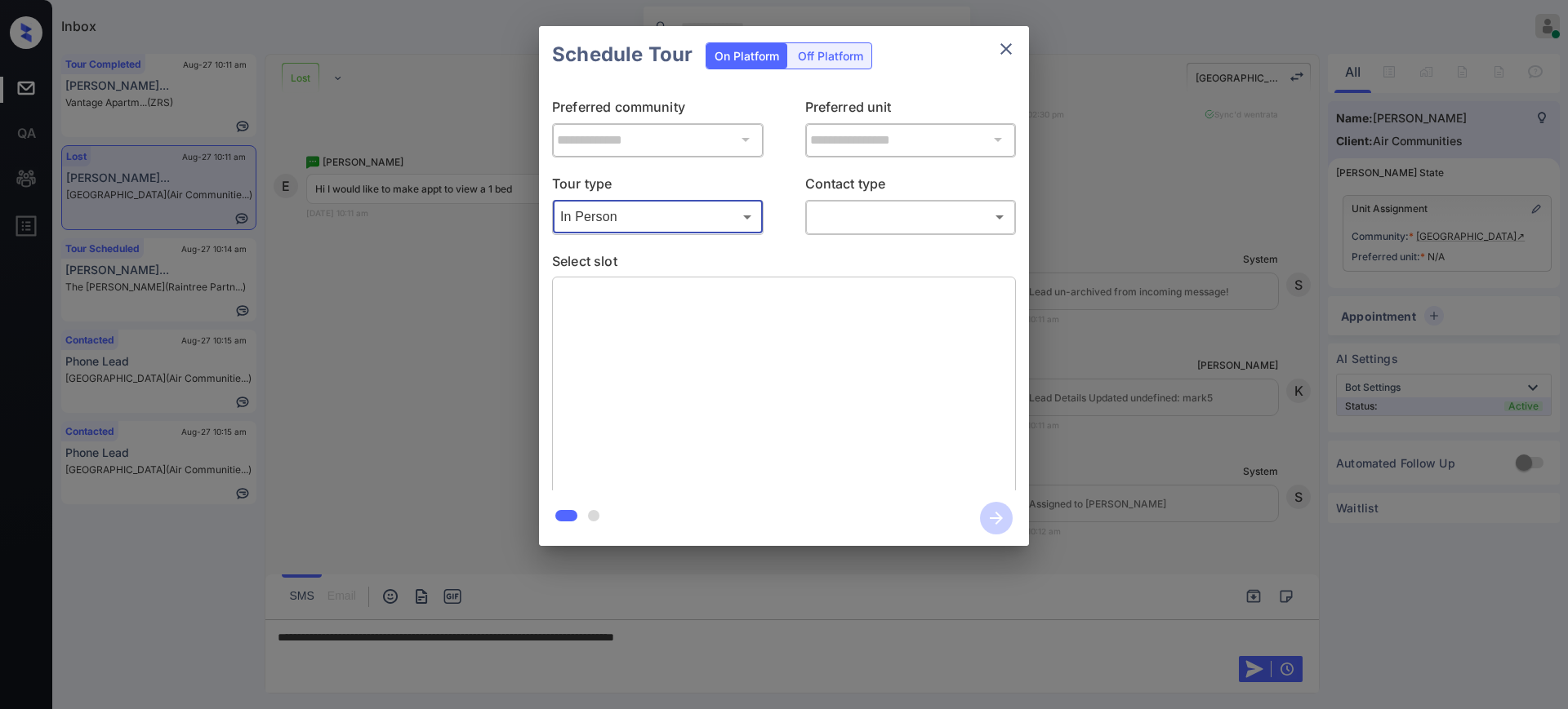
click at [857, 222] on body "Inbox Ajay Kumar Online Set yourself offline Set yourself on break Profile Swit…" at bounding box center [784, 354] width 1568 height 709
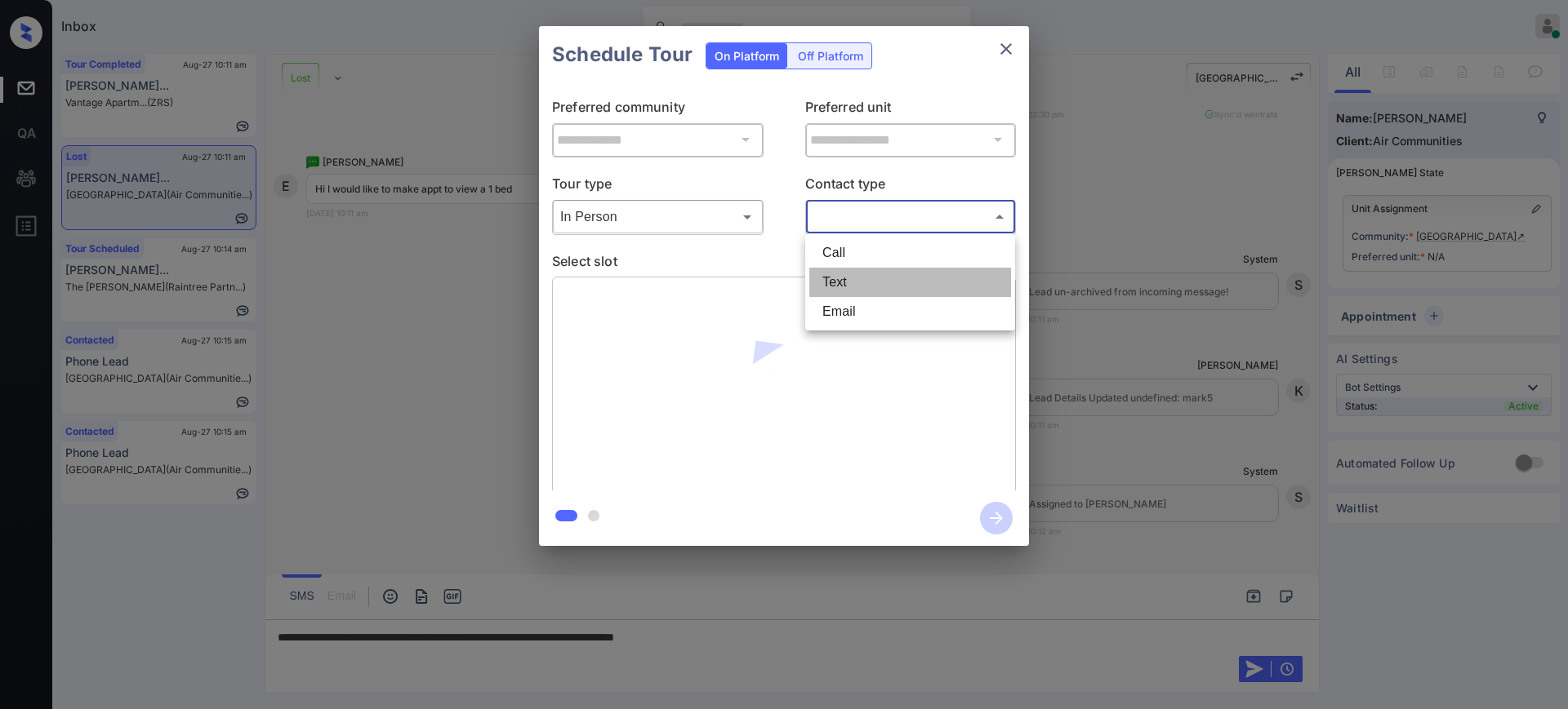
click at [848, 279] on li "Text" at bounding box center [910, 282] width 202 height 29
type input "****"
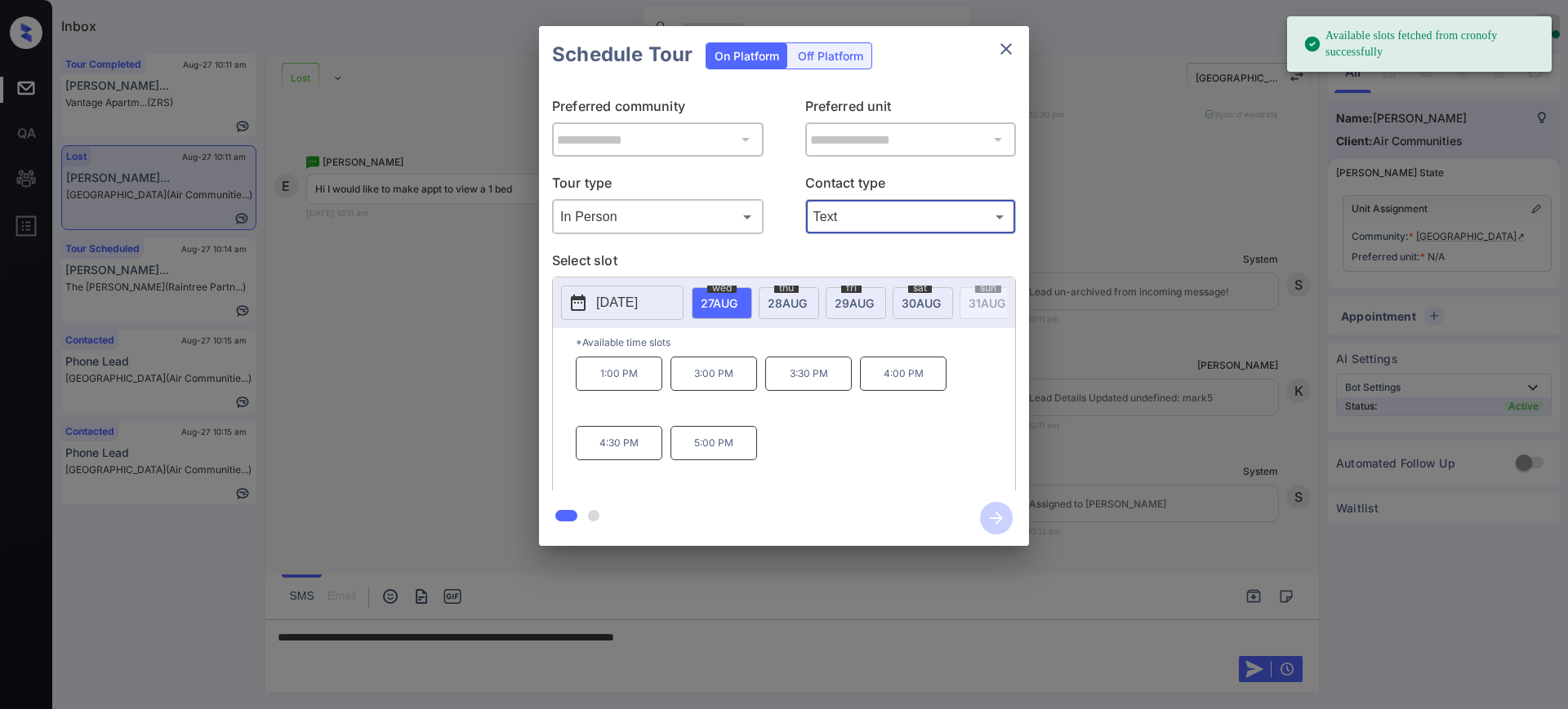
click at [630, 308] on p "[DATE]" at bounding box center [617, 302] width 41 height 20
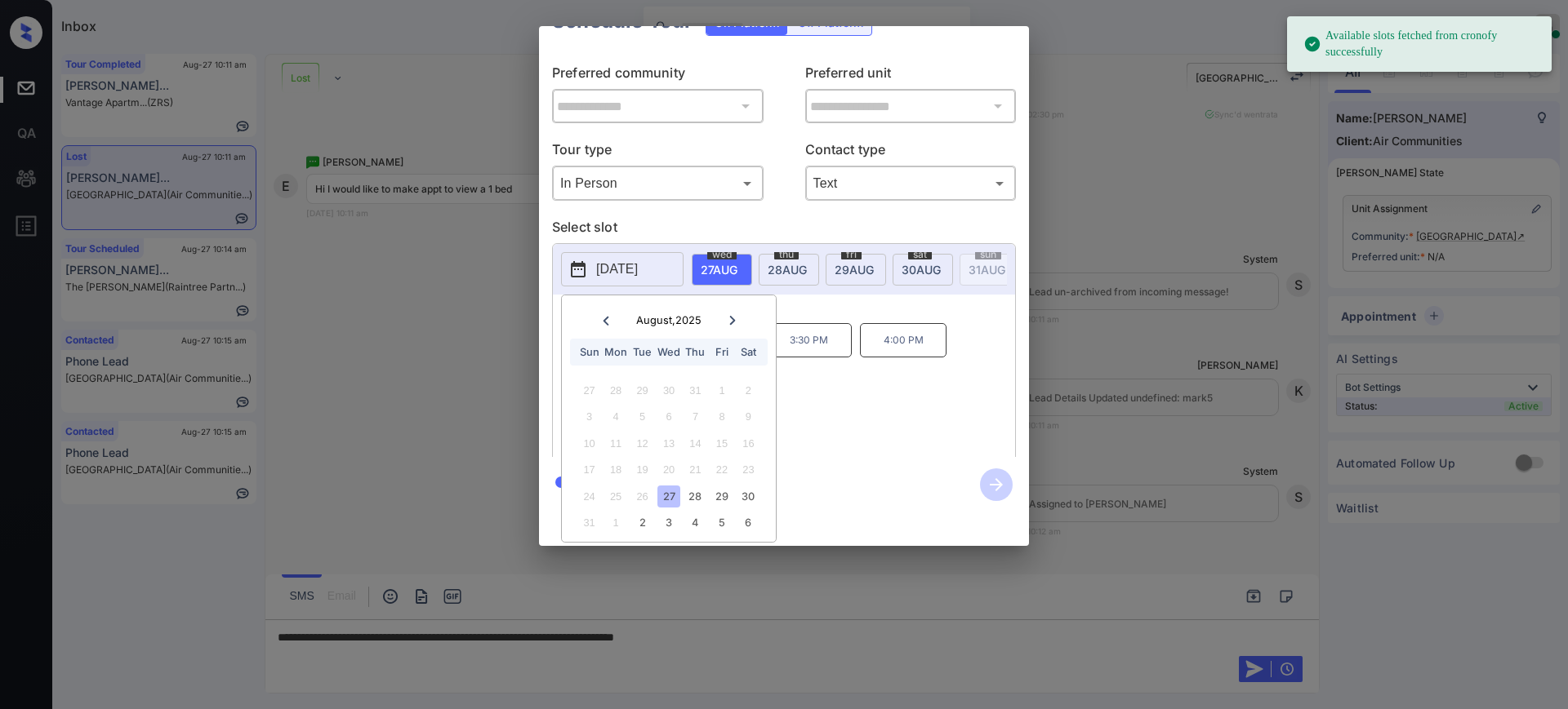
scroll to position [51, 0]
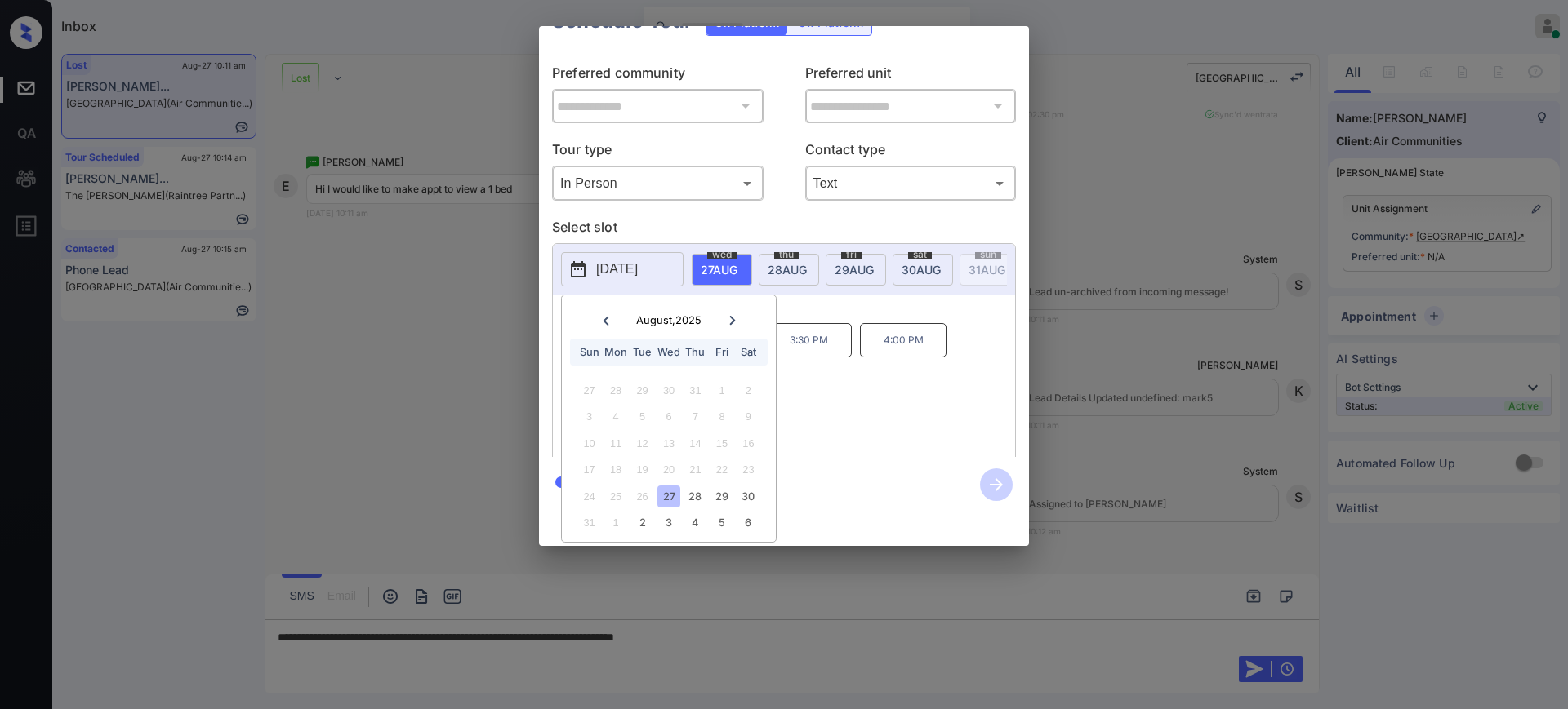
click at [730, 316] on icon at bounding box center [732, 321] width 6 height 9
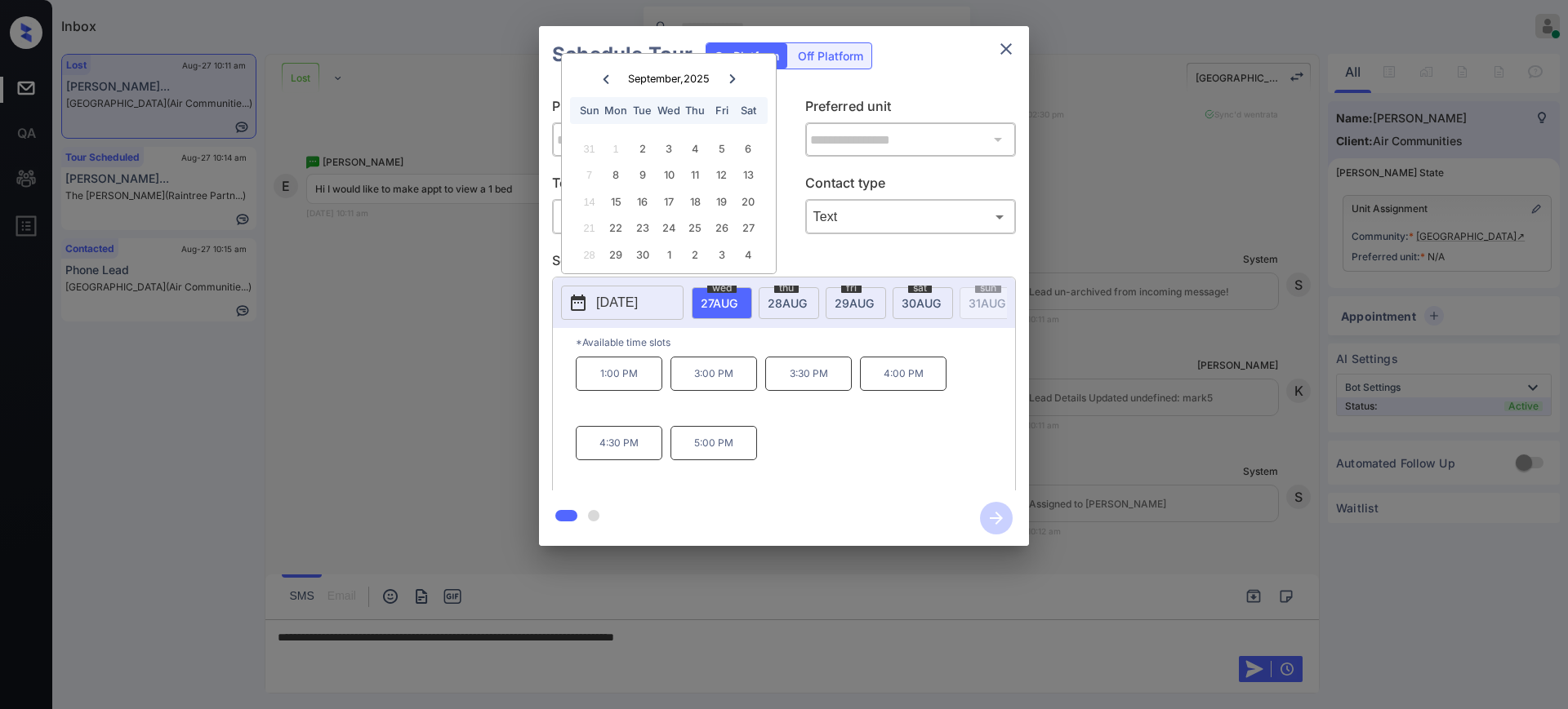
scroll to position [0, 0]
click at [614, 77] on div at bounding box center [605, 79] width 22 height 21
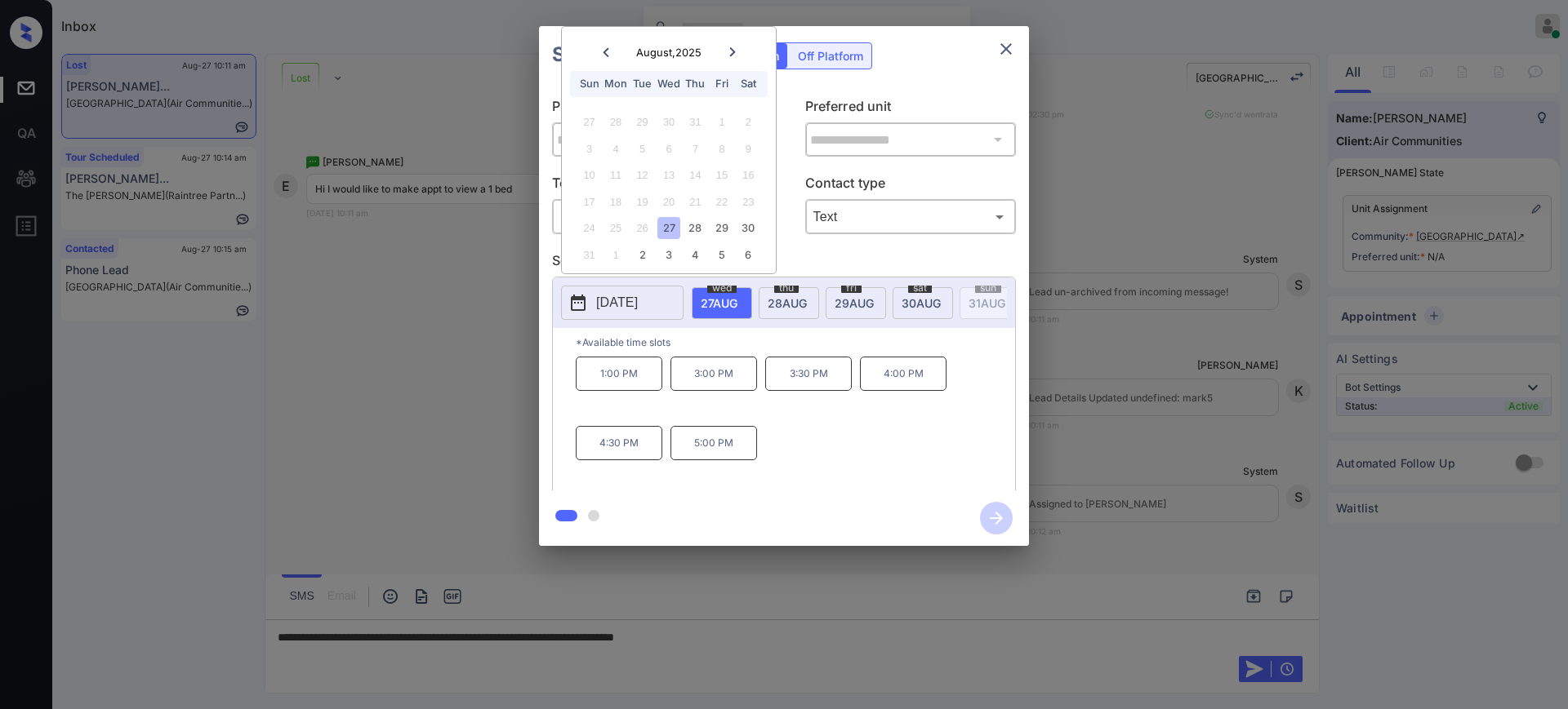
click at [766, 635] on div at bounding box center [784, 354] width 1568 height 709
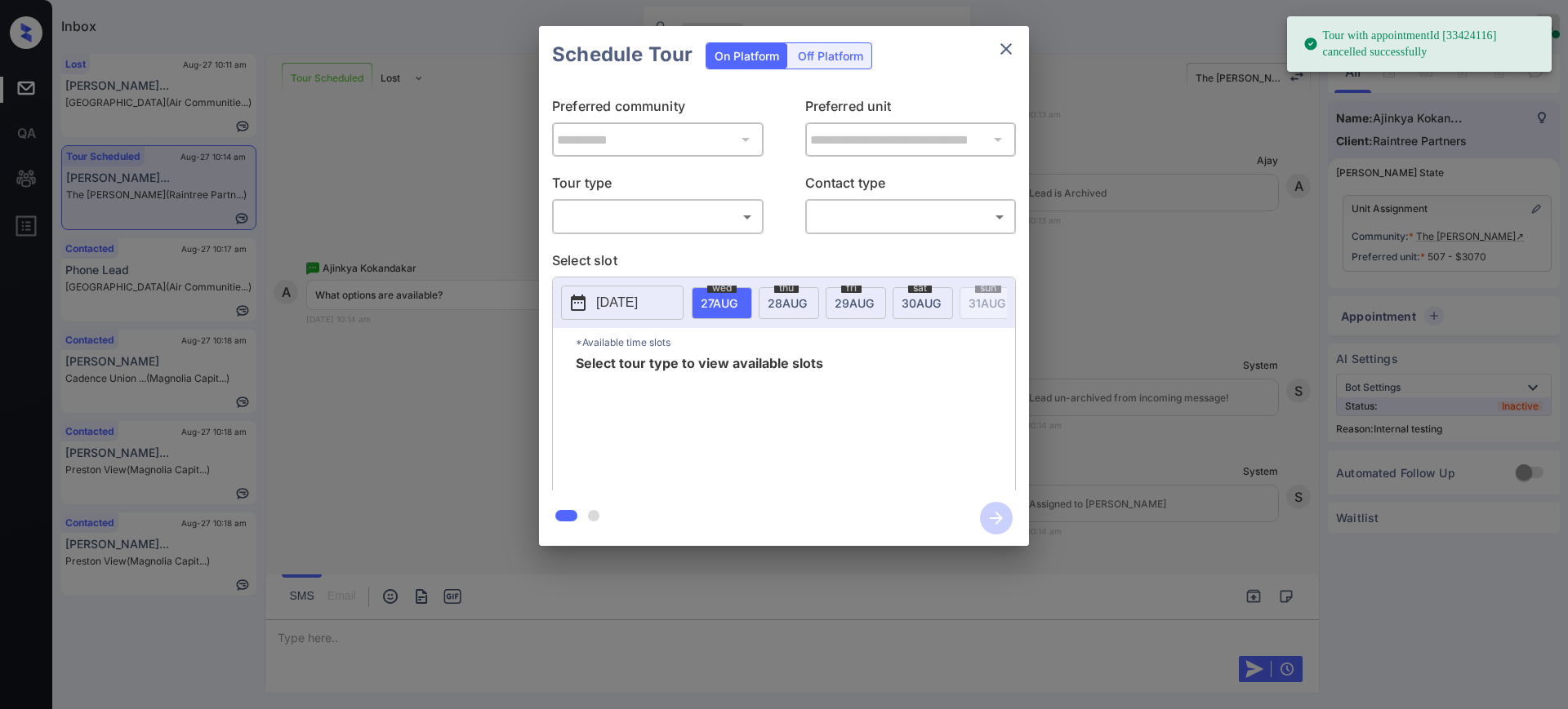
click at [688, 216] on body "Tour with appointmentId [33424116] cancelled successfully Inbox [PERSON_NAME] O…" at bounding box center [784, 354] width 1568 height 709
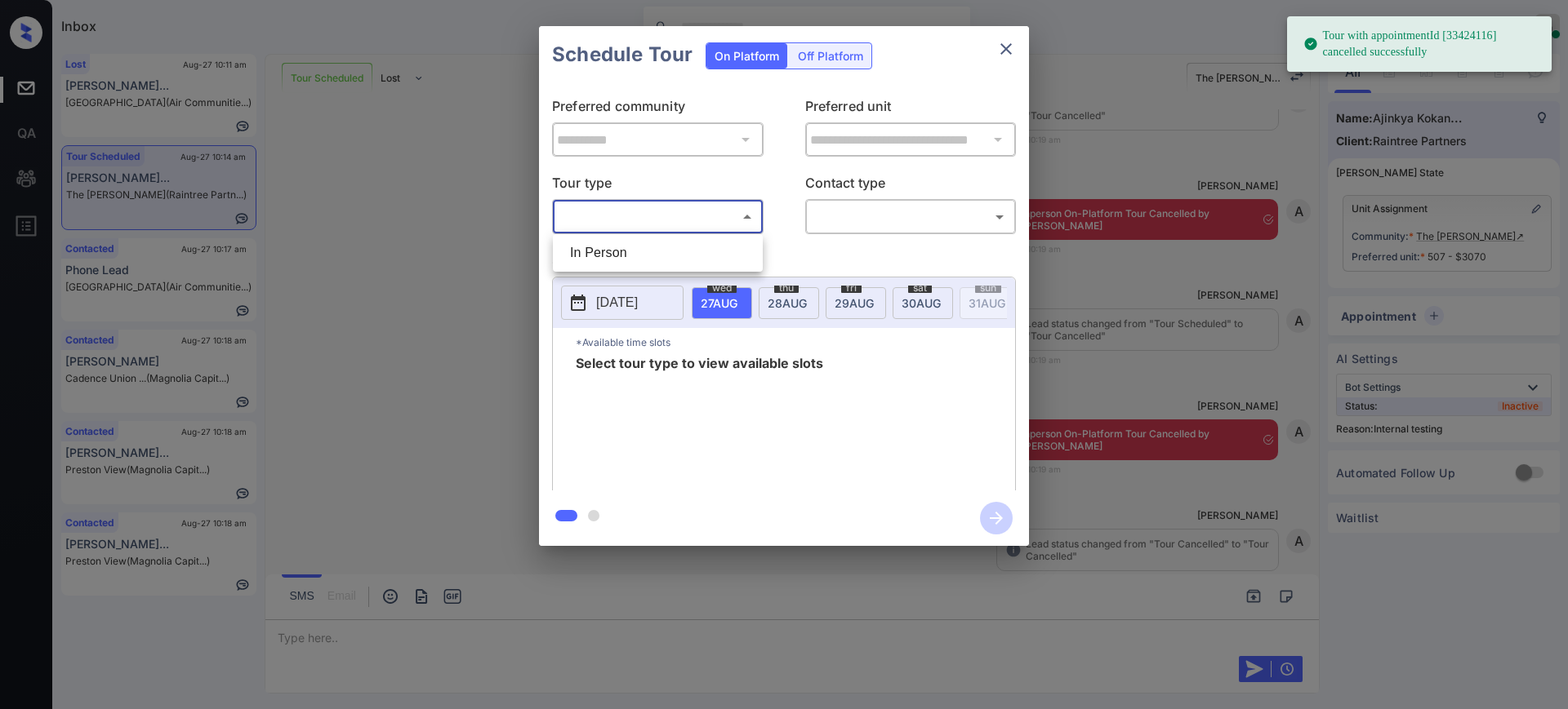
click at [639, 255] on li "In Person" at bounding box center [657, 252] width 202 height 29
type input "********"
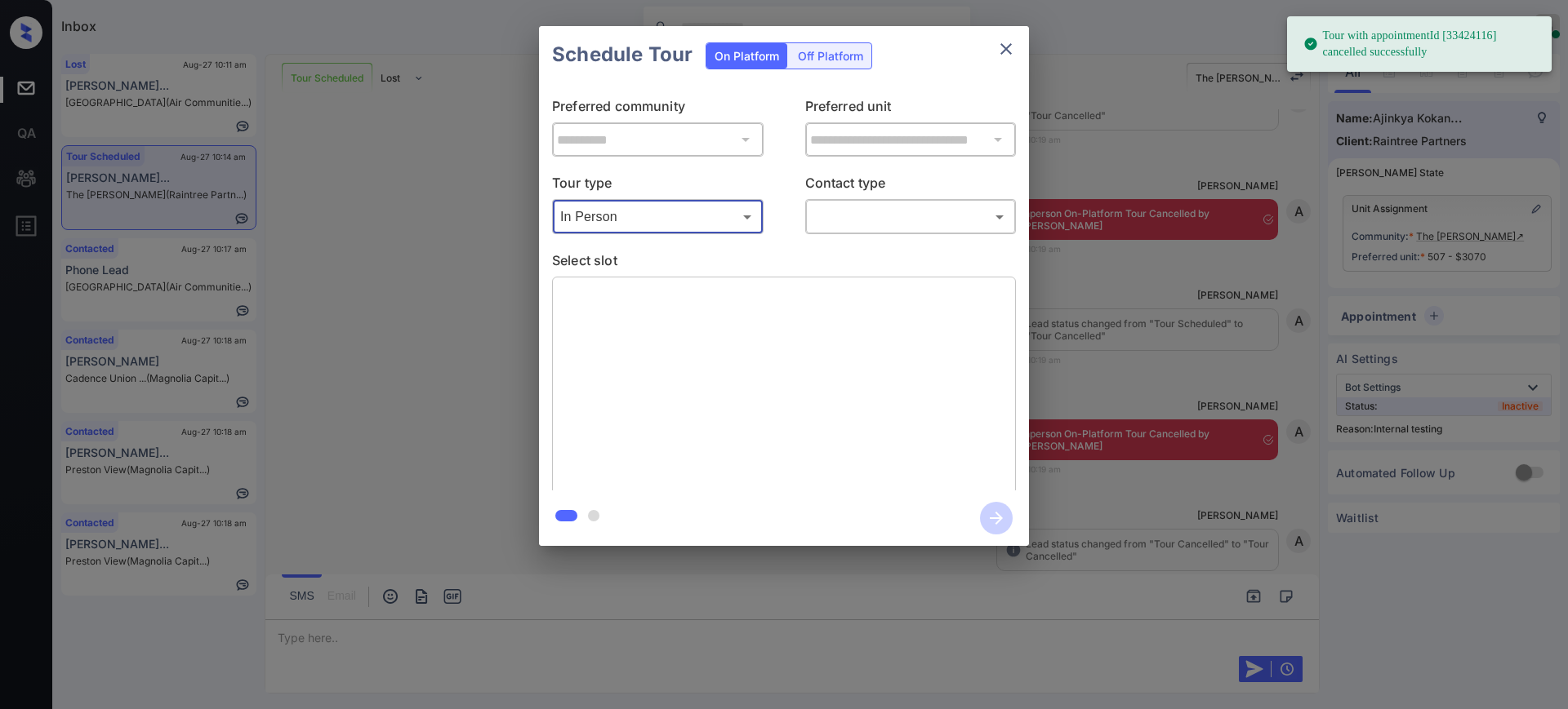
scroll to position [16904, 0]
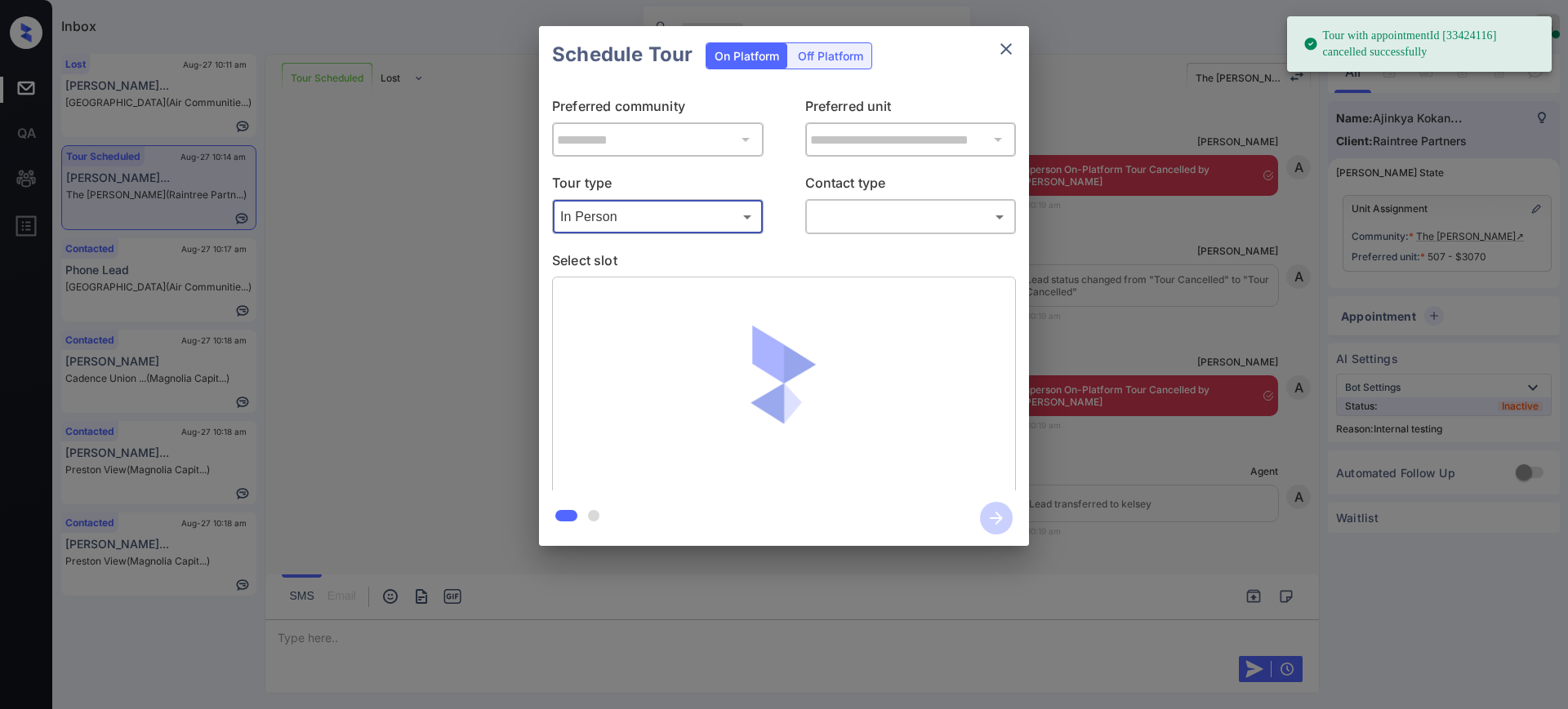
drag, startPoint x: 856, startPoint y: 200, endPoint x: 857, endPoint y: 218, distance: 18.0
click at [857, 200] on div "​ ​" at bounding box center [911, 217] width 212 height 35
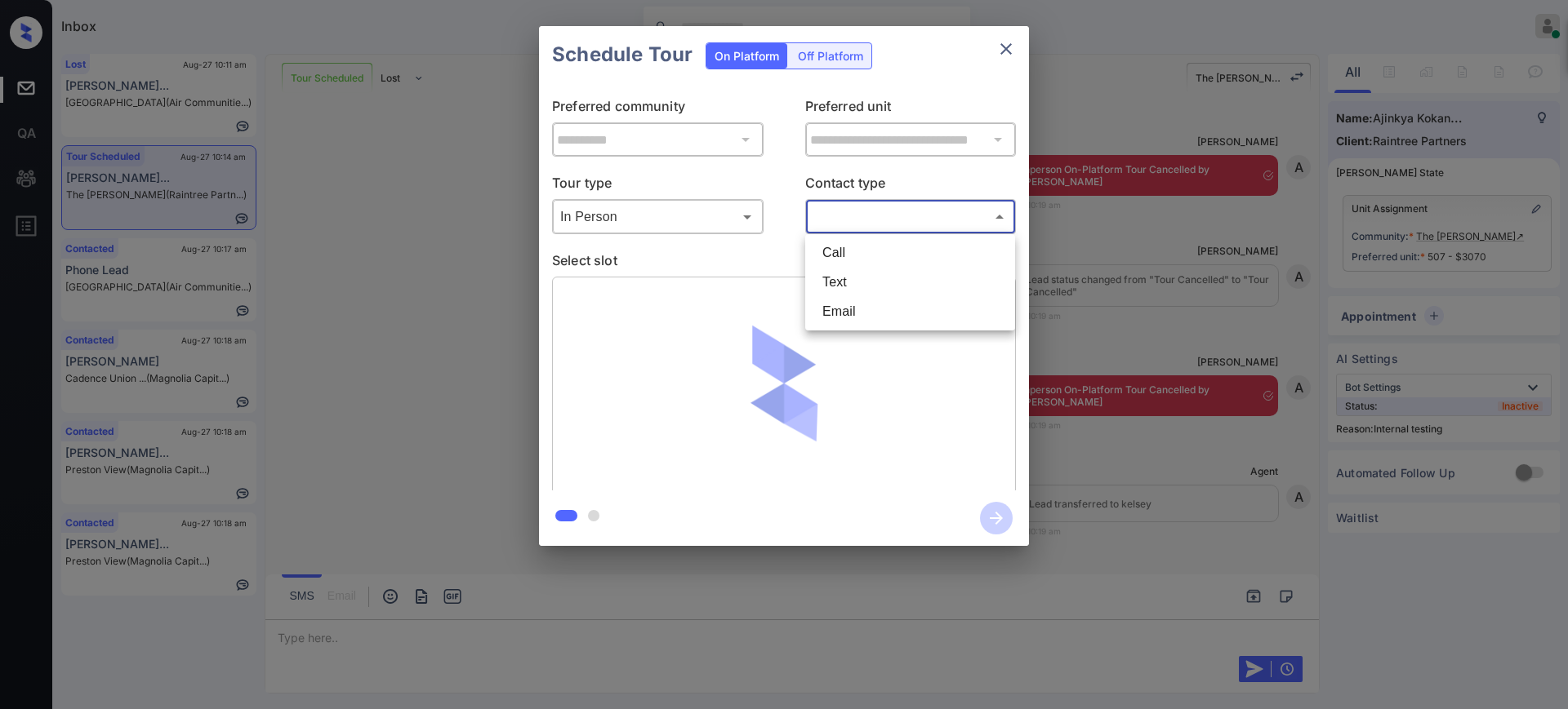
drag, startPoint x: 857, startPoint y: 218, endPoint x: 851, endPoint y: 267, distance: 49.4
click at [857, 223] on body "Tour with appointmentId [33424116] cancelled successfully Inbox [PERSON_NAME] O…" at bounding box center [784, 354] width 1568 height 709
click at [849, 282] on li "Text" at bounding box center [910, 282] width 202 height 29
type input "****"
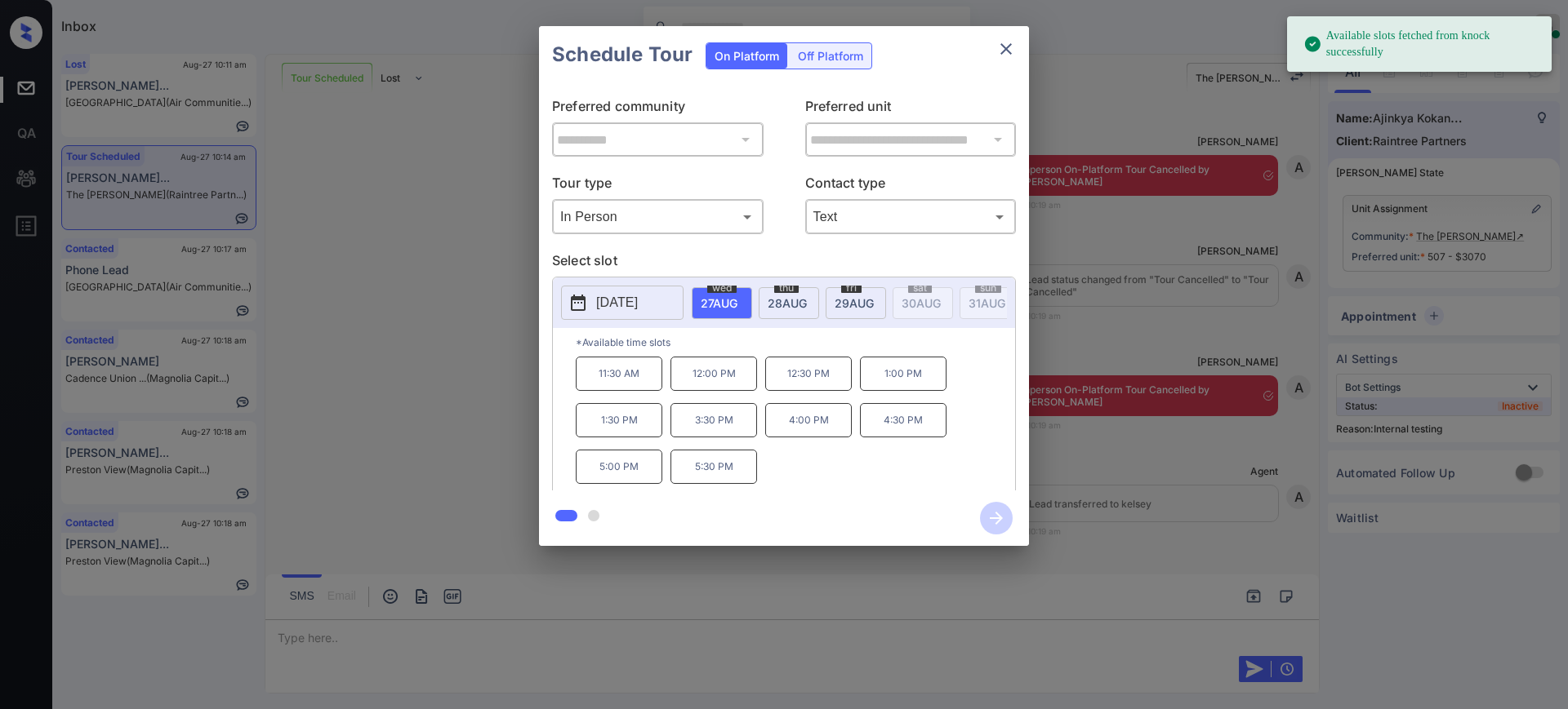
click at [723, 299] on span "[DATE]" at bounding box center [719, 303] width 37 height 14
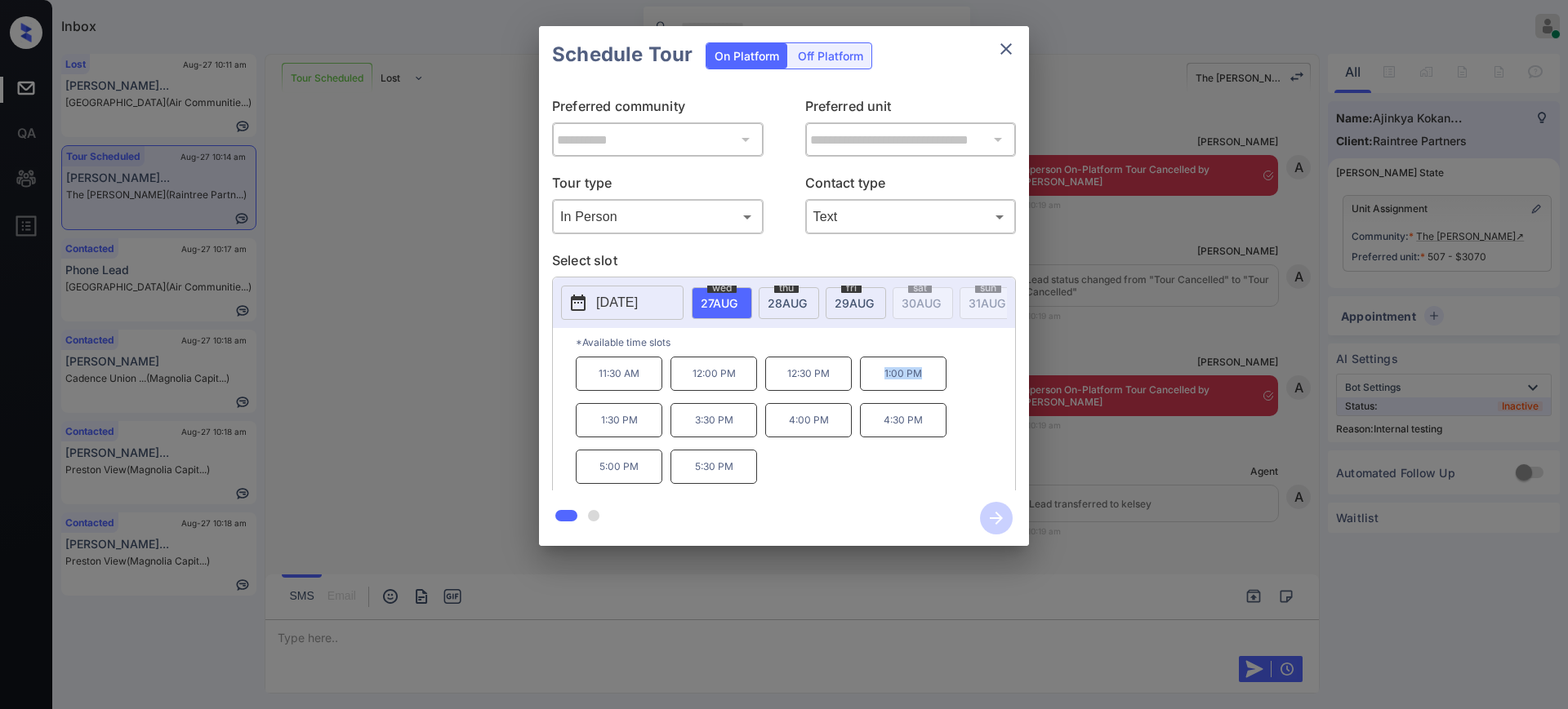
drag, startPoint x: 881, startPoint y: 389, endPoint x: 954, endPoint y: 384, distance: 73.2
click at [953, 384] on div "11:30 AM 12:00 PM 12:30 PM 1:00 PM 1:30 PM 3:30 PM 4:00 PM 4:30 PM 5:00 PM 5:30…" at bounding box center [795, 422] width 439 height 131
drag, startPoint x: 713, startPoint y: 352, endPoint x: 724, endPoint y: 359, distance: 13.0
click at [714, 351] on p "*Available time slots" at bounding box center [795, 343] width 439 height 28
drag, startPoint x: 761, startPoint y: 386, endPoint x: 930, endPoint y: 151, distance: 289.5
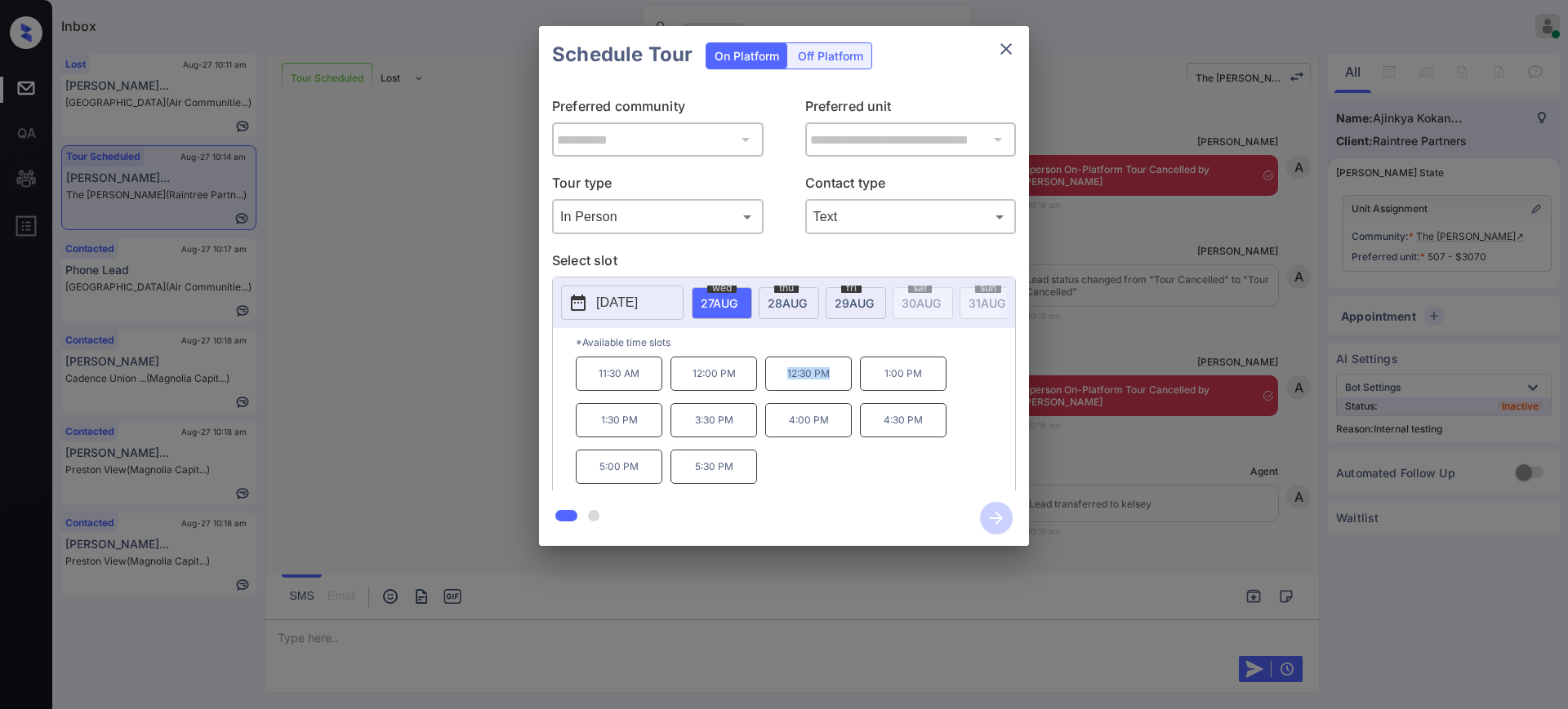
click at [838, 386] on div "11:30 AM 12:00 PM 12:30 PM 1:00 PM 1:30 PM 3:30 PM 4:00 PM 4:30 PM 5:00 PM 5:30…" at bounding box center [795, 422] width 439 height 131
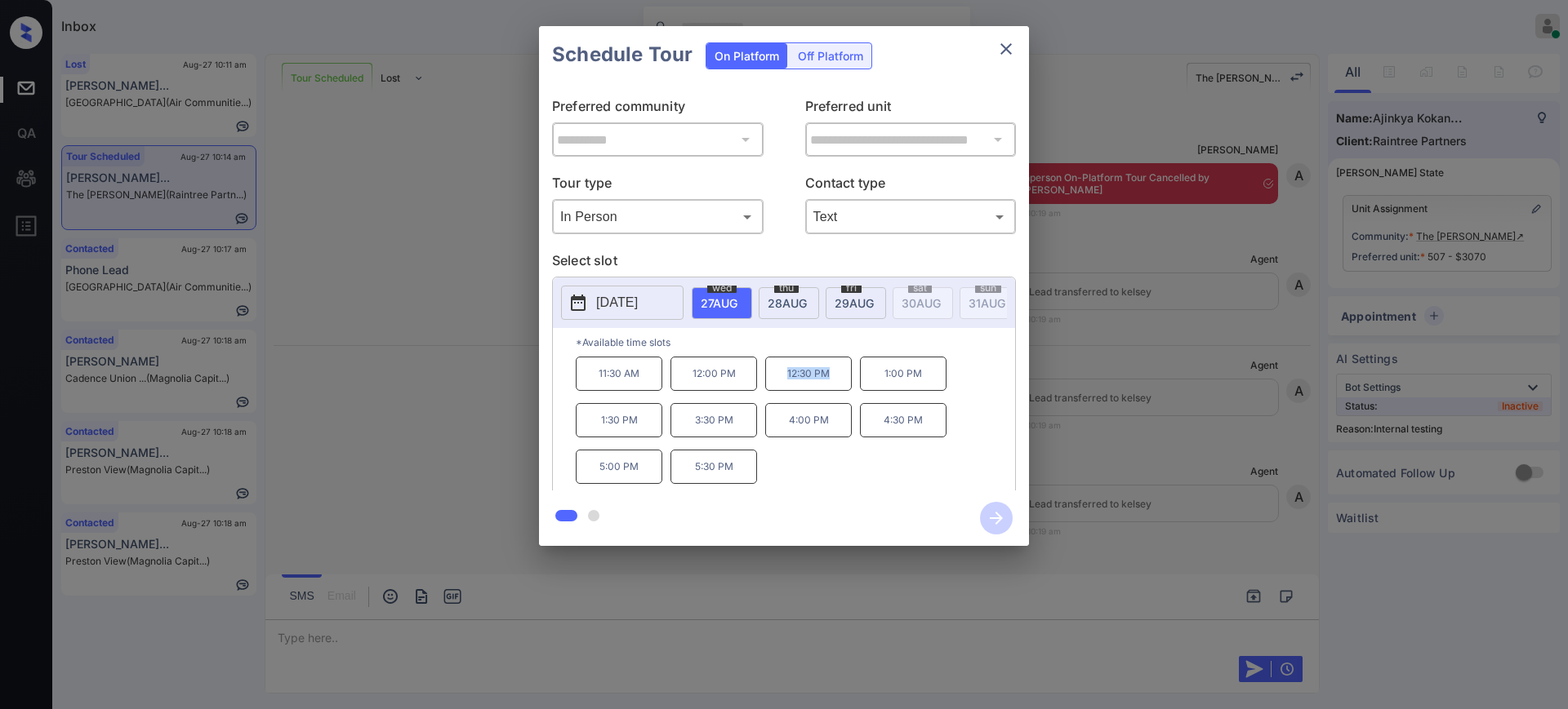
copy p "12:30 PM"
click at [1005, 46] on icon "close" at bounding box center [1006, 49] width 11 height 11
